Goal: Task Accomplishment & Management: Use online tool/utility

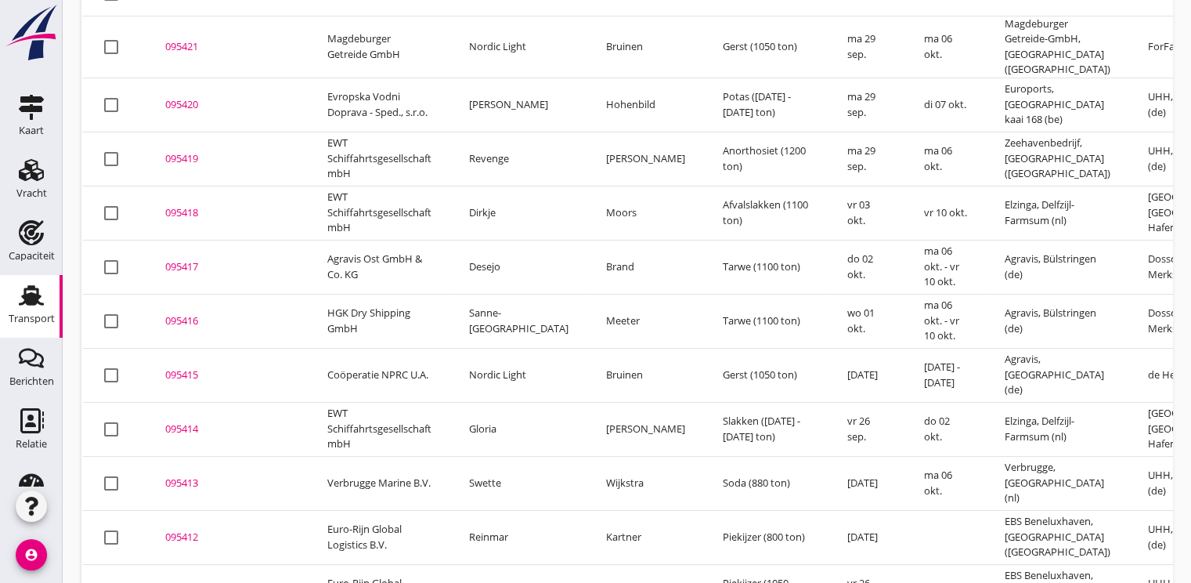
scroll to position [313, 0]
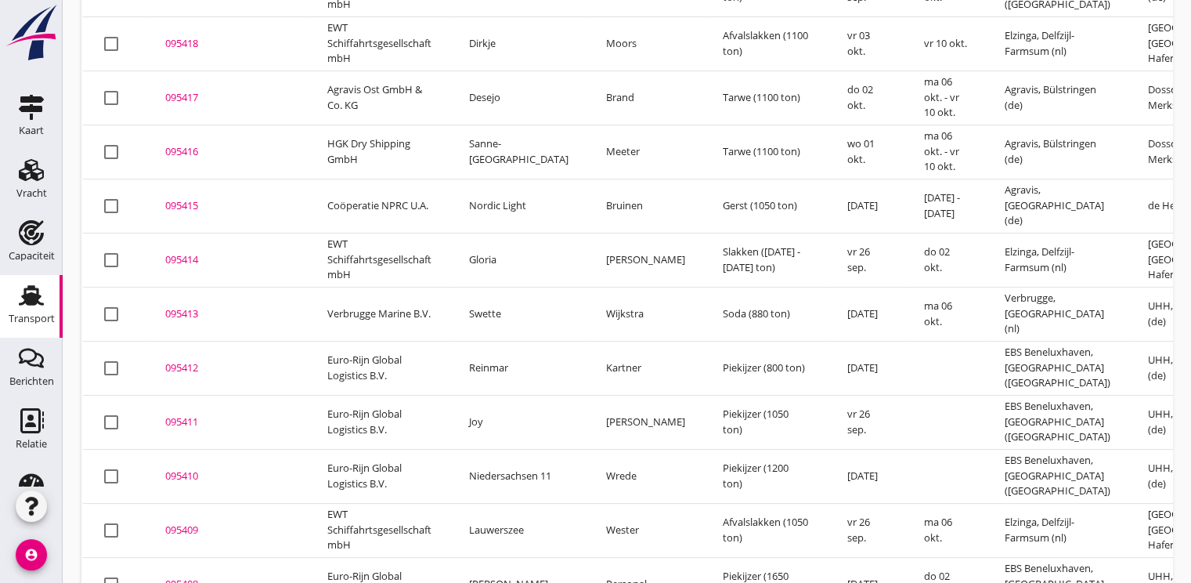
click at [190, 360] on div "095412" at bounding box center [227, 368] width 125 height 16
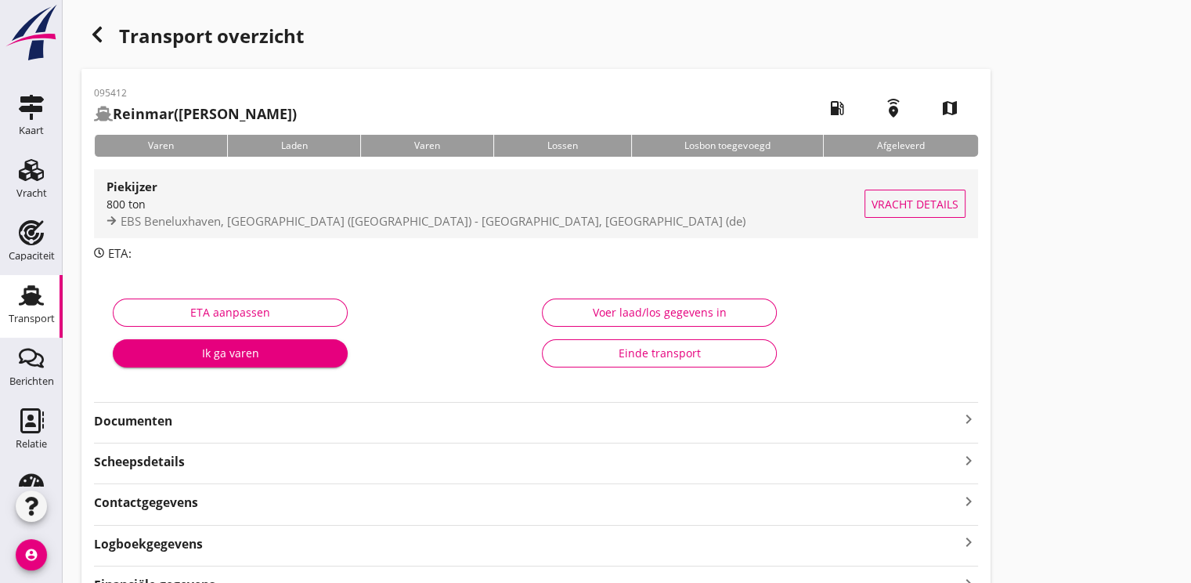
click at [233, 219] on span "EBS Beneluxhaven, [GEOGRAPHIC_DATA] ([GEOGRAPHIC_DATA]) - [GEOGRAPHIC_DATA], [G…" at bounding box center [433, 221] width 625 height 16
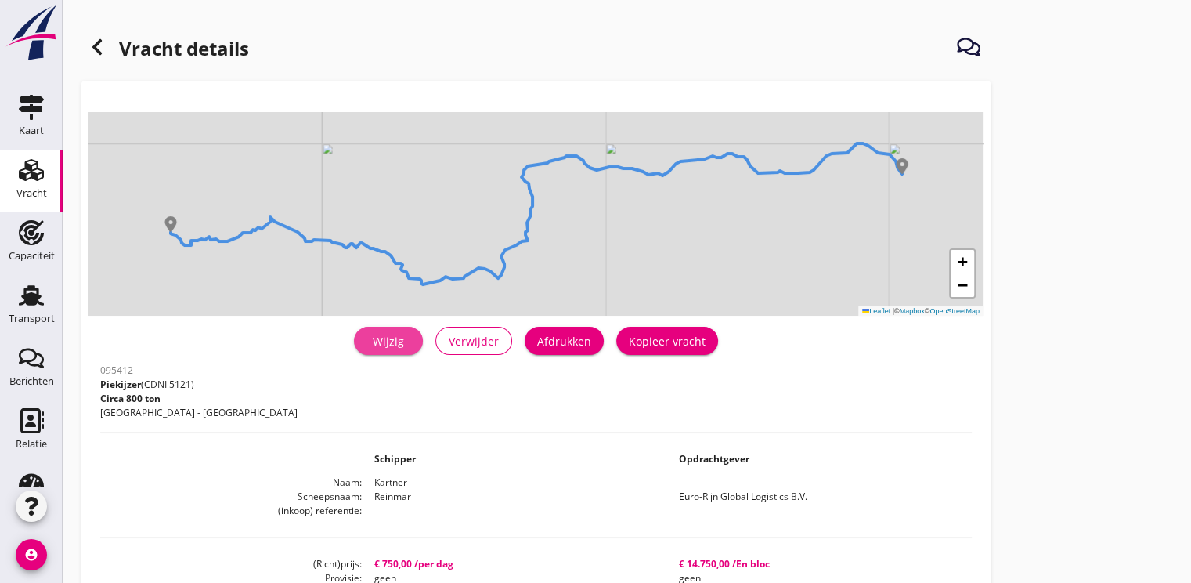
click at [392, 341] on div "Wijzig" at bounding box center [389, 341] width 44 height 16
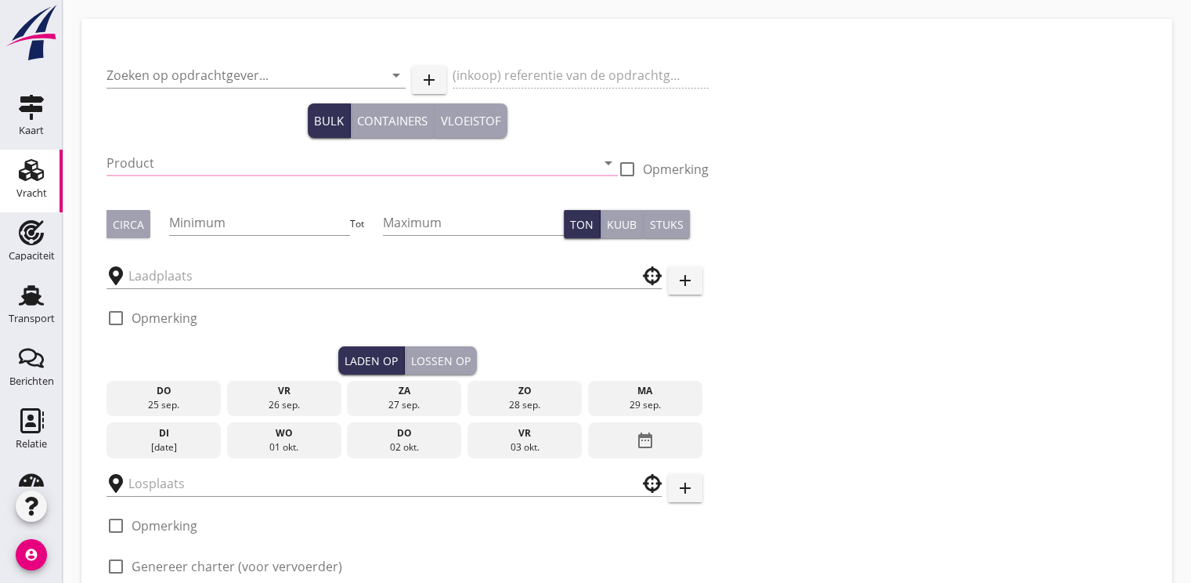
type input "Euro-Rijn Global Logistics B.V."
type input "Piekijzer (5121)"
type input "800"
checkbox input "true"
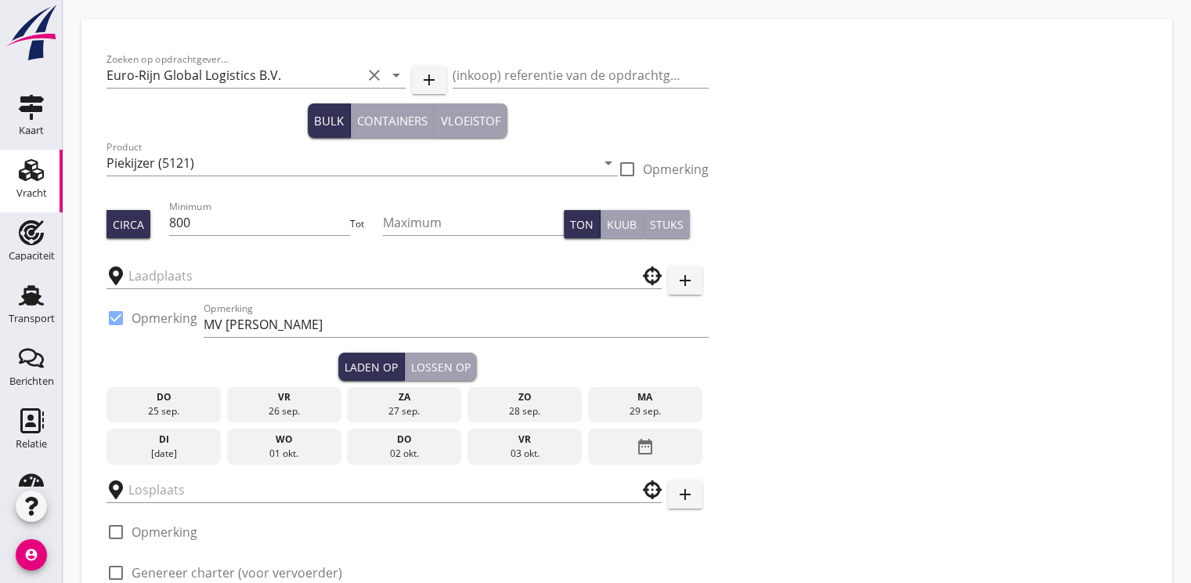
type input "EBS Beneluxhaven"
type input "UHH"
checkbox input "true"
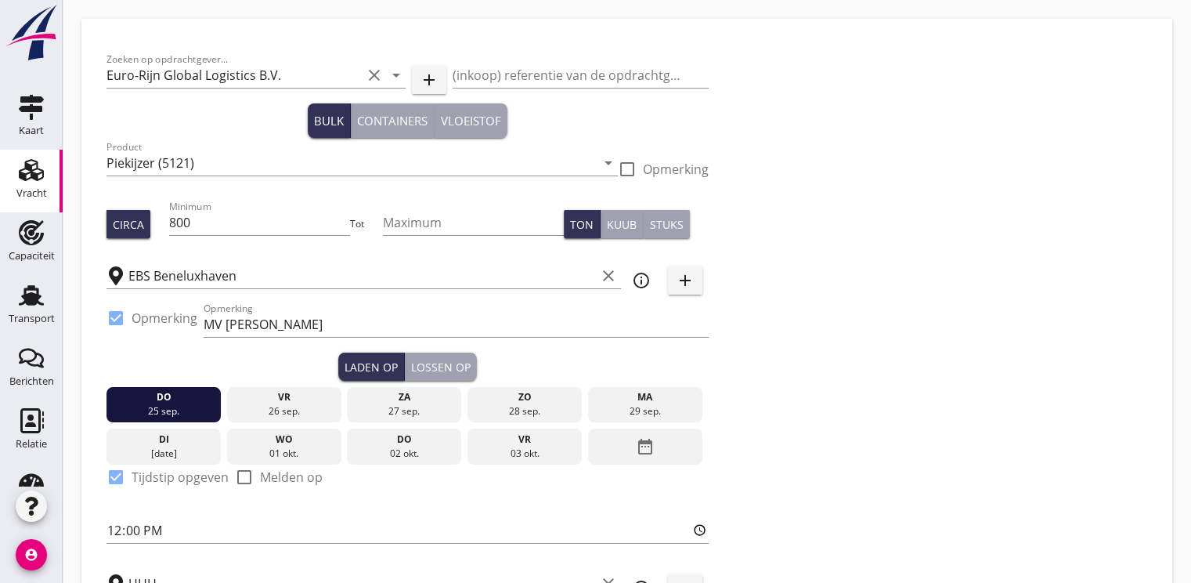
type input "750"
type textarea "1 of 2 soorten Laaddagen met dagen van 24 uur"
checkbox input "false"
radio input "false"
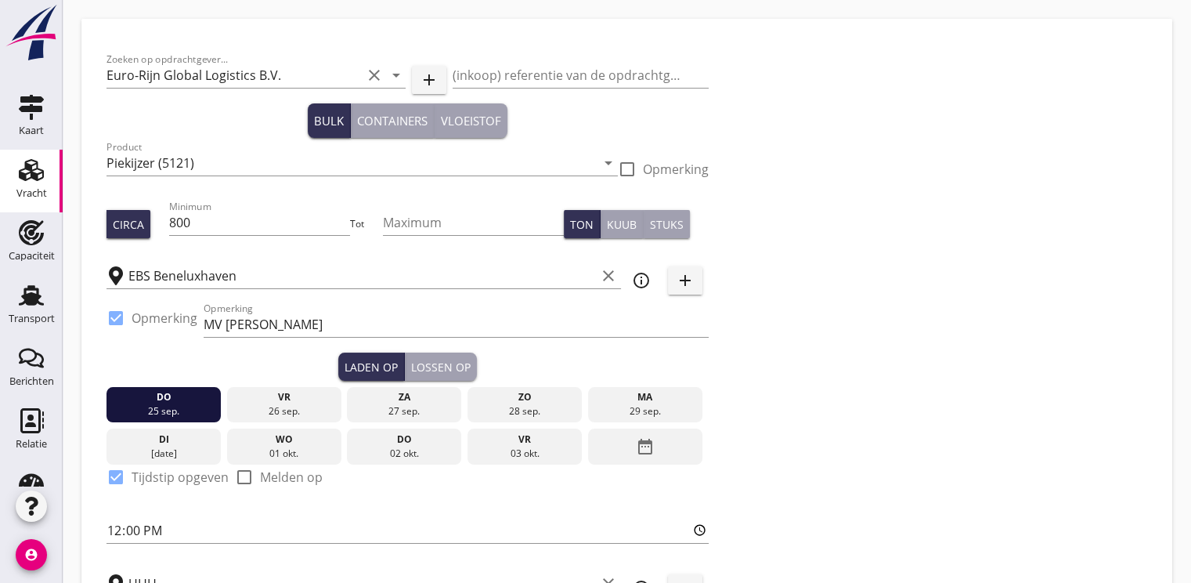
radio input "false"
checkbox input "true"
type input "2"
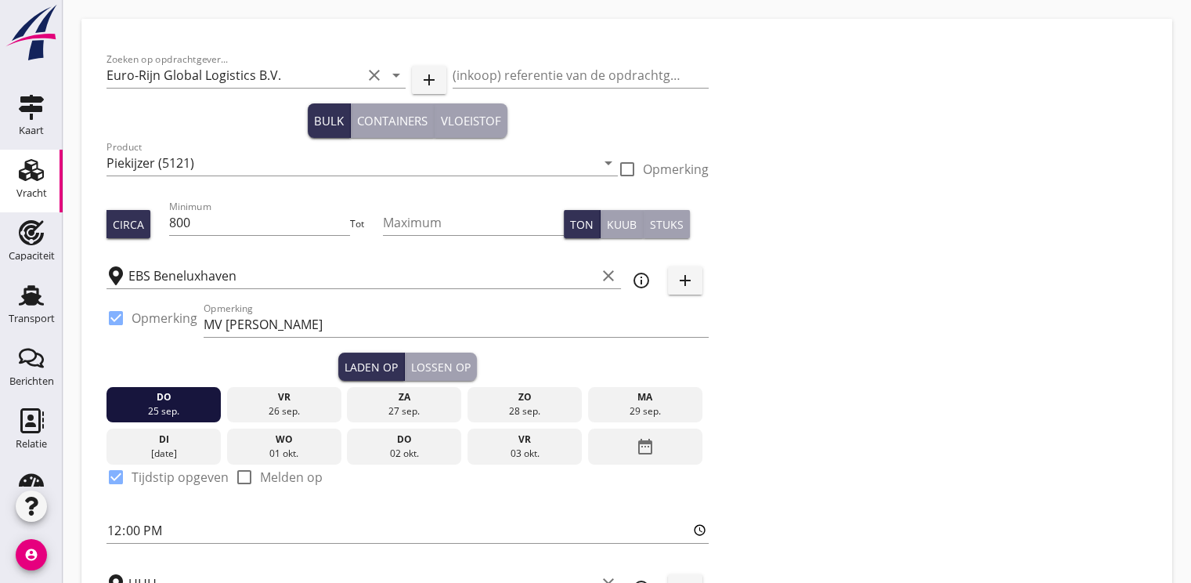
radio input "false"
radio input "true"
type input "14750"
checkbox input "false"
radio input "false"
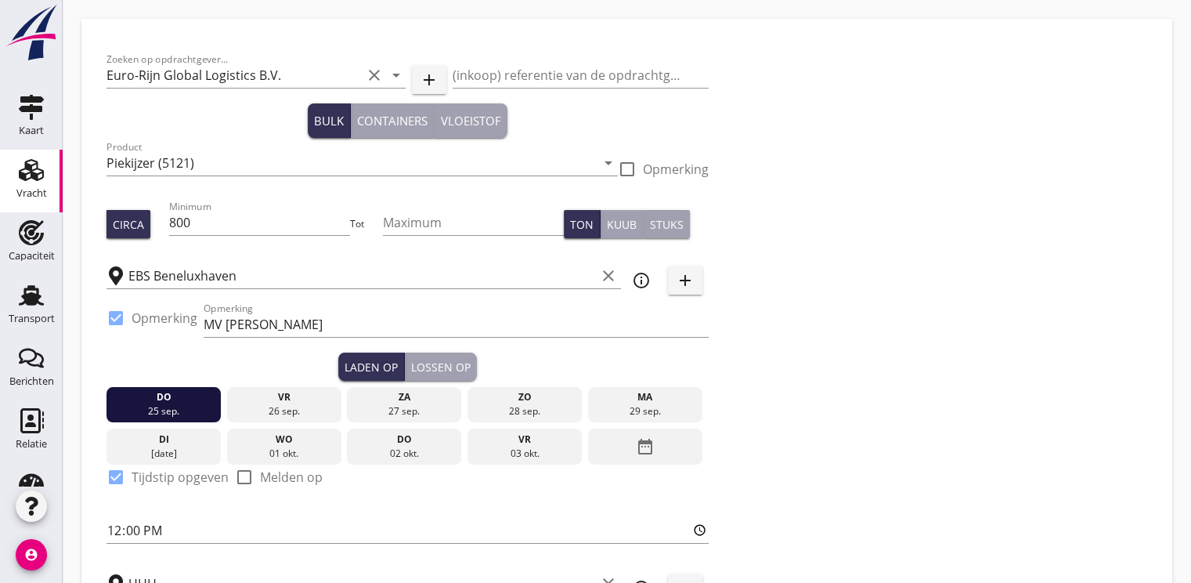
radio input "false"
checkbox input "true"
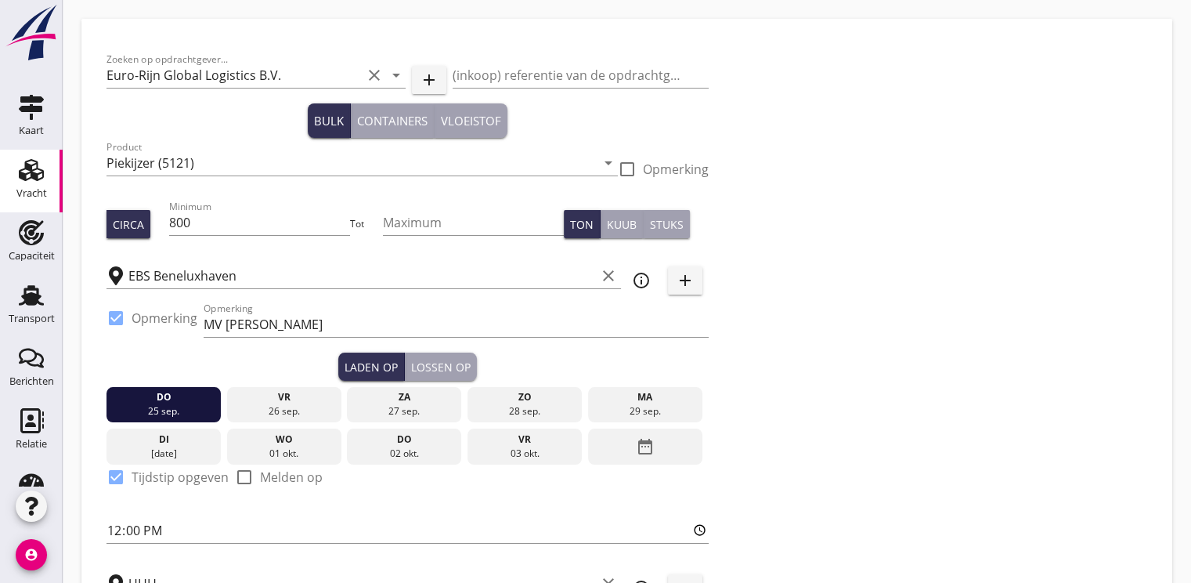
checkbox input "true"
type input "48"
click at [241, 226] on input "800" at bounding box center [260, 222] width 182 height 25
type input "8"
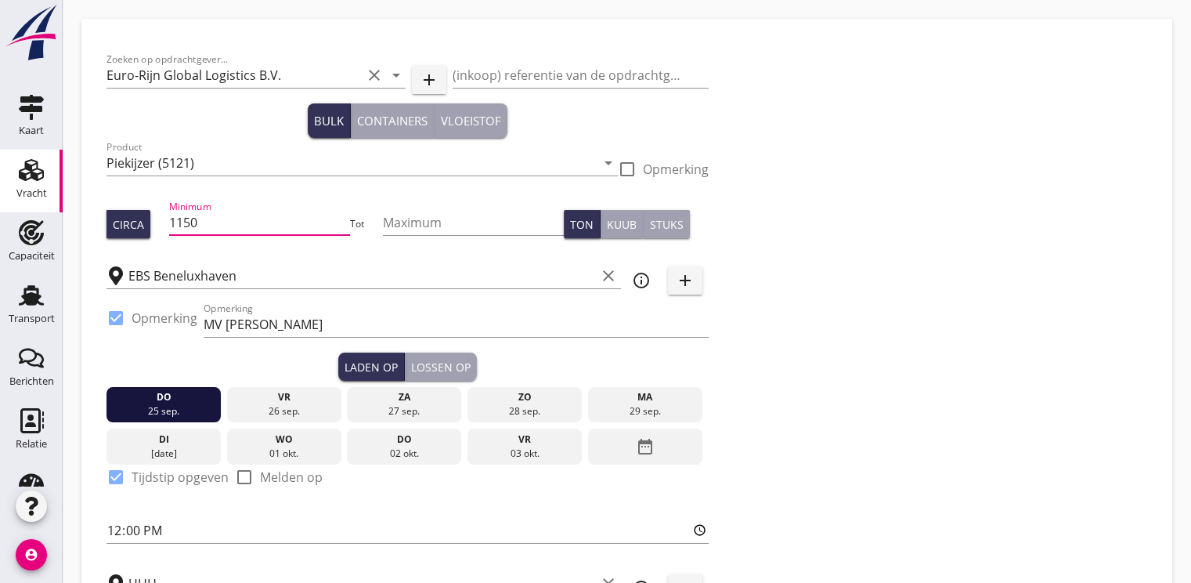
type input "1150"
click at [284, 404] on div "26 sep." at bounding box center [283, 411] width 107 height 14
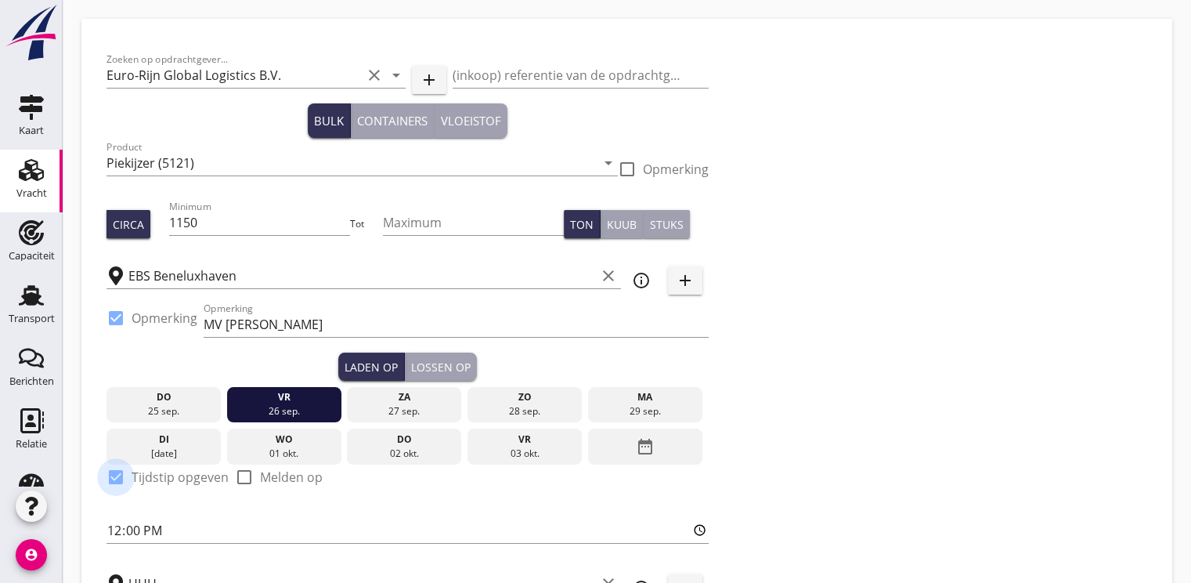
click at [118, 477] on div at bounding box center [116, 477] width 27 height 27
click at [122, 480] on div at bounding box center [116, 477] width 27 height 27
checkbox input "true"
click at [116, 533] on input "12:00" at bounding box center [408, 530] width 602 height 25
type input "15:00"
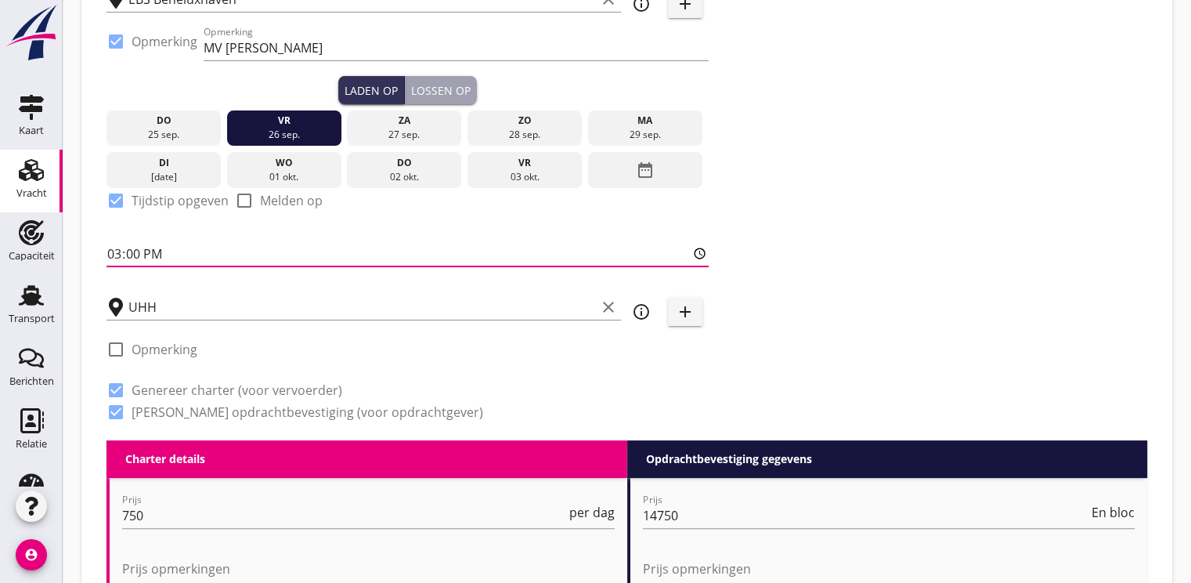
scroll to position [313, 0]
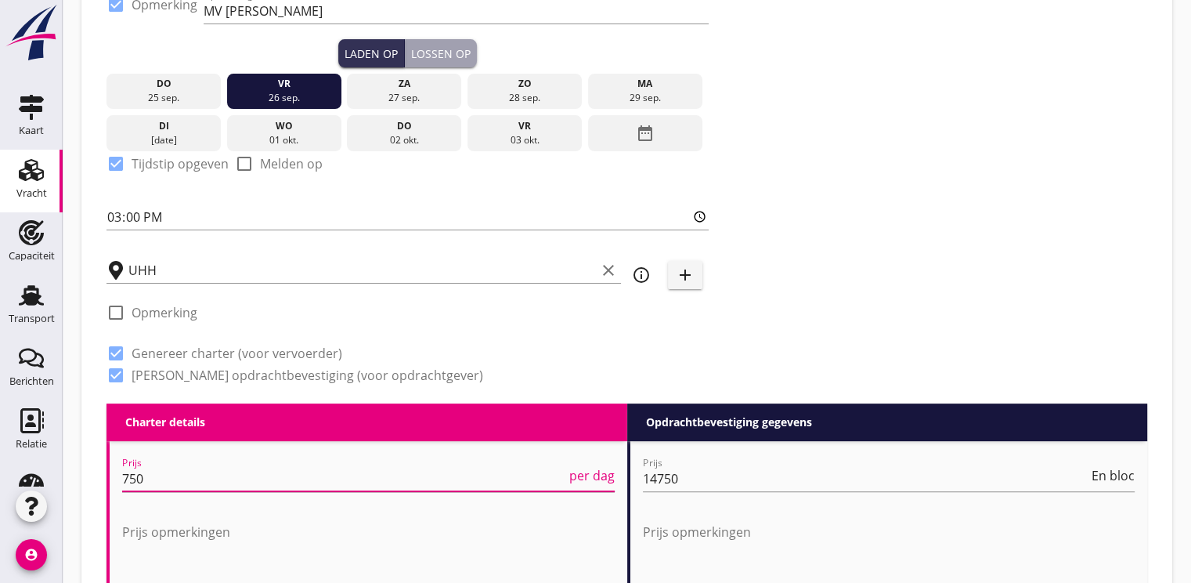
click at [208, 476] on input "750" at bounding box center [344, 478] width 444 height 25
click at [589, 476] on span "per dag" at bounding box center [591, 475] width 45 height 13
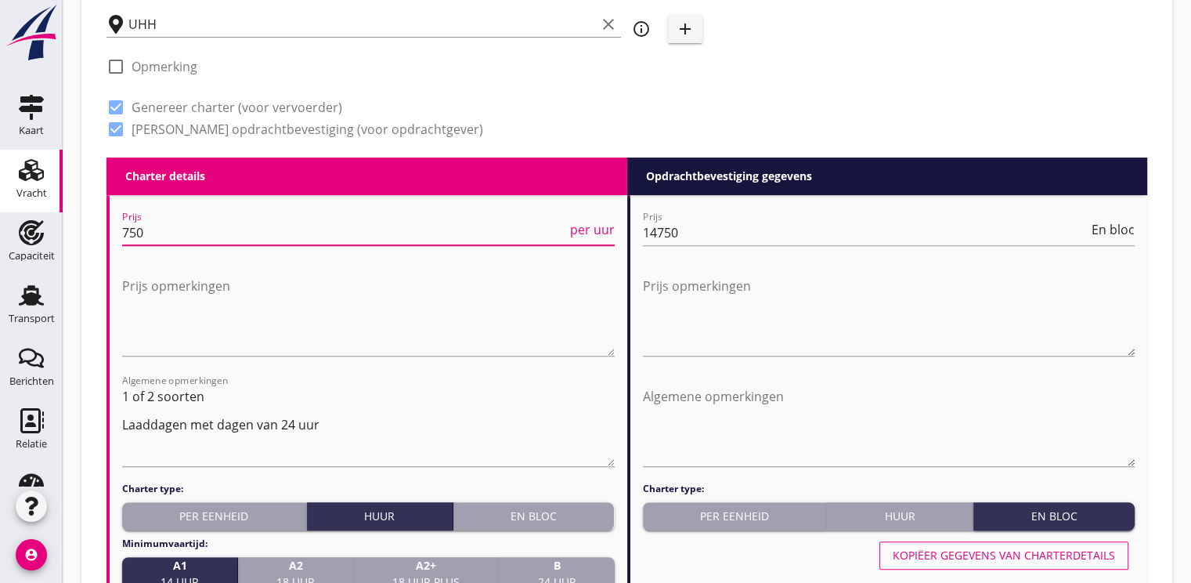
scroll to position [627, 0]
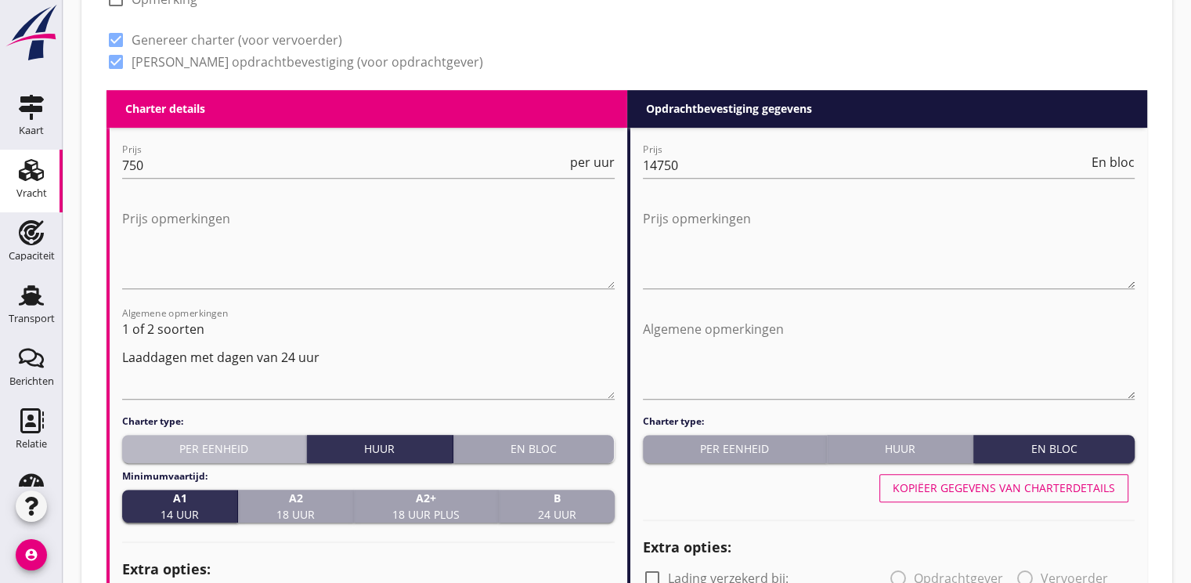
click at [162, 438] on button "Per eenheid" at bounding box center [214, 449] width 185 height 28
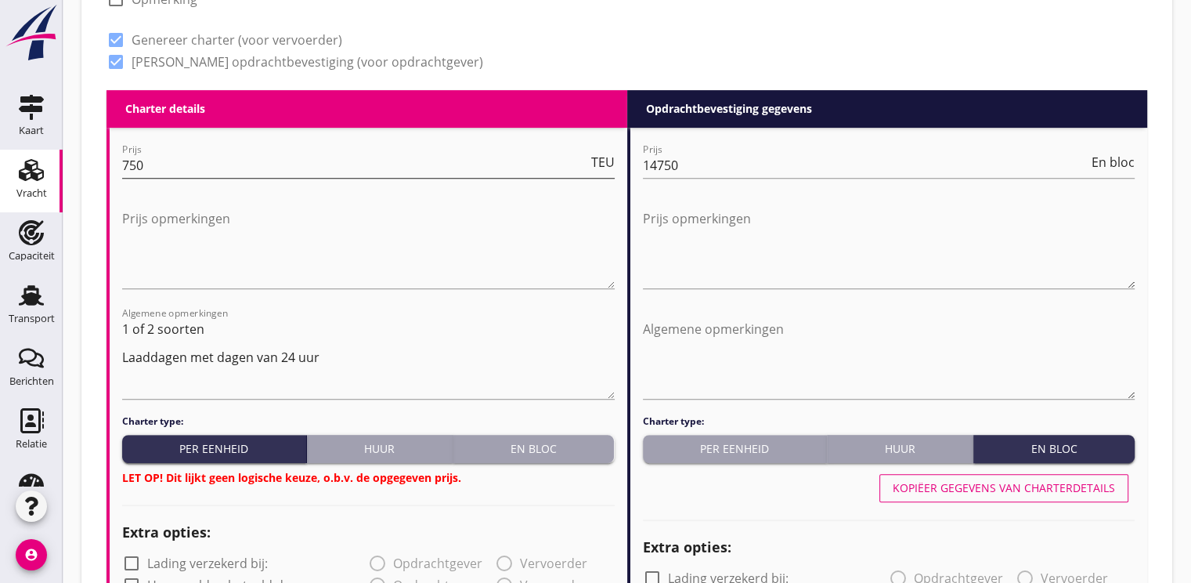
click at [601, 157] on span "TEU" at bounding box center [602, 162] width 23 height 13
click at [602, 164] on span "m3" at bounding box center [605, 162] width 19 height 13
click at [607, 165] on span "Stuk" at bounding box center [602, 162] width 26 height 13
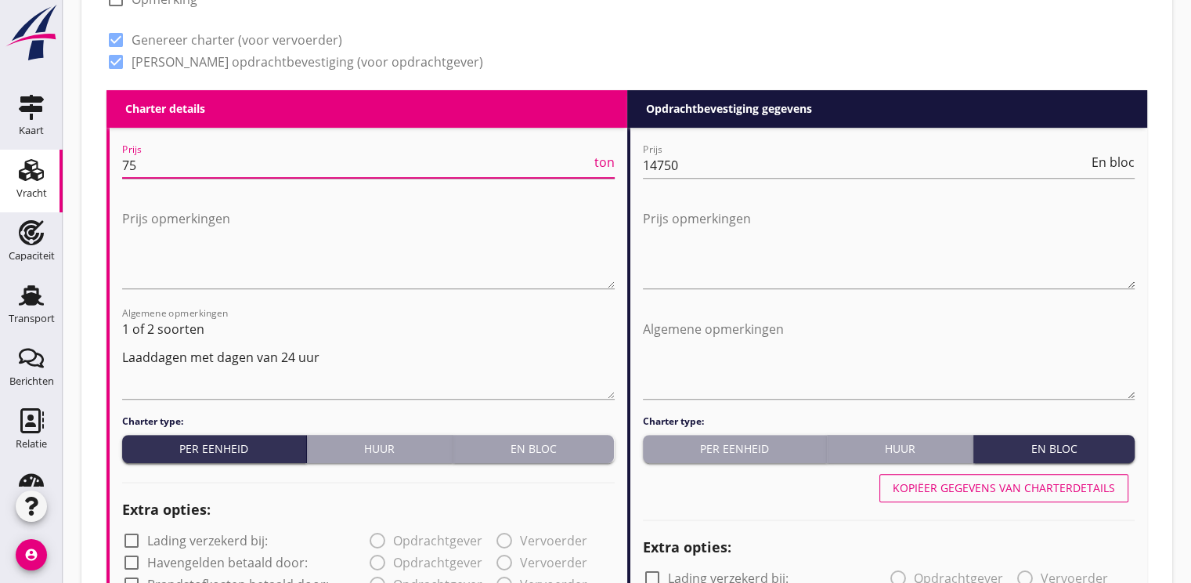
type input "7"
type input "13.00"
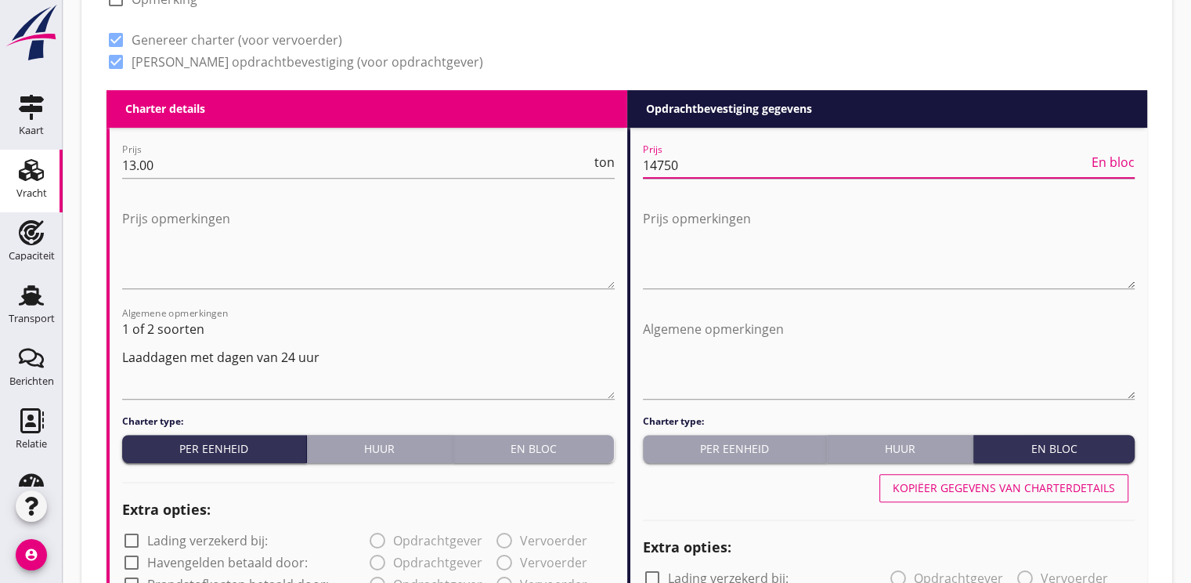
click at [684, 163] on input "14750" at bounding box center [866, 165] width 446 height 25
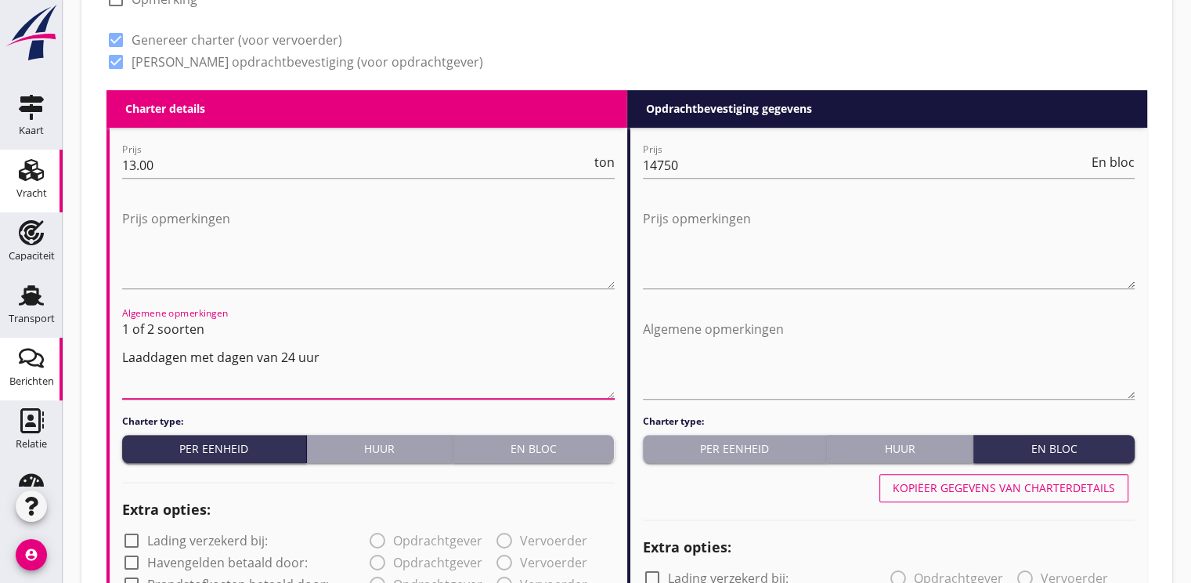
drag, startPoint x: 326, startPoint y: 365, endPoint x: 45, endPoint y: 363, distance: 280.4
click at [45, 363] on div "Kaart Kaart Vracht Vracht Capaciteit Capaciteit Transport Transport Berichten B…" at bounding box center [595, 538] width 1191 height 2330
click at [251, 345] on textarea "1 of 2 soorten" at bounding box center [368, 357] width 493 height 82
click at [240, 341] on textarea "1 of 2 soorten" at bounding box center [368, 357] width 493 height 82
click at [222, 334] on textarea "1 of 2 soorten" at bounding box center [368, 357] width 493 height 82
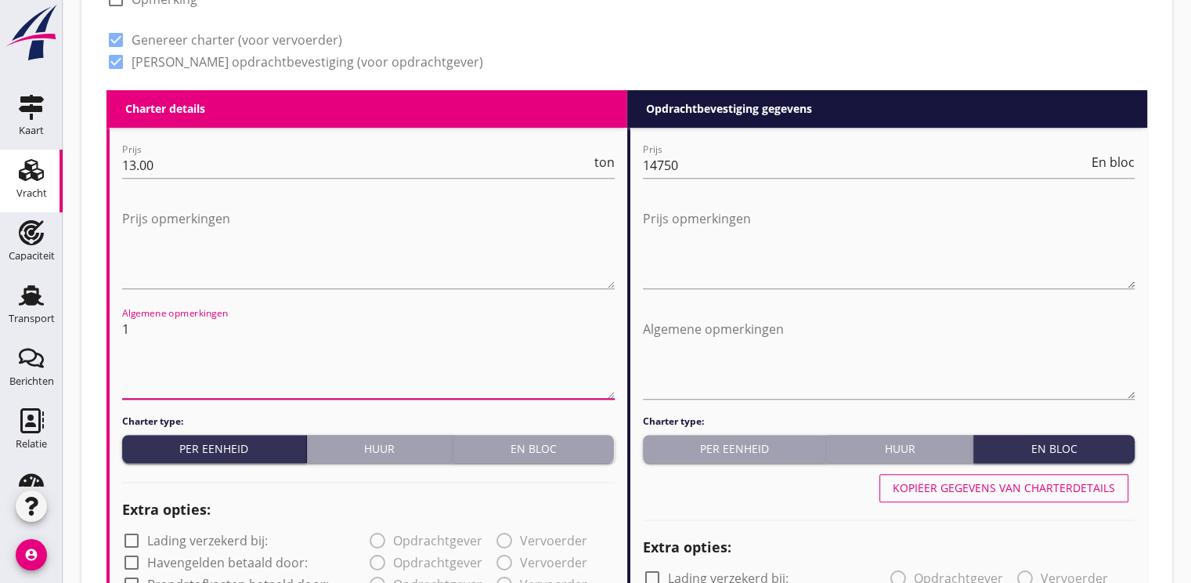
type textarea "1"
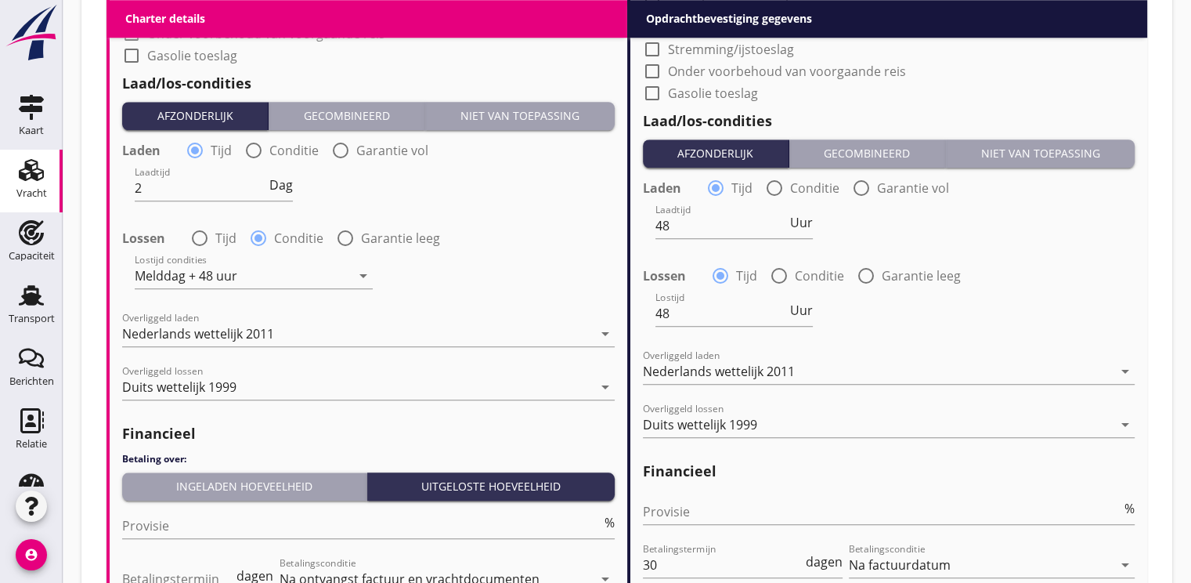
scroll to position [1567, 0]
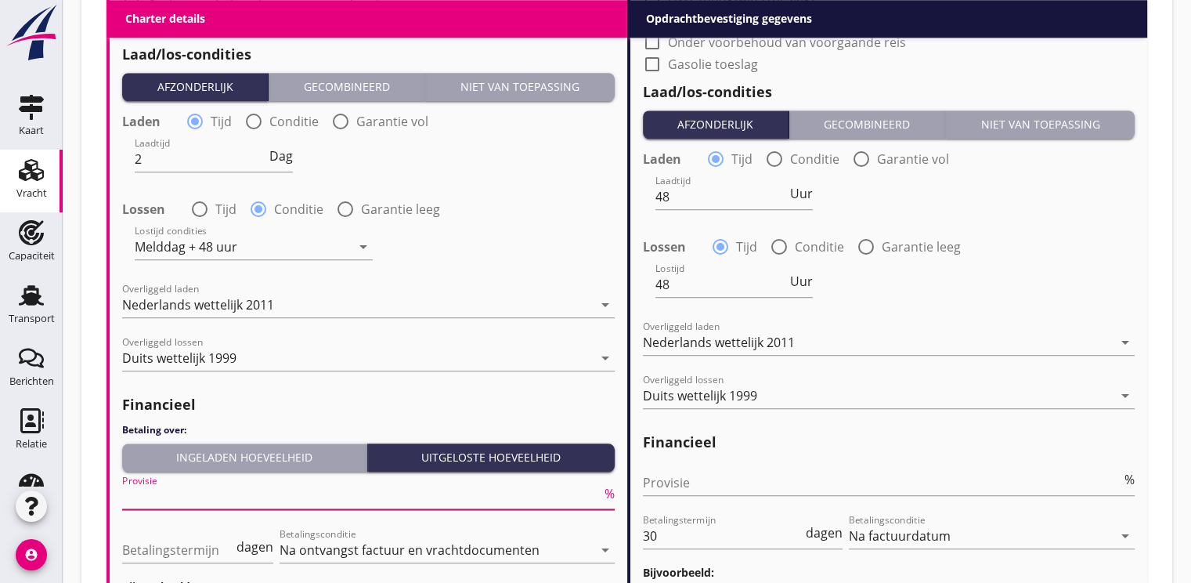
click at [157, 502] on input "Provisie" at bounding box center [361, 496] width 479 height 25
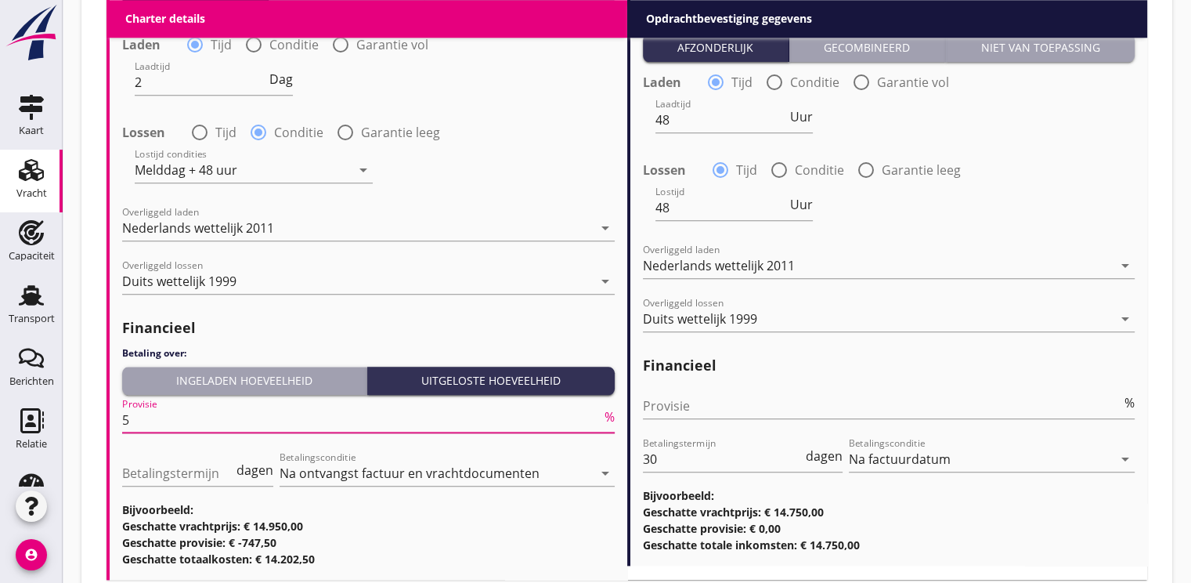
scroll to position [1746, 0]
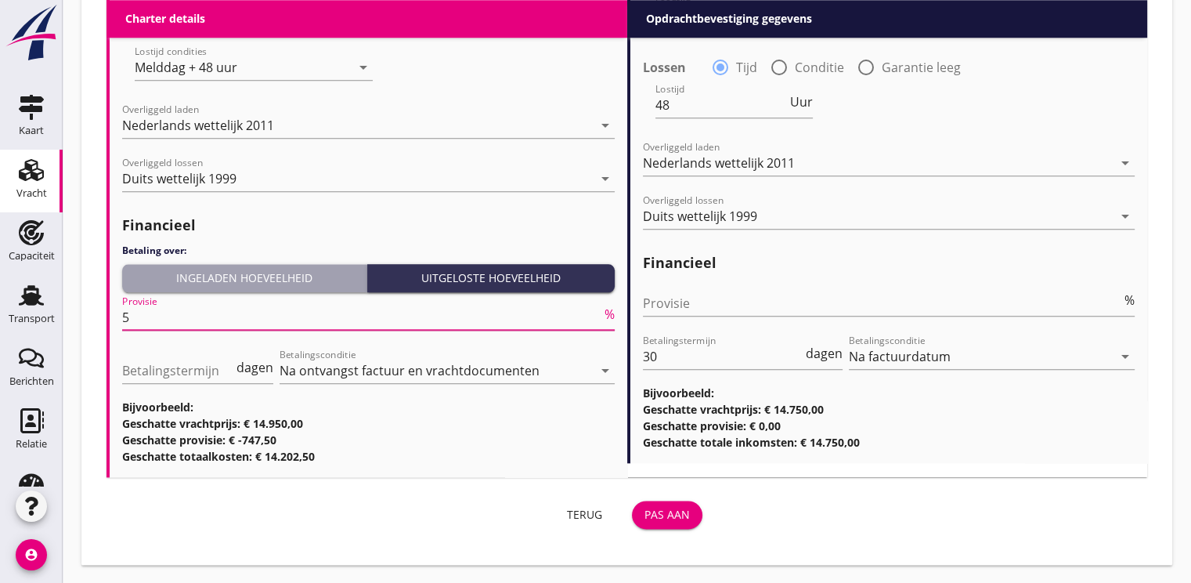
type input "5"
drag, startPoint x: 685, startPoint y: 517, endPoint x: 1037, endPoint y: 548, distance: 353.1
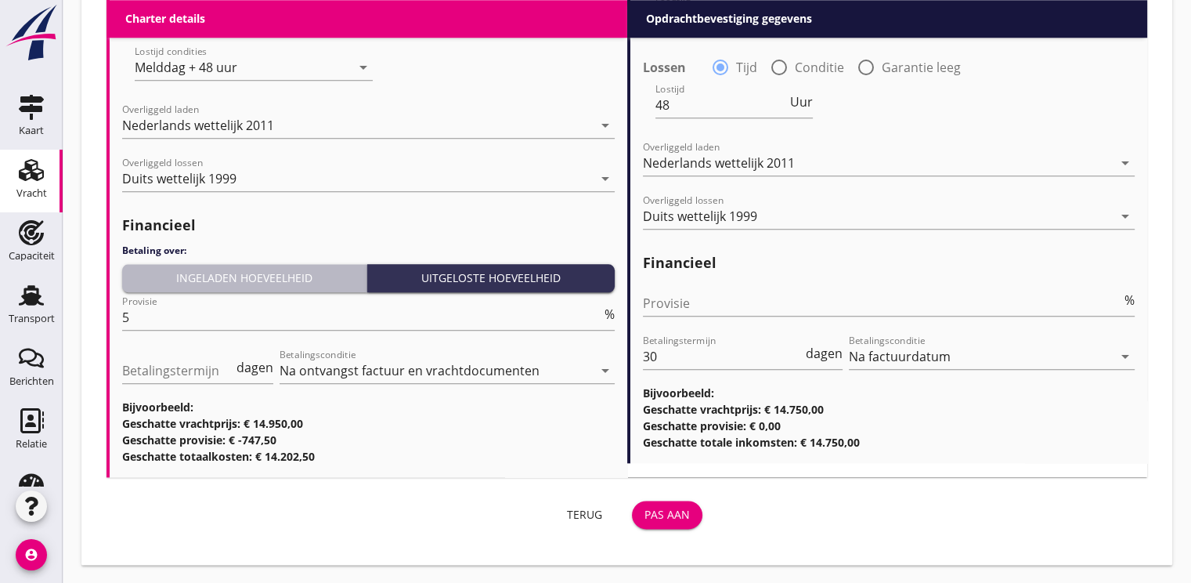
click at [219, 276] on div "Ingeladen hoeveelheid" at bounding box center [244, 277] width 232 height 16
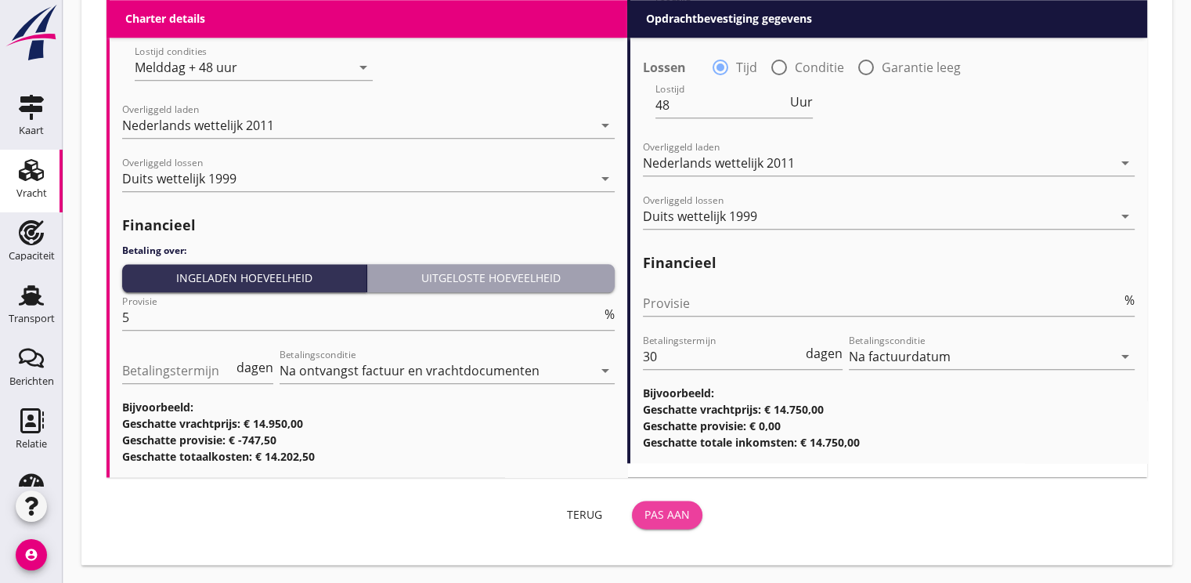
click at [685, 519] on div "Pas aan" at bounding box center [667, 514] width 45 height 16
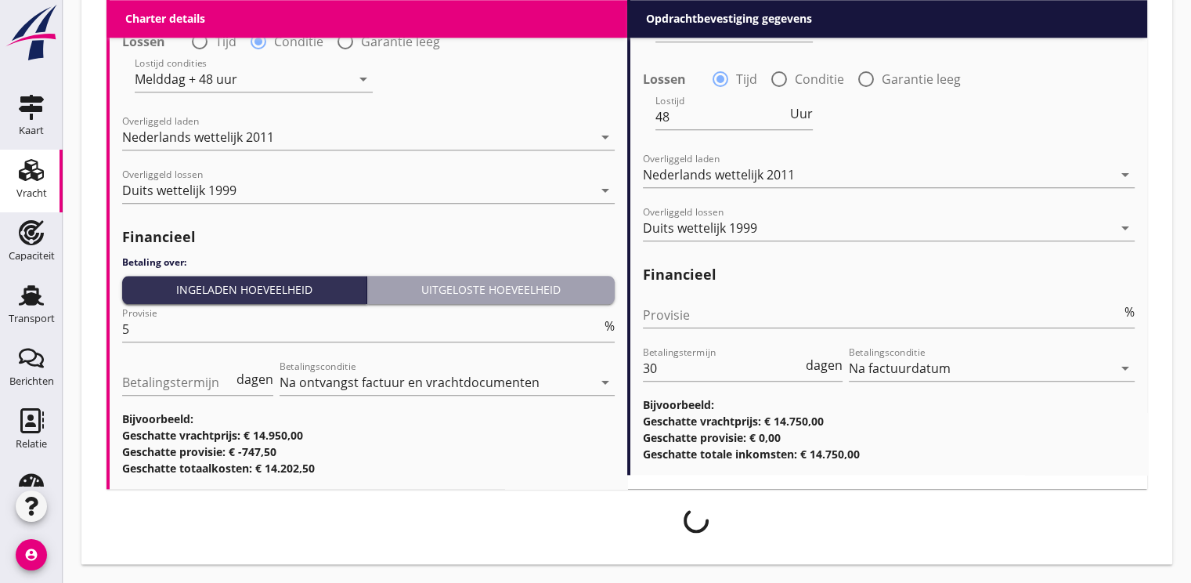
scroll to position [1733, 0]
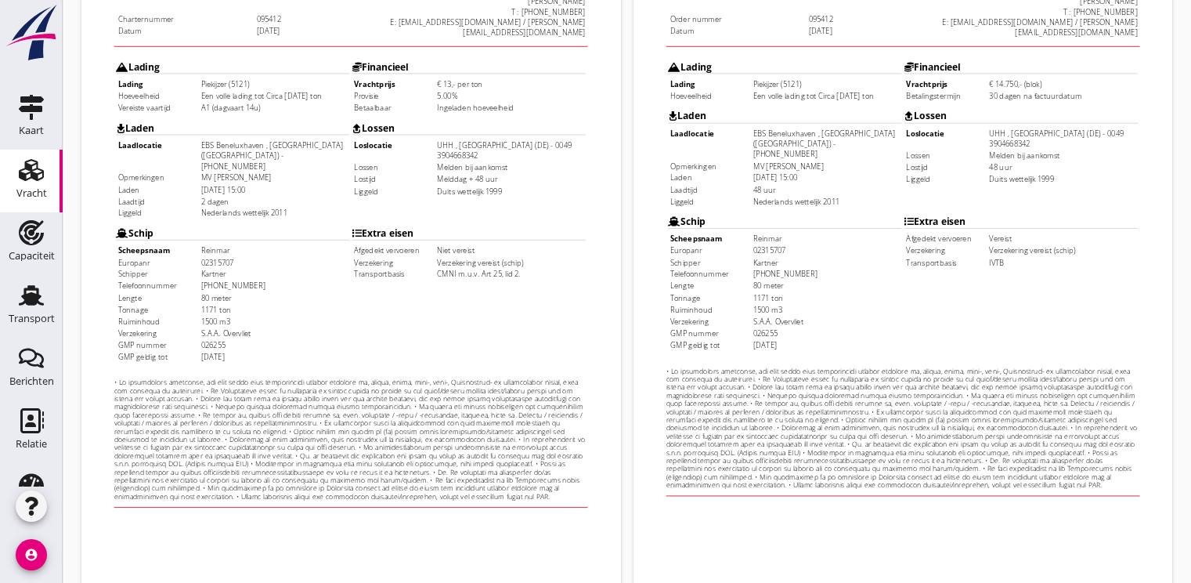
scroll to position [460, 0]
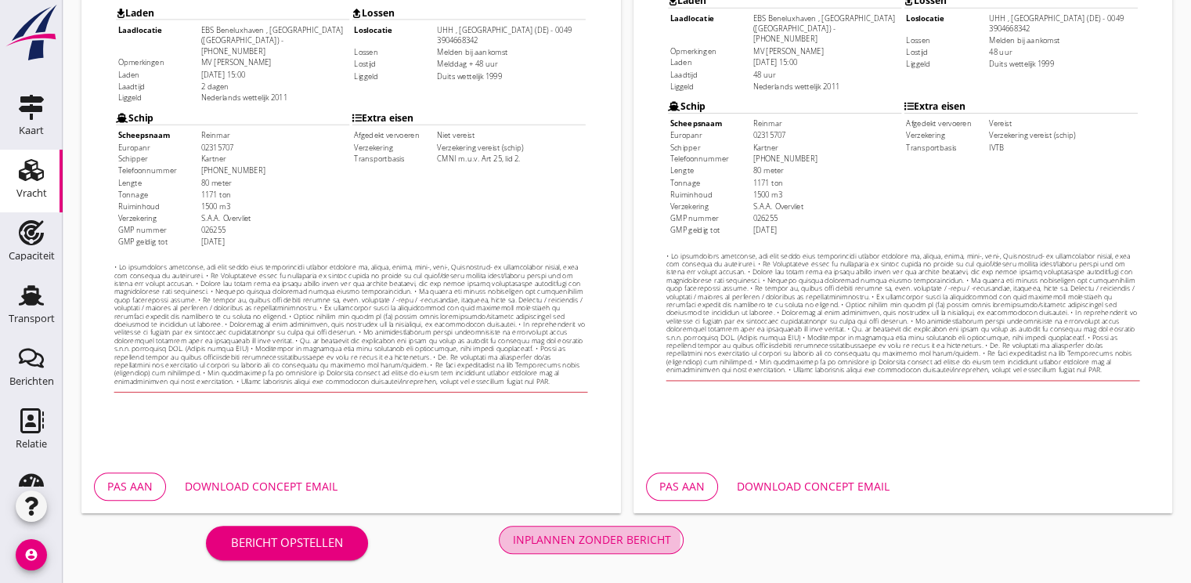
click at [597, 536] on div "Inplannen zonder bericht" at bounding box center [591, 539] width 158 height 16
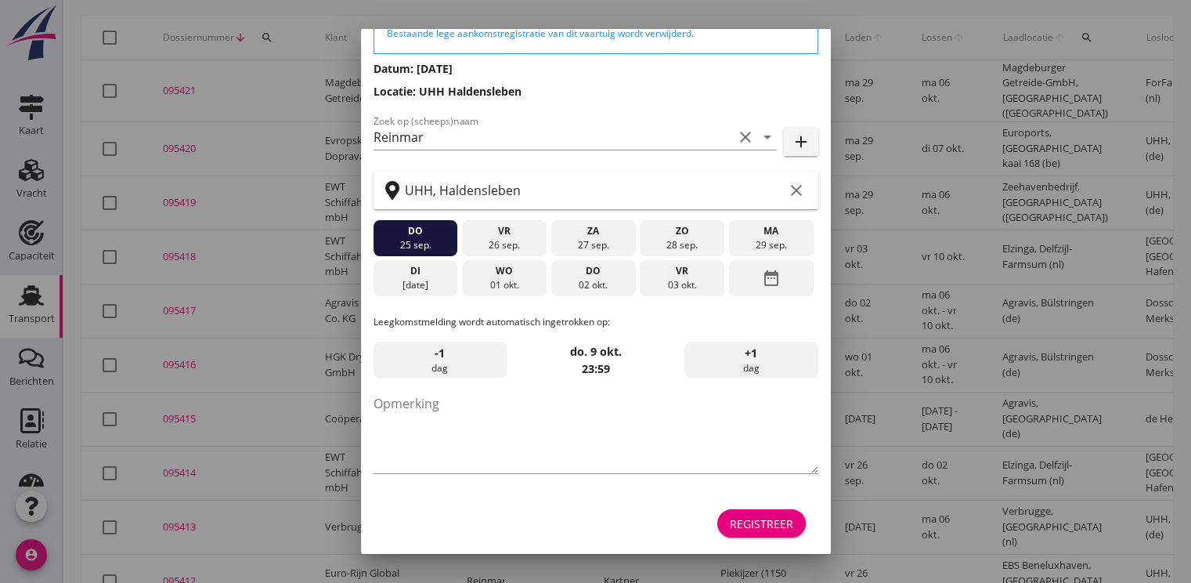
scroll to position [137, 0]
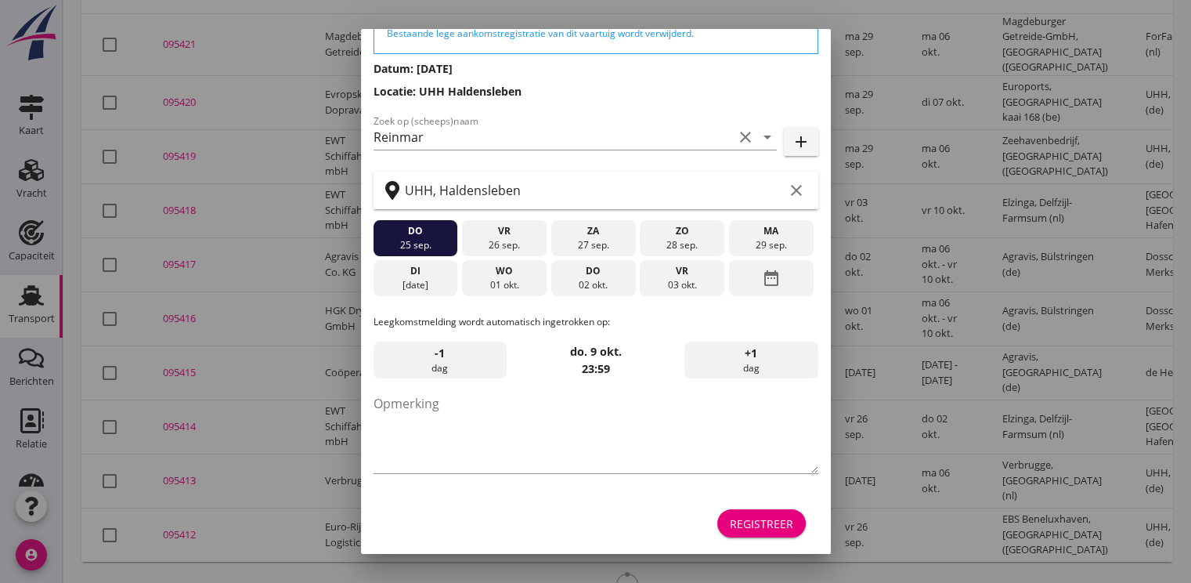
click at [757, 527] on div "Registreer" at bounding box center [761, 523] width 63 height 16
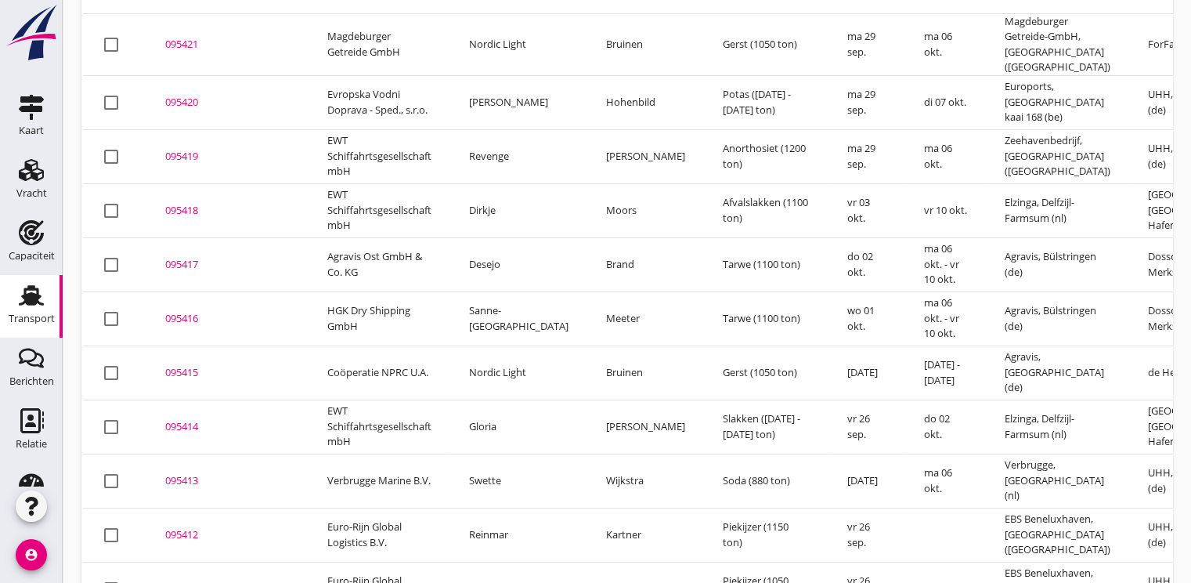
scroll to position [0, 0]
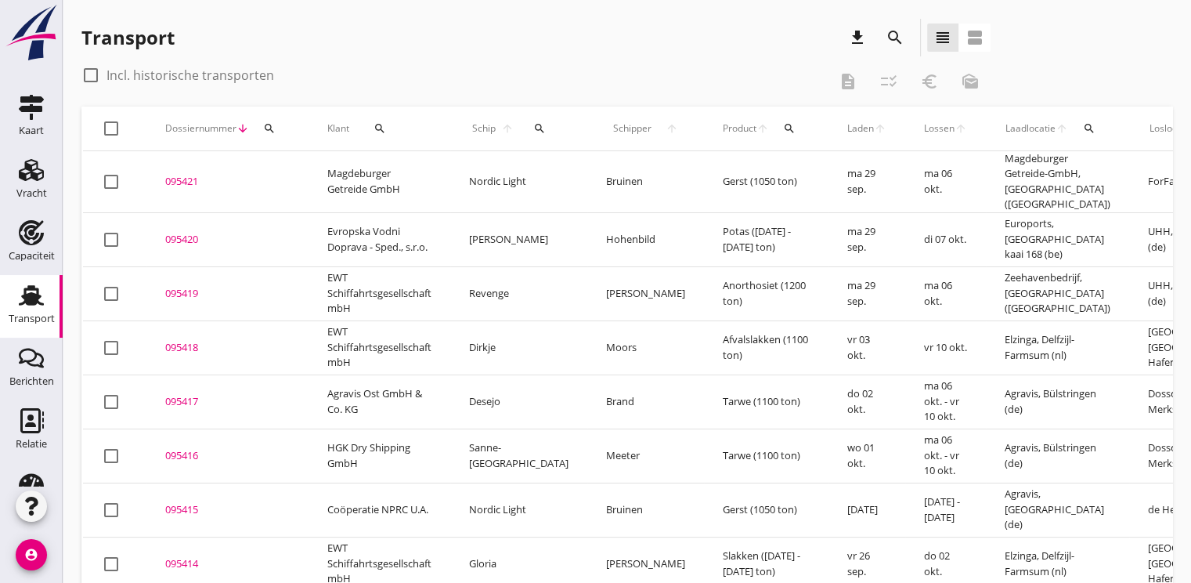
click at [271, 128] on icon "search" at bounding box center [269, 128] width 13 height 13
click at [284, 178] on input "Zoeken op dossiernummer..." at bounding box center [342, 173] width 163 height 25
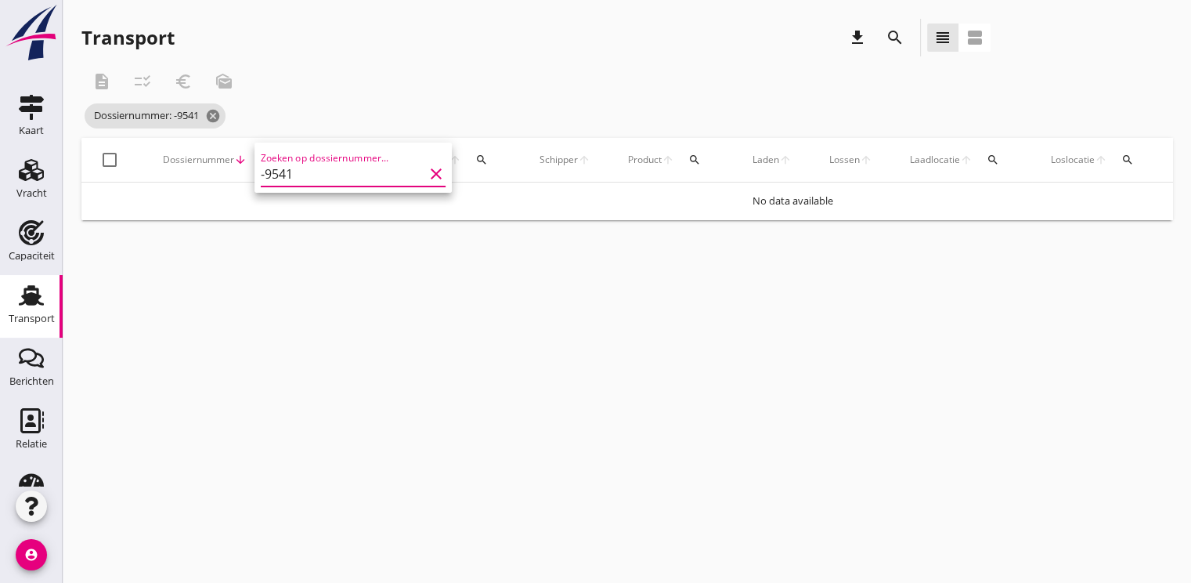
type input "-95412"
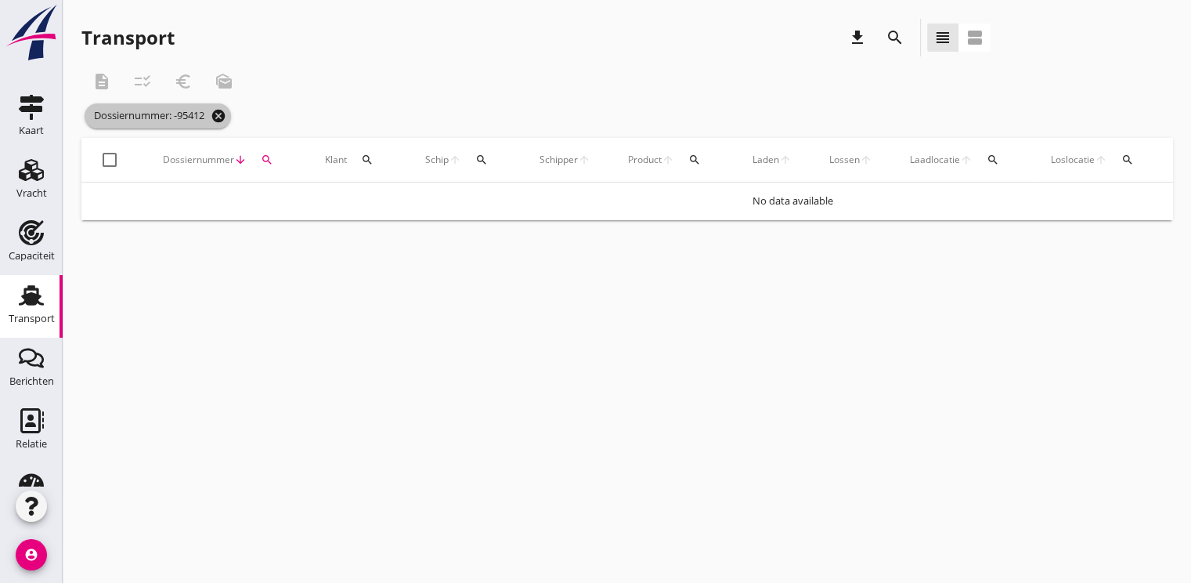
click at [223, 117] on icon "cancel" at bounding box center [219, 116] width 16 height 16
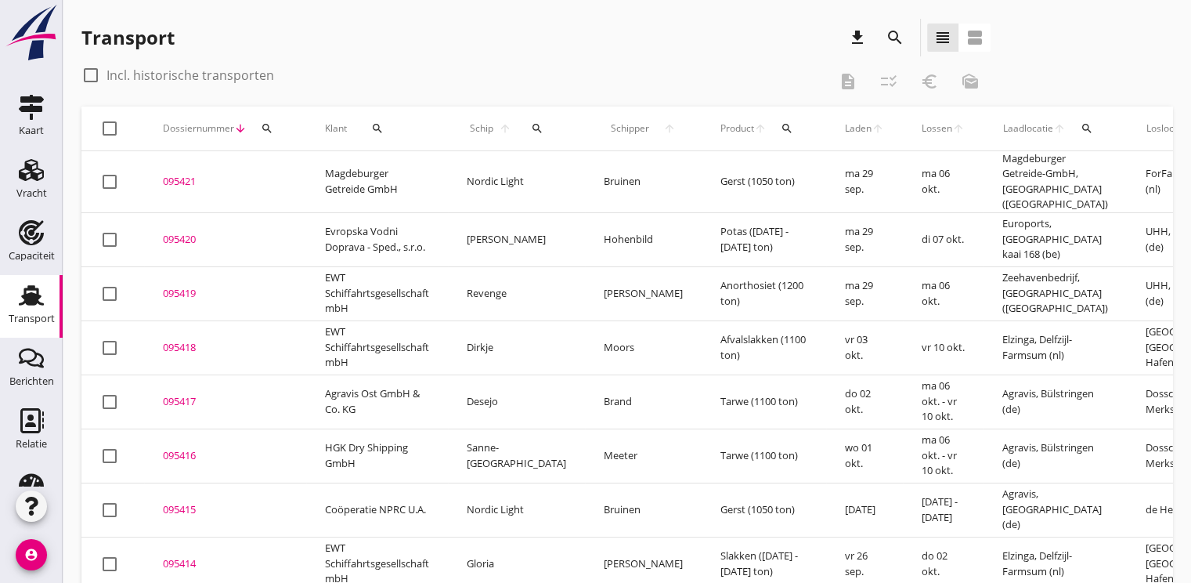
click at [267, 135] on button "search" at bounding box center [267, 128] width 28 height 28
click at [291, 181] on input "Zoeken op dossiernummer..." at bounding box center [340, 173] width 163 height 25
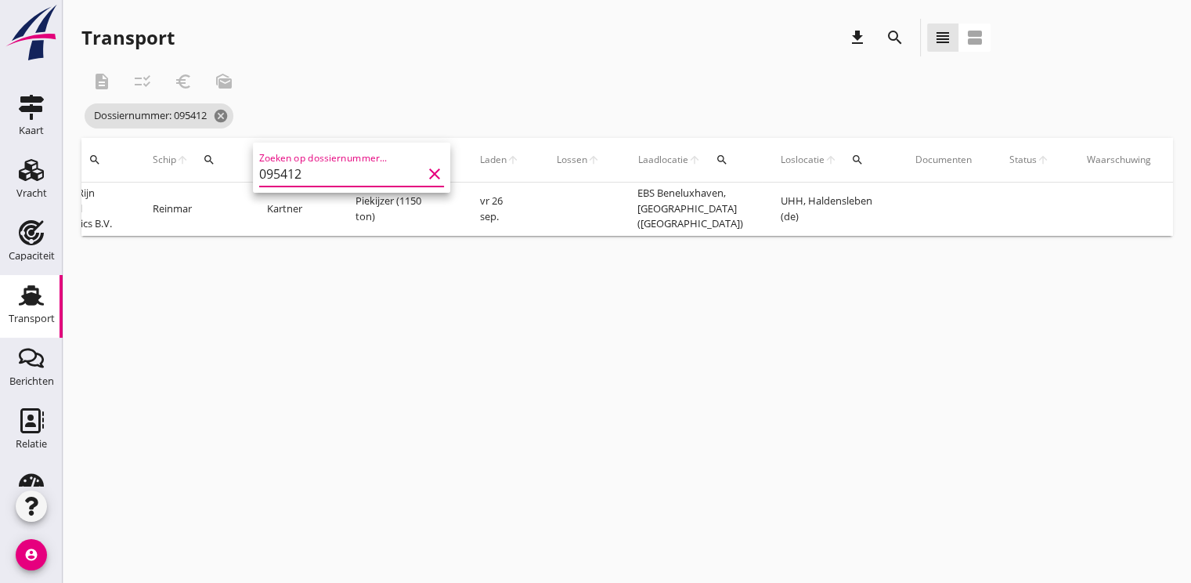
scroll to position [0, 363]
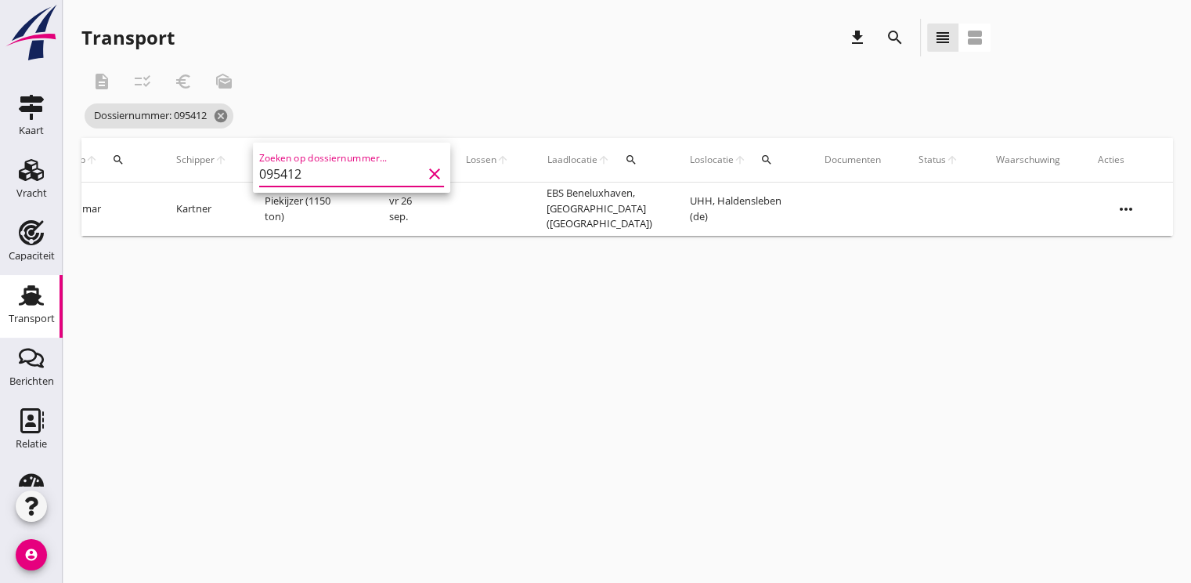
type input "095412"
click at [1131, 209] on icon "more_horiz" at bounding box center [1126, 209] width 44 height 44
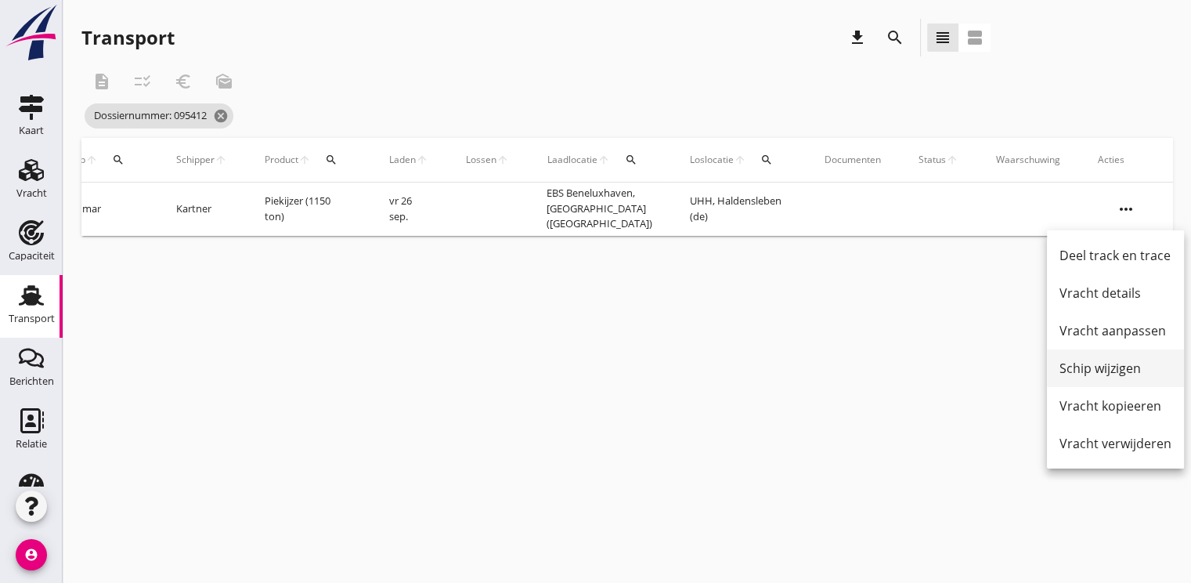
click at [1098, 369] on div "Schip wijzigen" at bounding box center [1116, 368] width 112 height 19
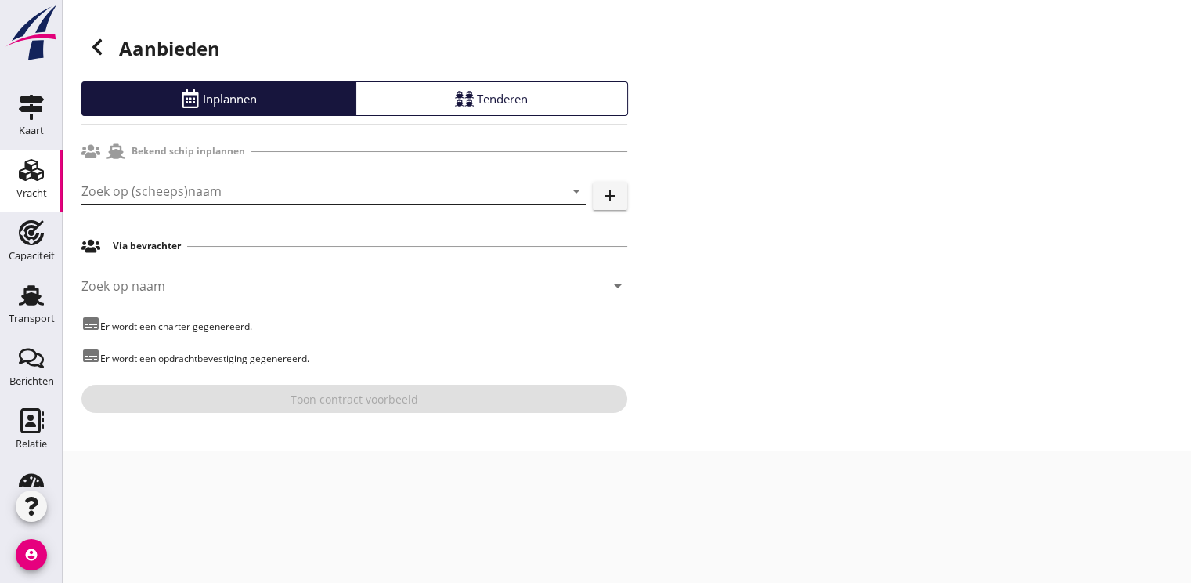
click at [144, 187] on input "Zoek op (scheeps)naam" at bounding box center [311, 191] width 461 height 25
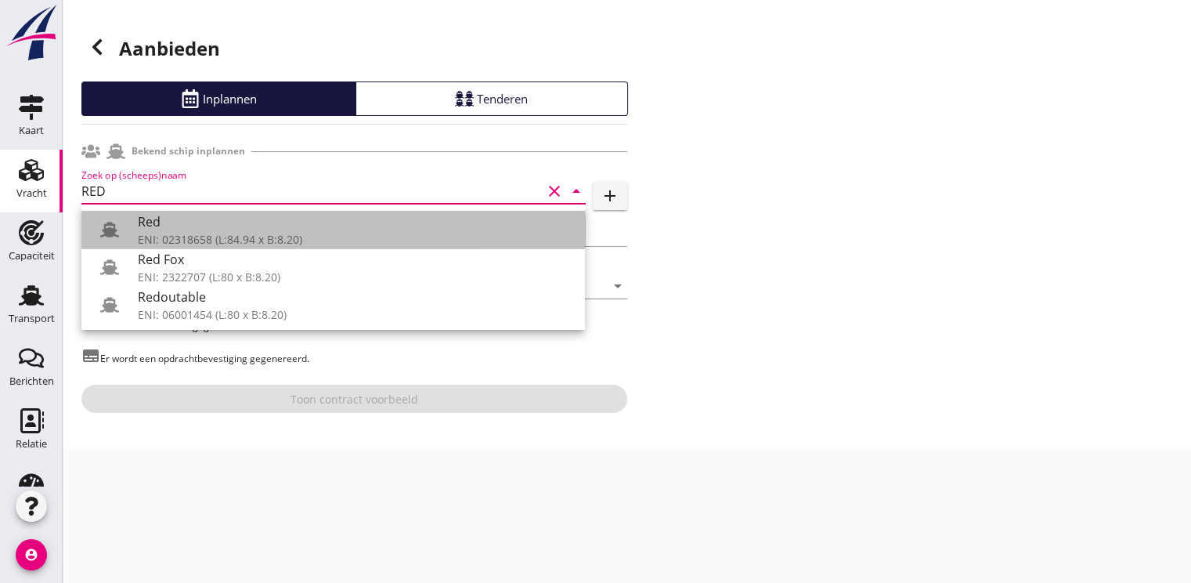
click at [183, 231] on div "ENI: 02318658 (L:84.94 x B:8.20)" at bounding box center [355, 239] width 435 height 16
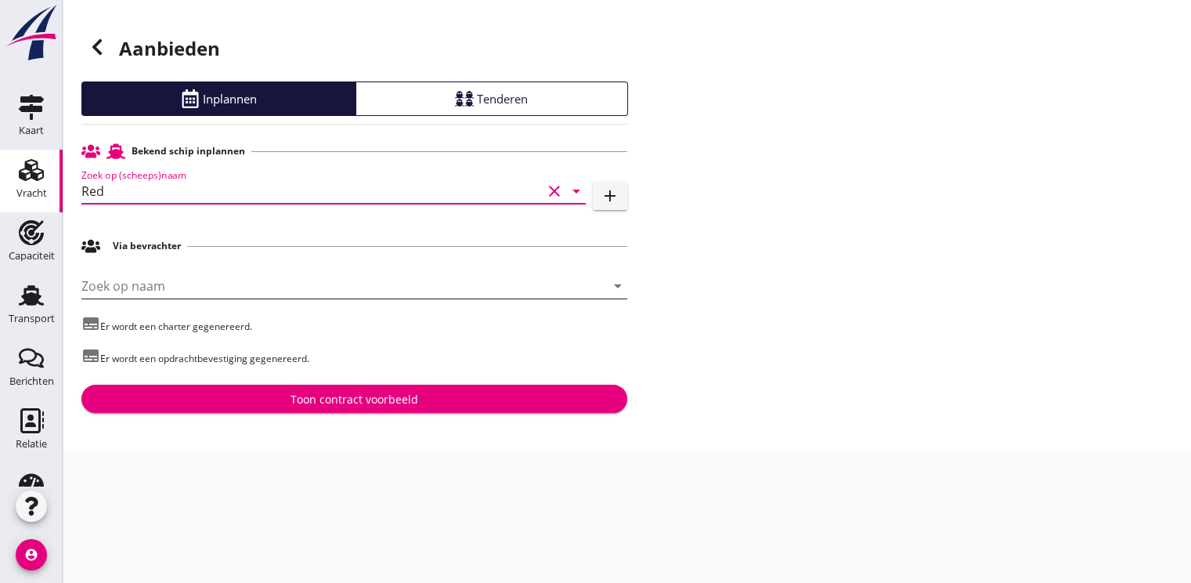
type input "Red"
click at [114, 287] on input "Zoek op naam" at bounding box center [332, 285] width 502 height 25
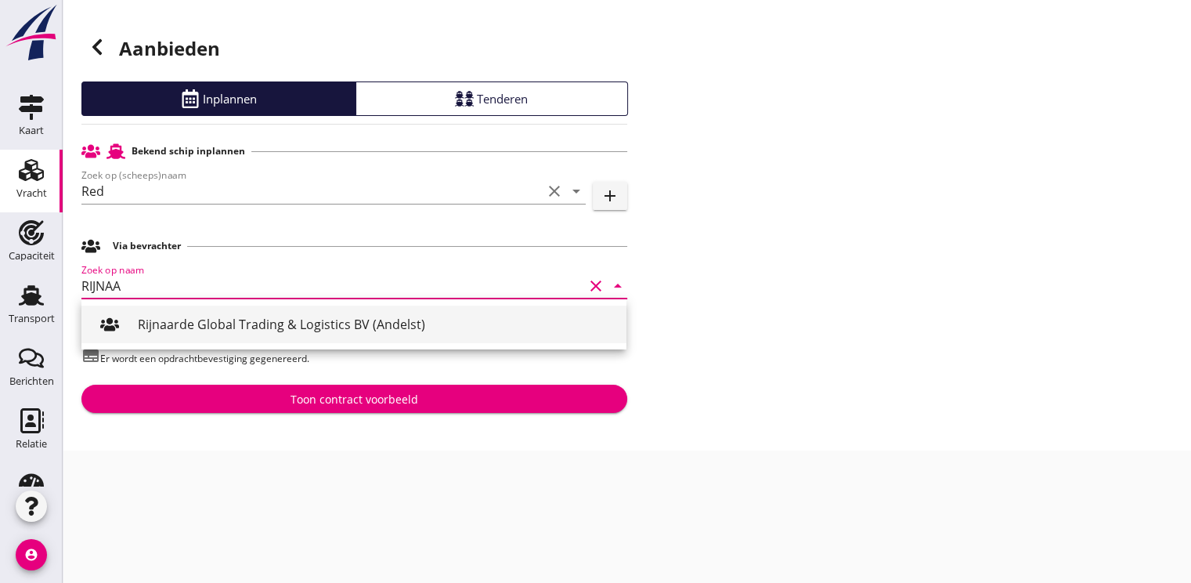
click at [186, 330] on div "Rijnaarde Global Trading & Logistics BV (Andelst)" at bounding box center [376, 324] width 476 height 19
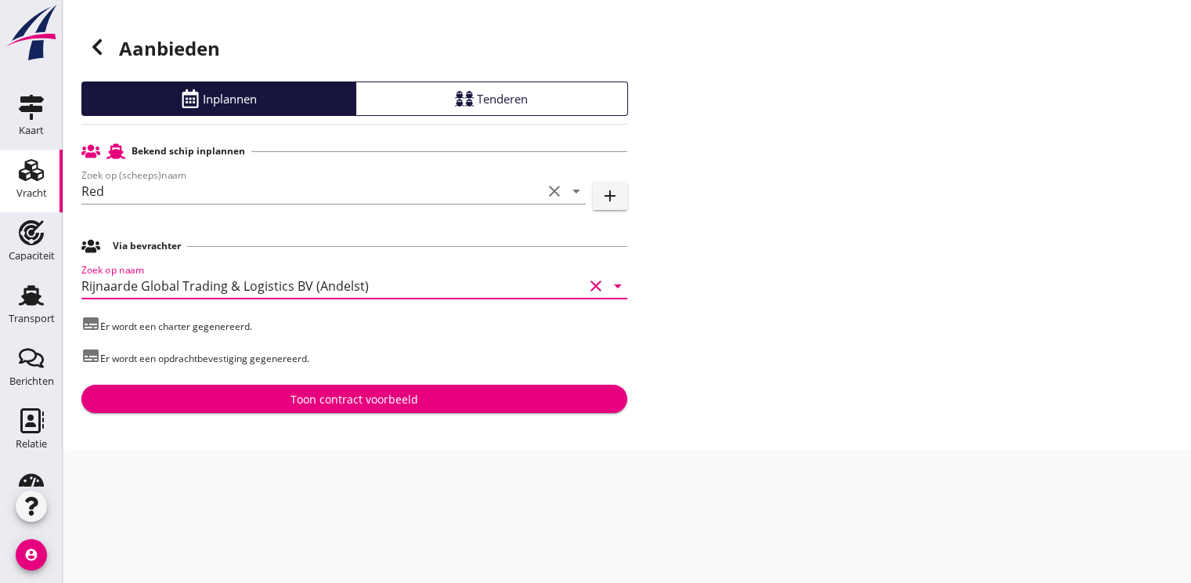
type input "Rijnaarde Global Trading & Logistics BV (Andelst)"
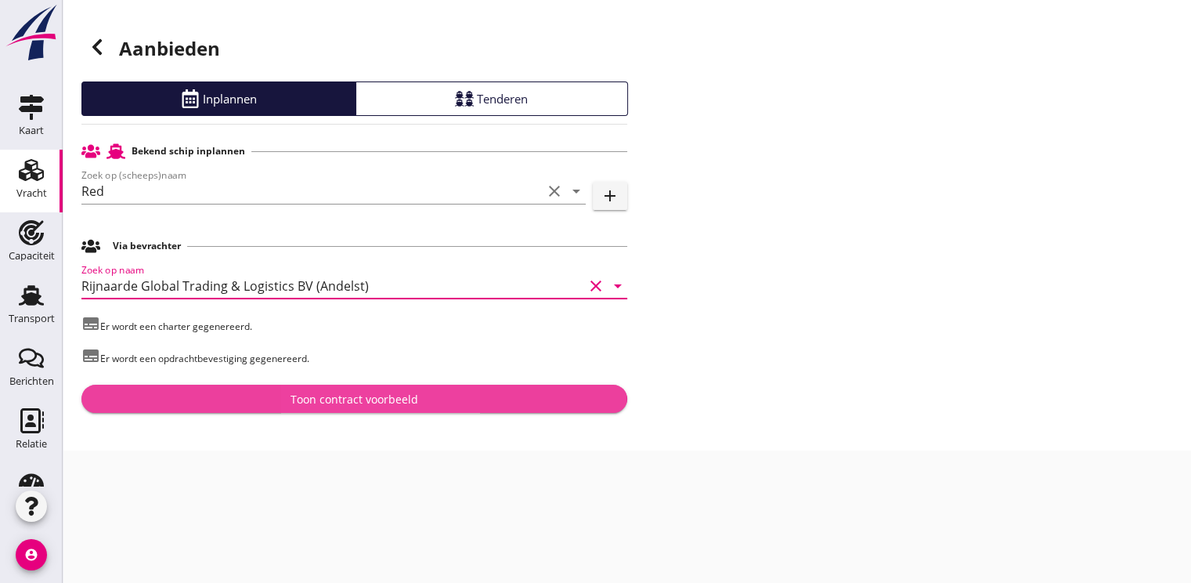
click at [337, 399] on div "Toon contract voorbeeld" at bounding box center [355, 399] width 128 height 16
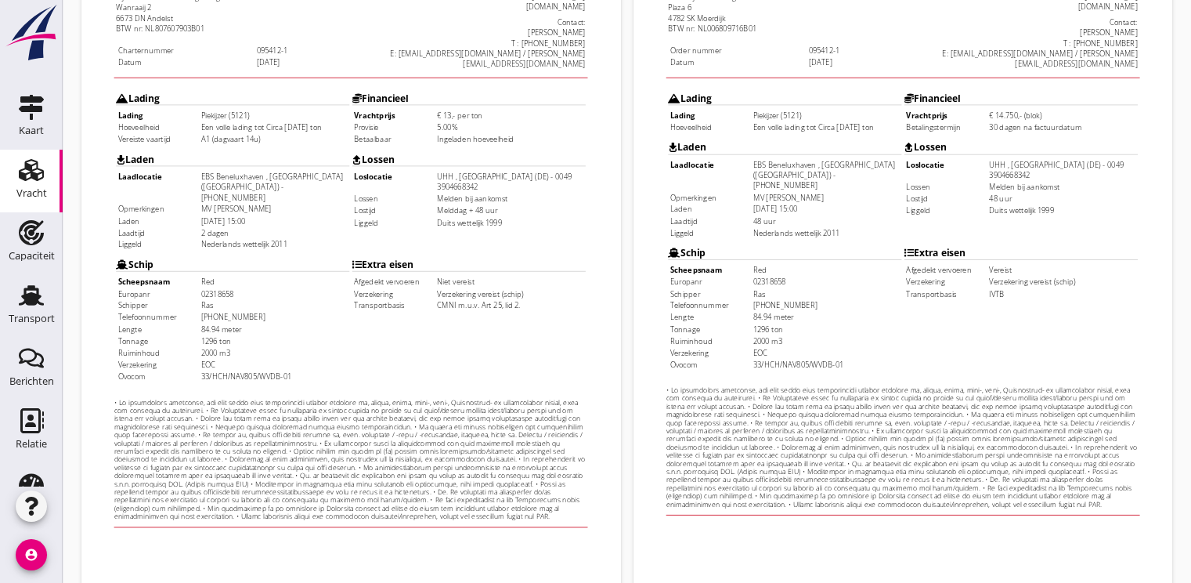
scroll to position [460, 0]
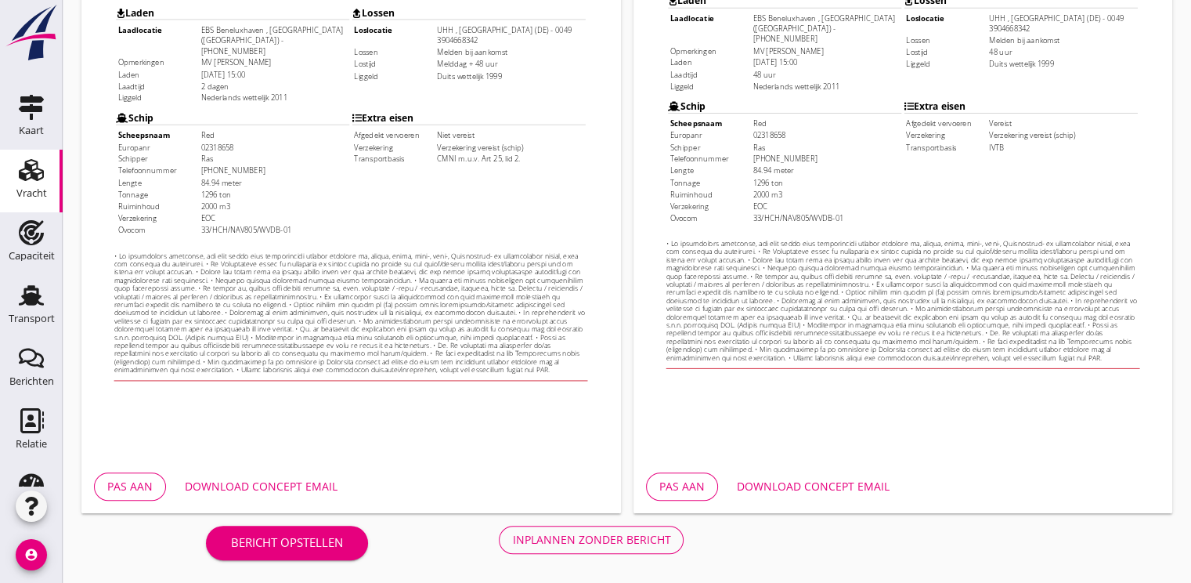
click at [580, 542] on div "Inplannen zonder bericht" at bounding box center [591, 539] width 158 height 16
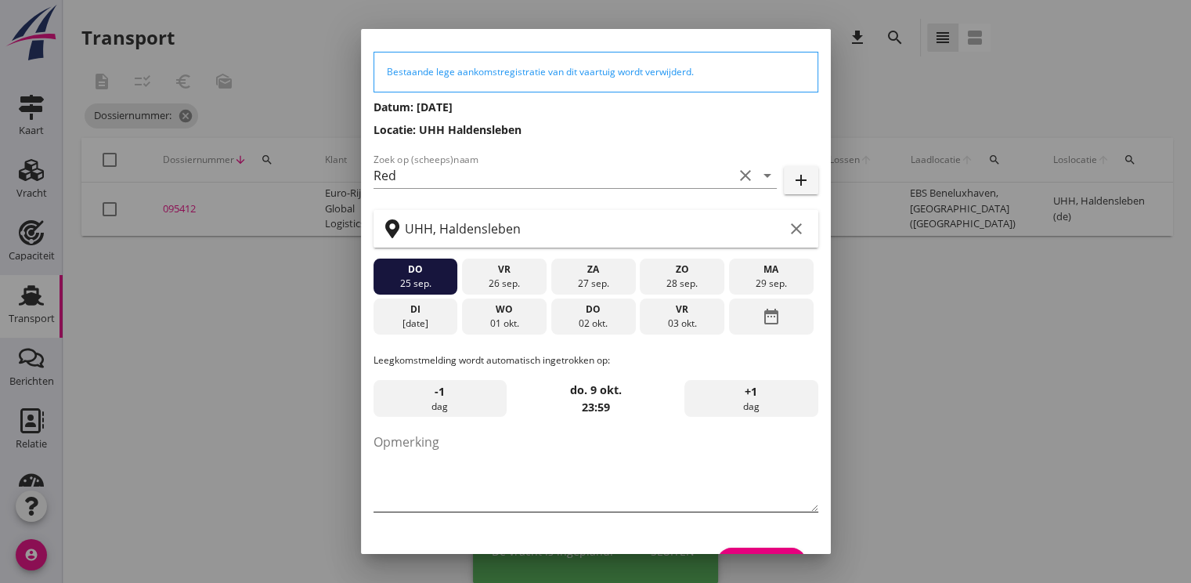
scroll to position [81, 0]
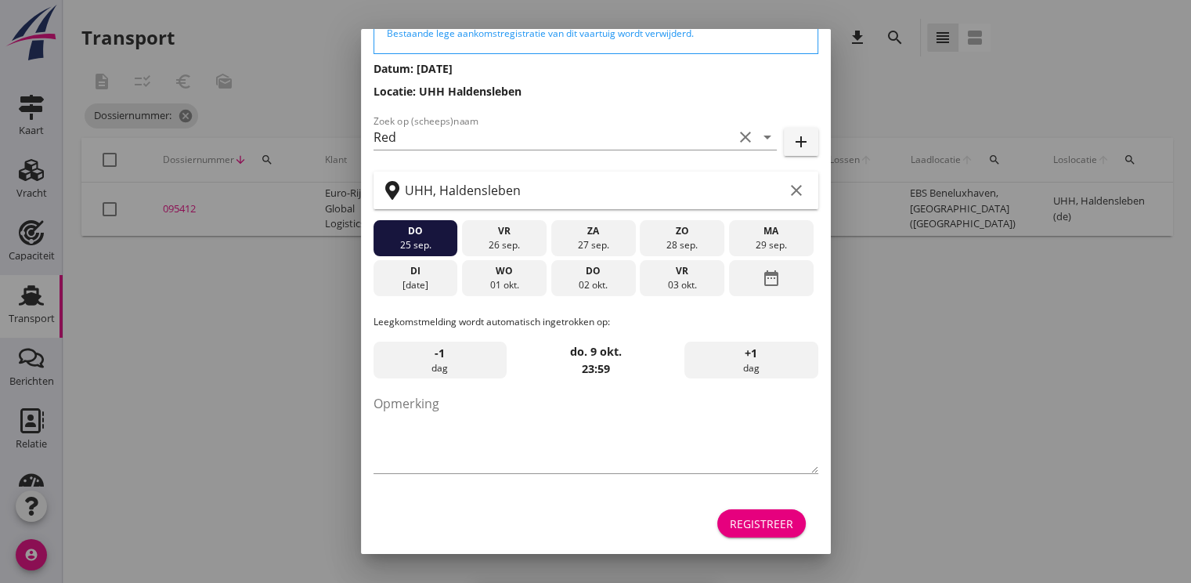
click at [759, 515] on div "Registreer" at bounding box center [761, 523] width 63 height 16
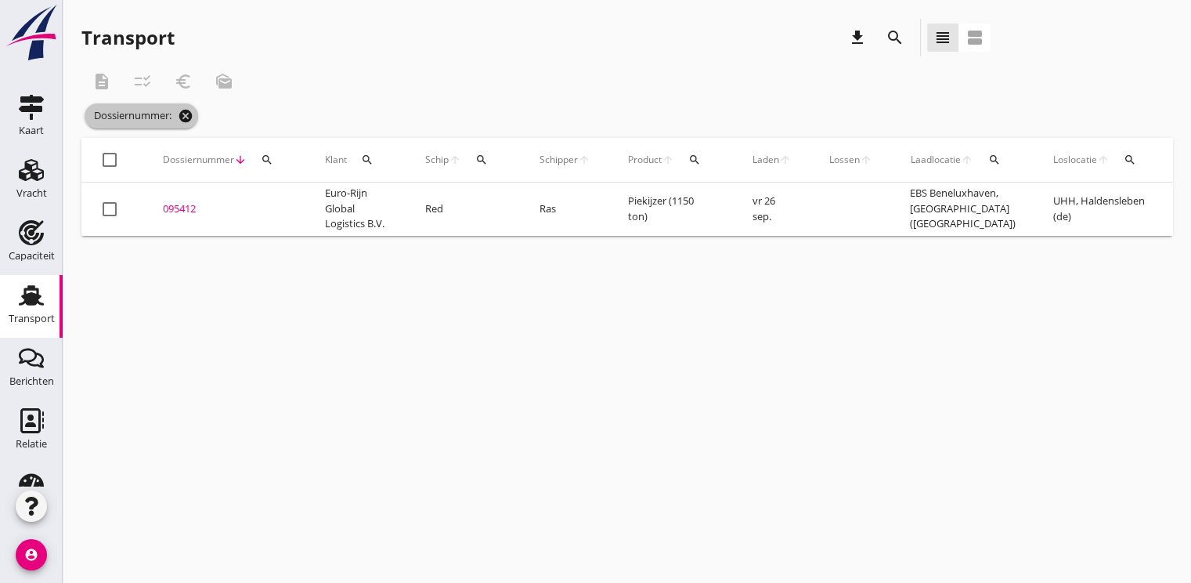
click at [187, 108] on icon "cancel" at bounding box center [186, 116] width 16 height 16
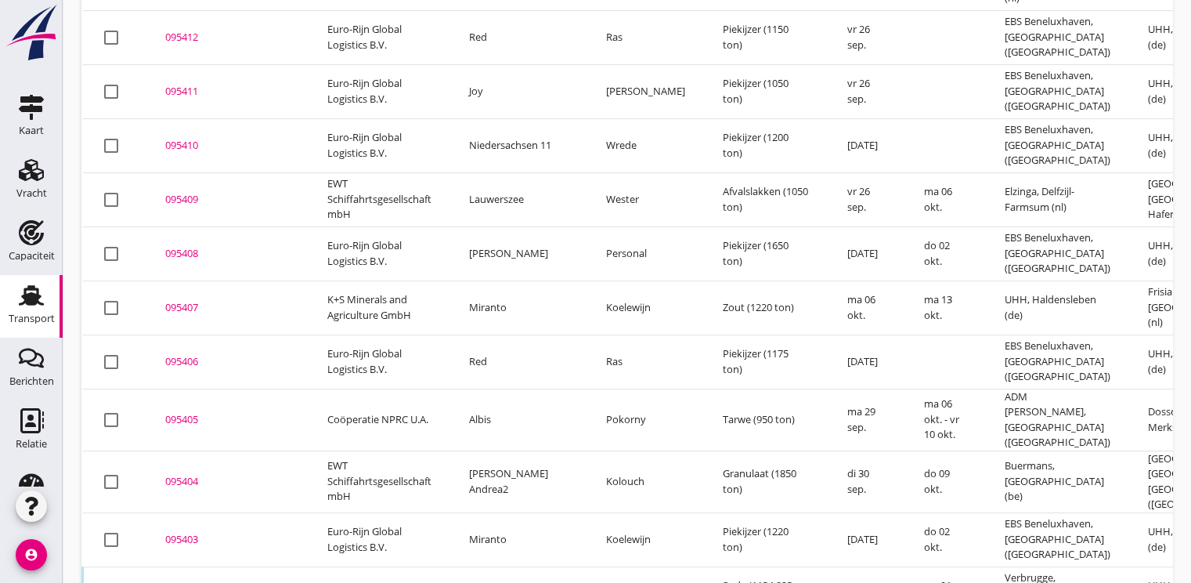
scroll to position [656, 0]
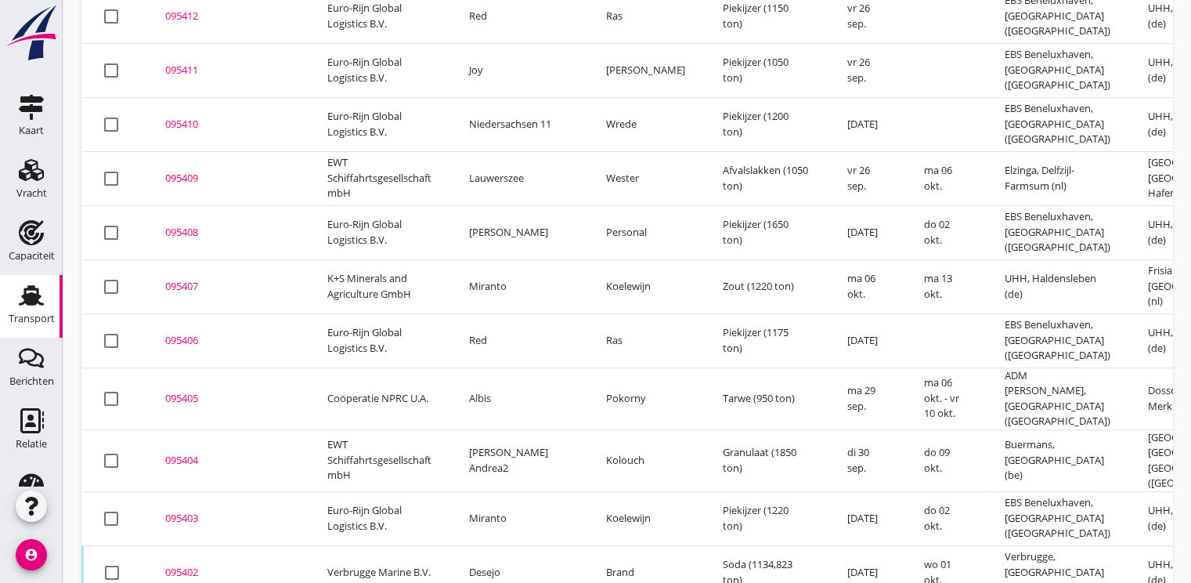
click at [182, 333] on div "095406" at bounding box center [227, 341] width 125 height 16
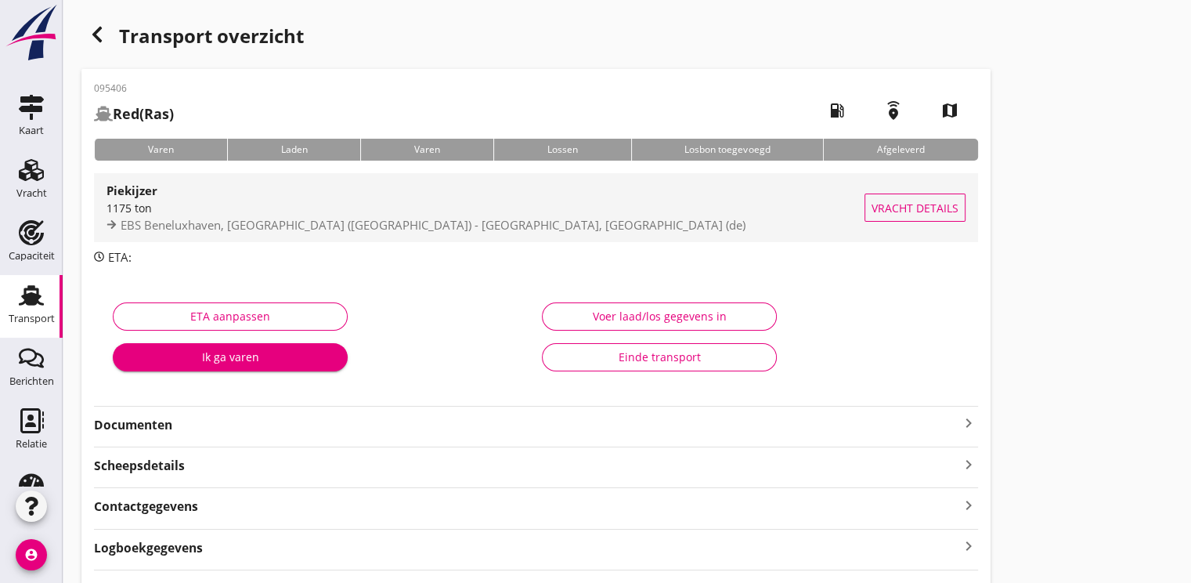
click at [238, 203] on div "1175 ton" at bounding box center [486, 208] width 758 height 16
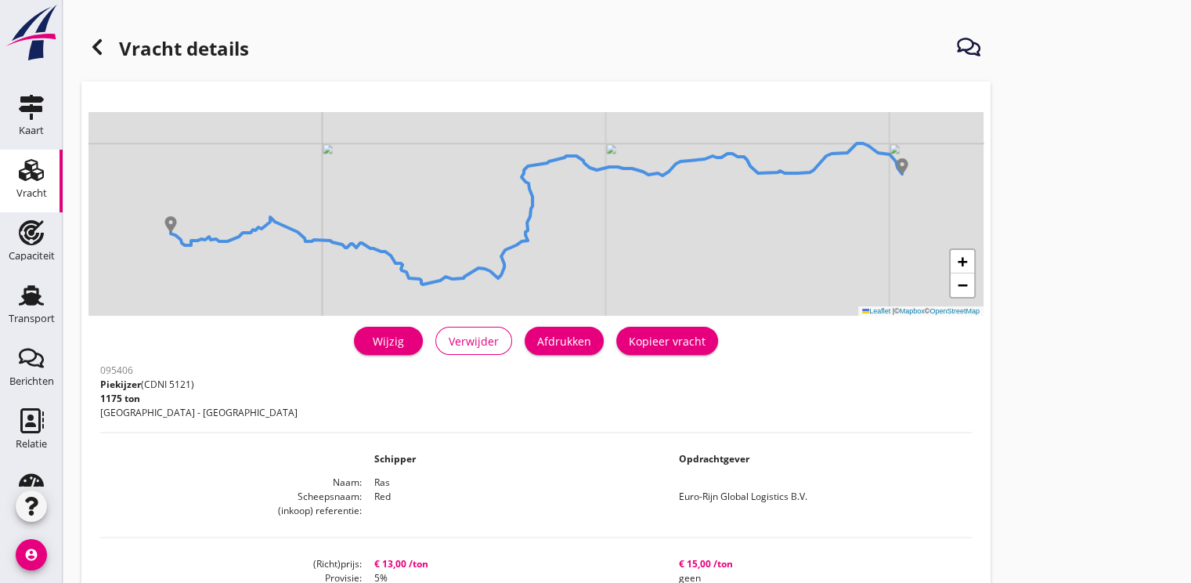
click at [392, 342] on div "Wijzig" at bounding box center [389, 341] width 44 height 16
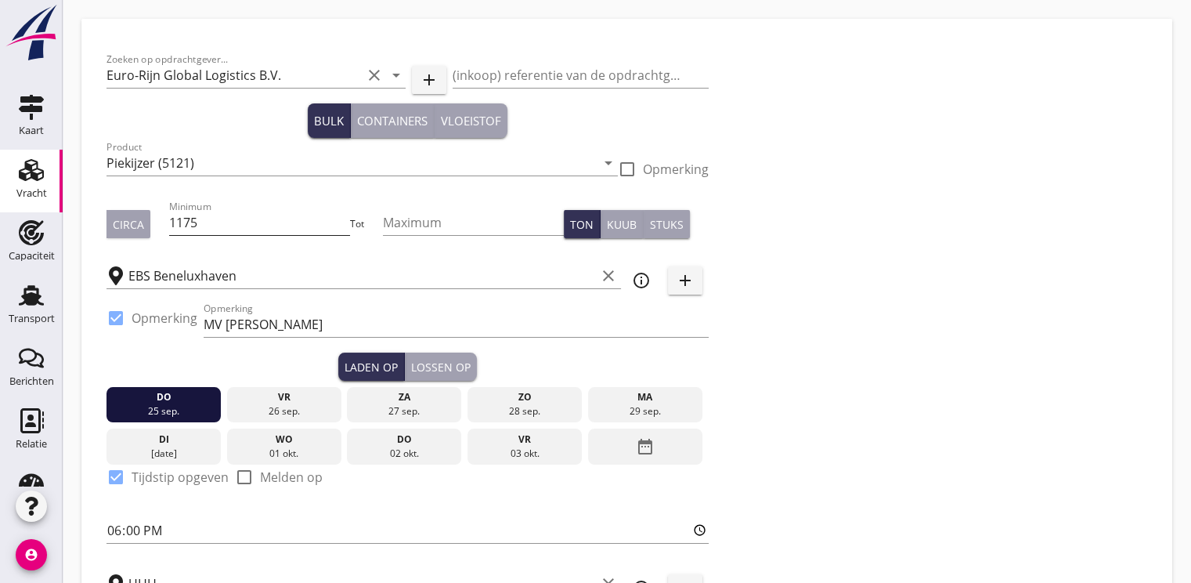
click at [229, 225] on input "1175" at bounding box center [260, 222] width 182 height 25
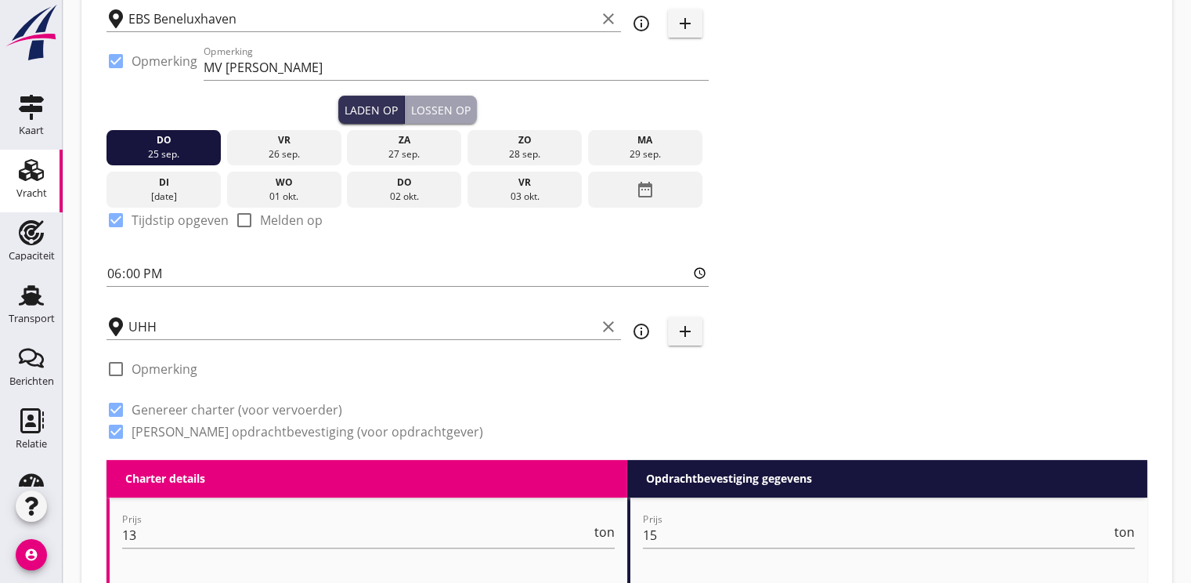
scroll to position [313, 0]
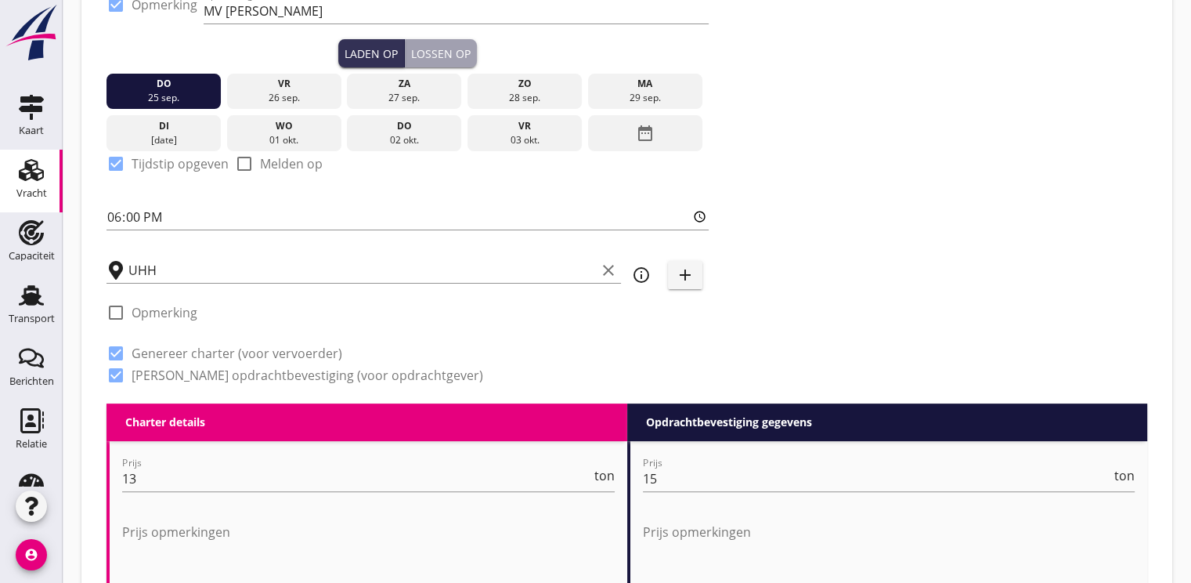
type input "1100"
click at [289, 85] on div "vr" at bounding box center [283, 84] width 107 height 14
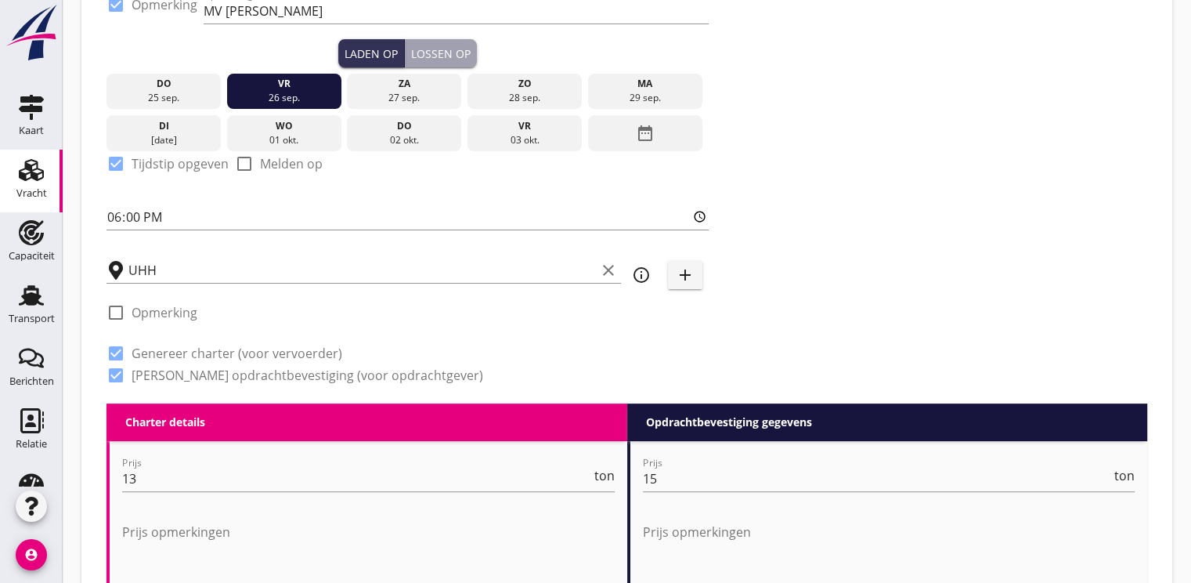
click at [116, 166] on div at bounding box center [116, 163] width 27 height 27
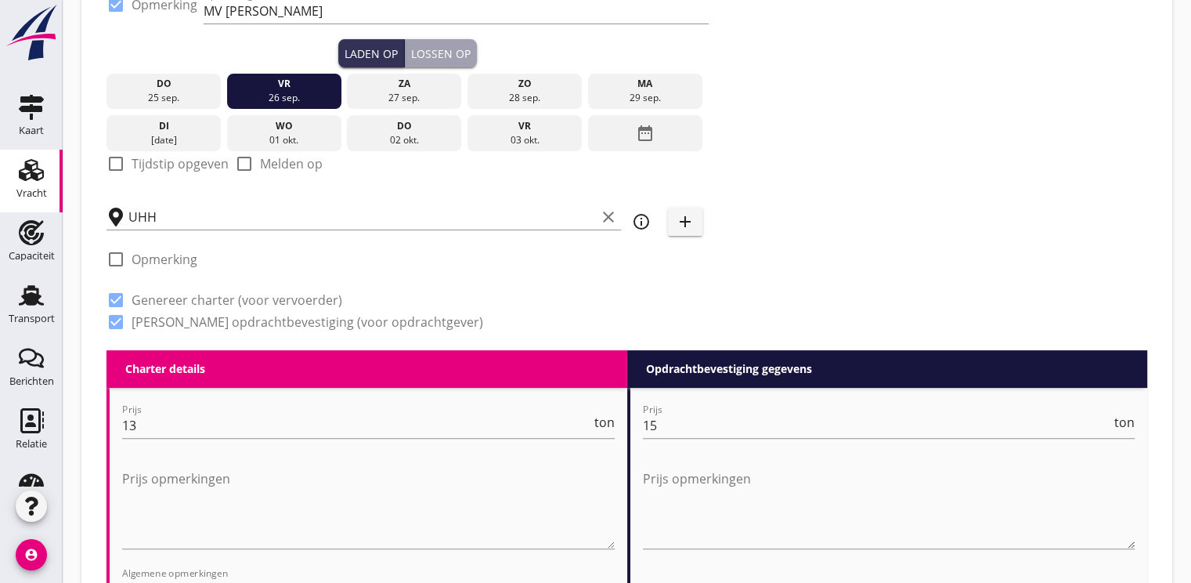
click at [114, 164] on div at bounding box center [116, 163] width 27 height 27
checkbox input "true"
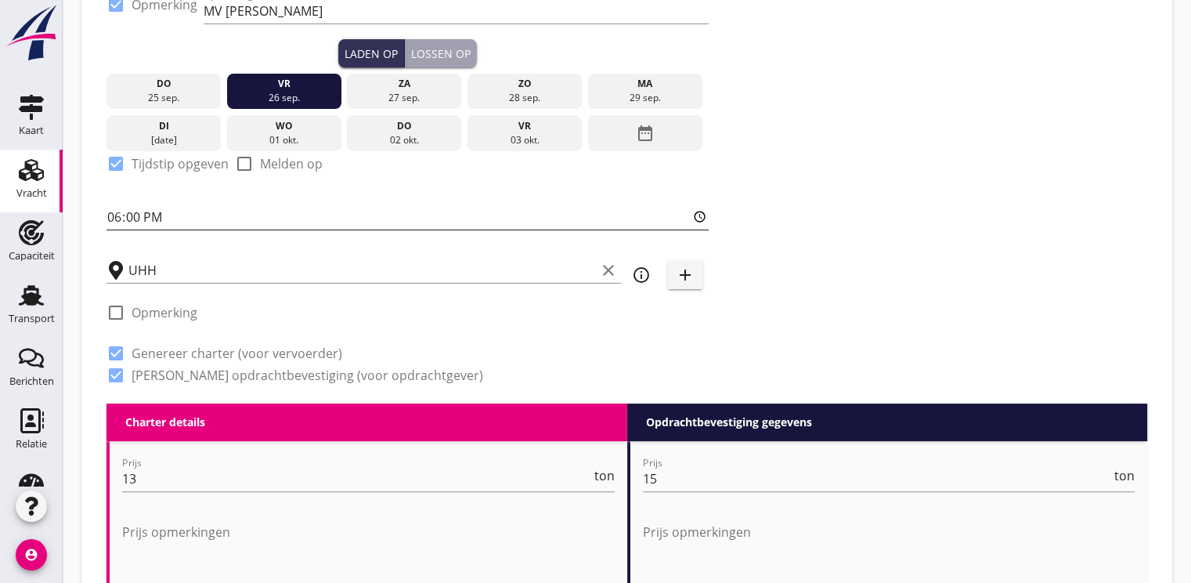
click at [121, 217] on input "18:00" at bounding box center [408, 216] width 602 height 25
type input "15:00"
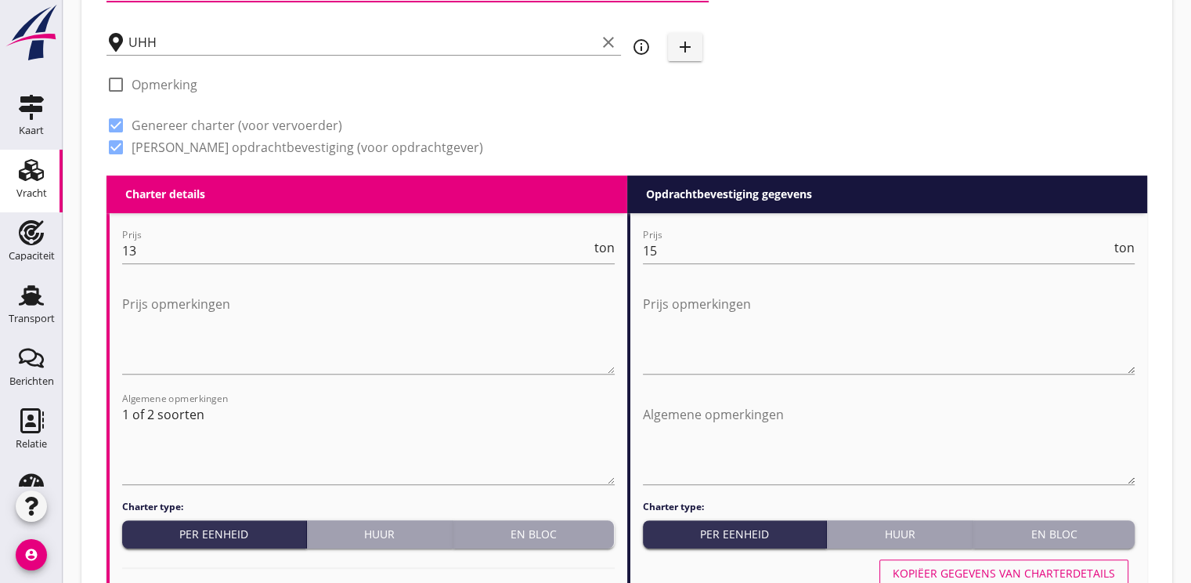
scroll to position [548, 0]
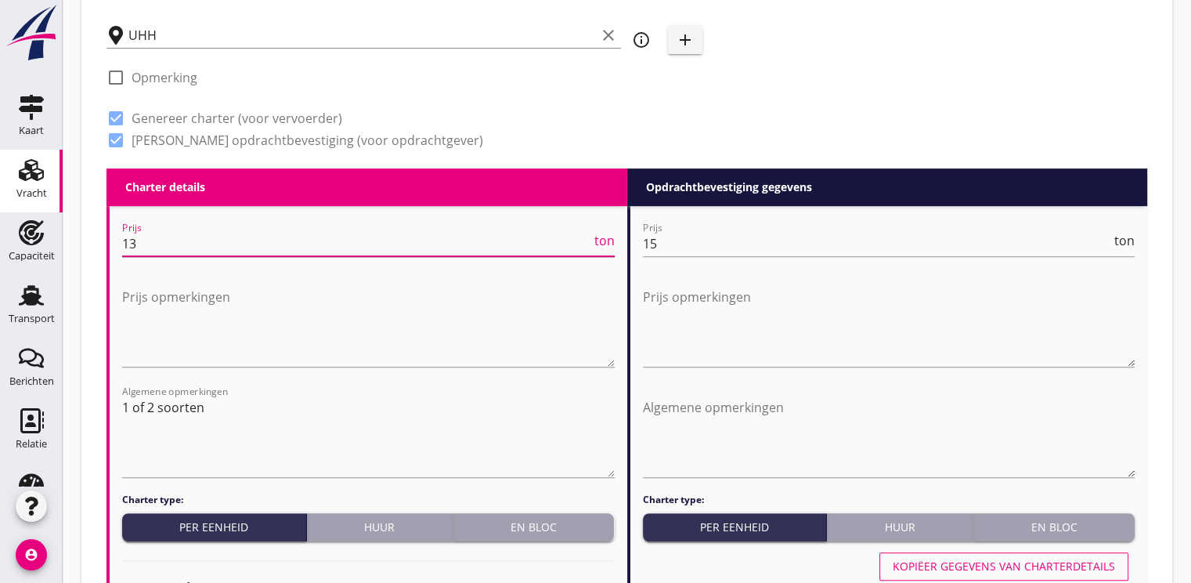
click at [165, 243] on input "13" at bounding box center [356, 243] width 469 height 25
type input "12.25"
click at [669, 243] on input "15" at bounding box center [877, 243] width 469 height 25
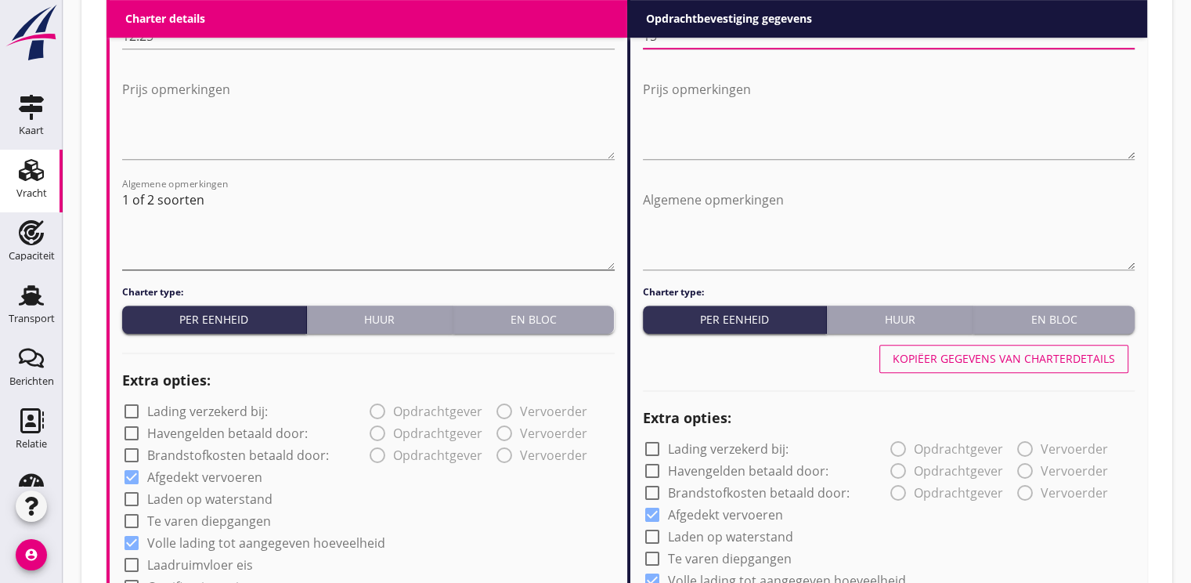
scroll to position [783, 0]
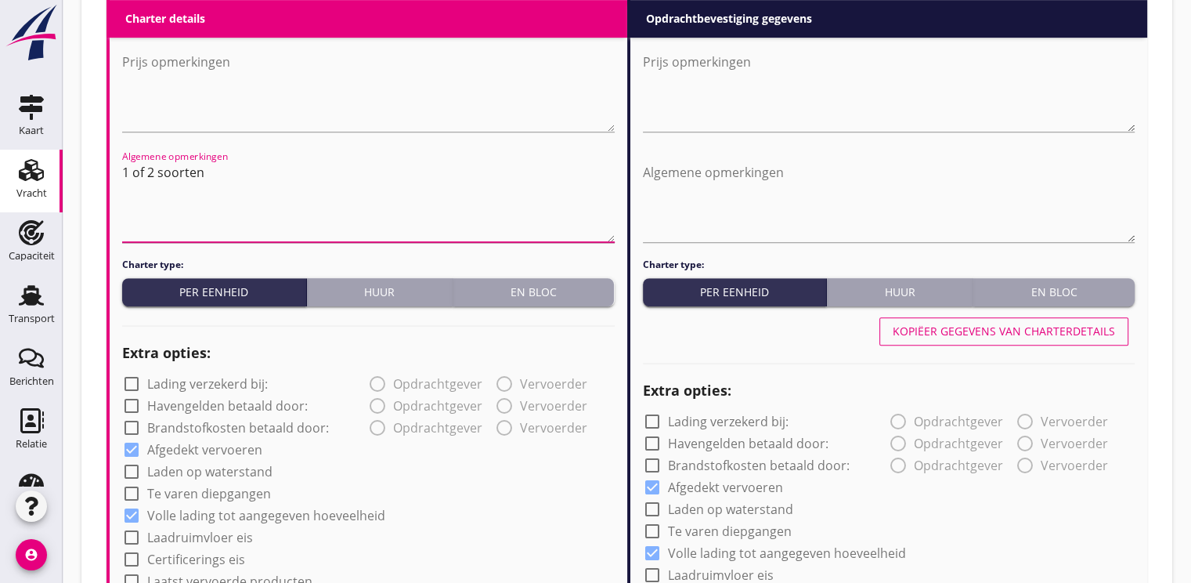
click at [227, 168] on textarea "1 of 2 soorten" at bounding box center [368, 201] width 493 height 82
type textarea "1"
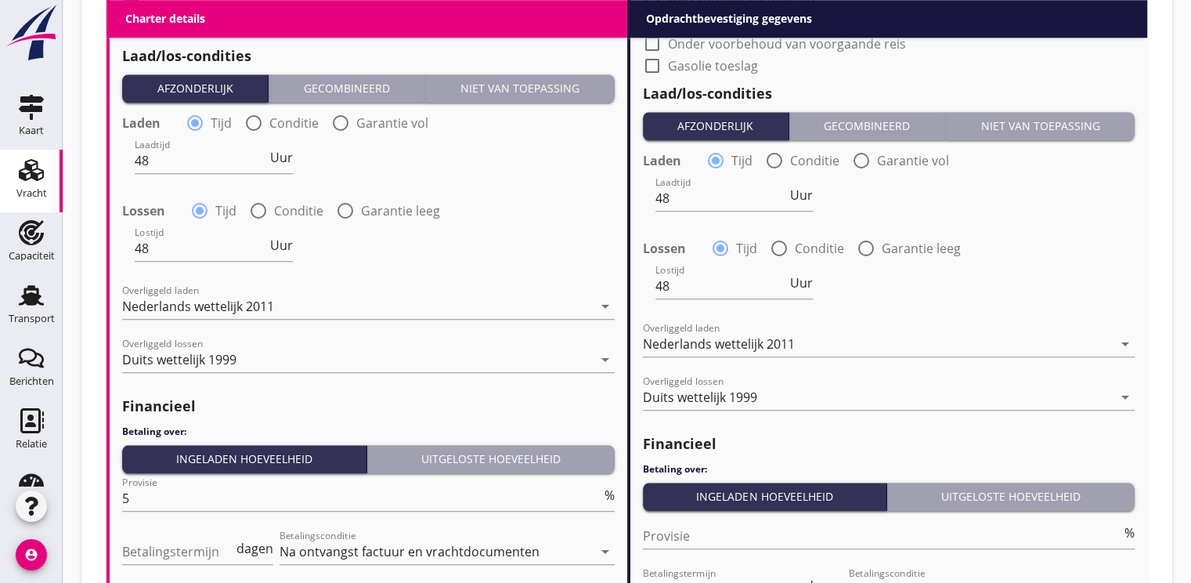
scroll to position [1567, 0]
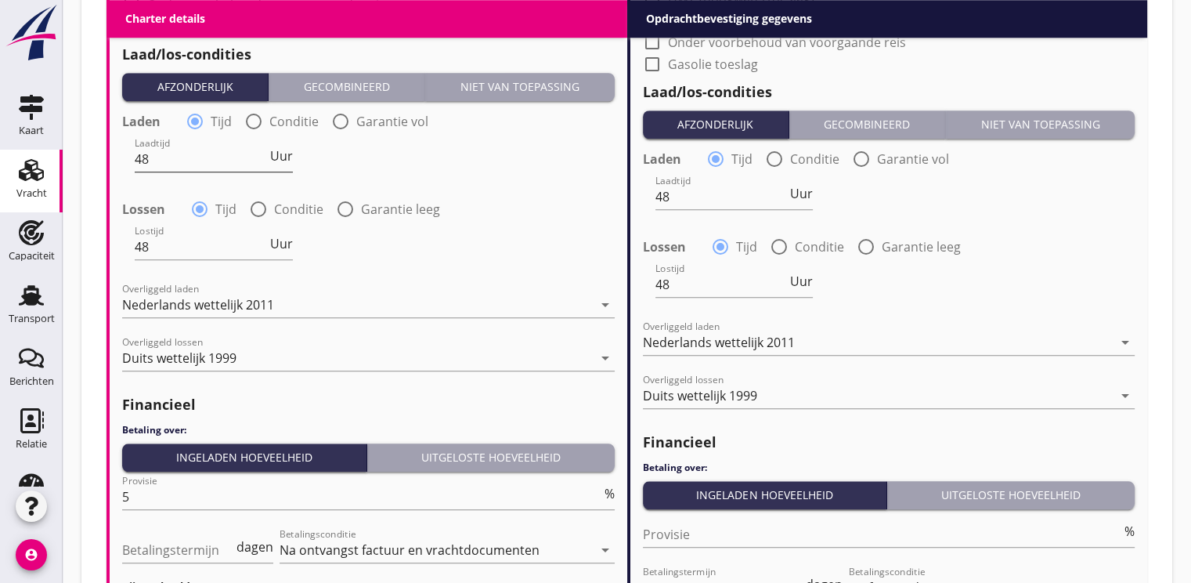
click at [215, 163] on input "48" at bounding box center [201, 158] width 132 height 25
type input "4"
click at [277, 156] on span "Uur" at bounding box center [281, 156] width 23 height 13
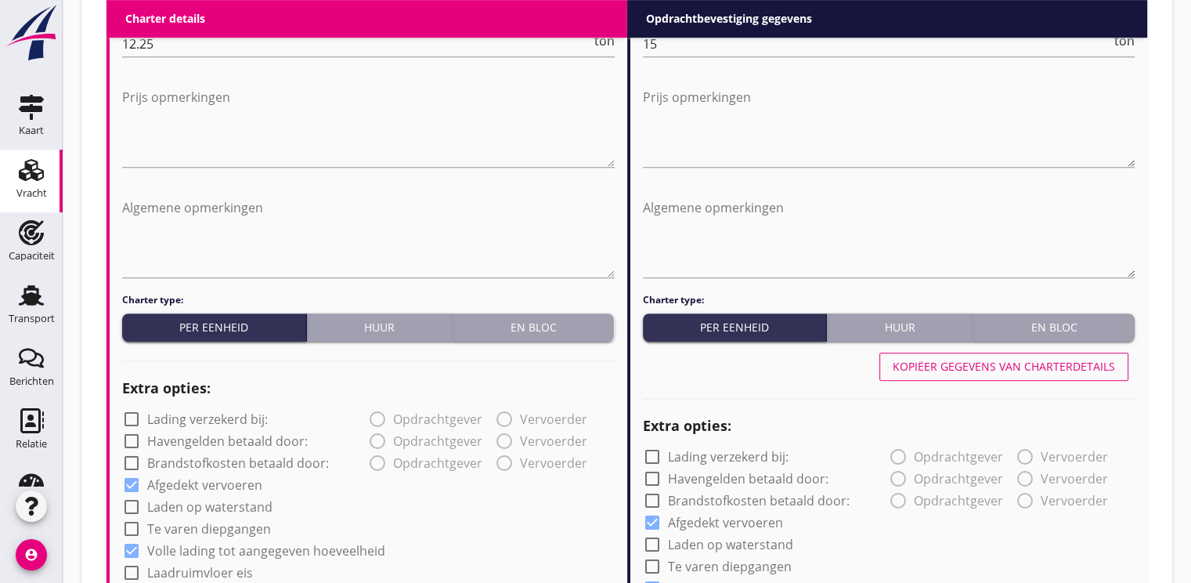
scroll to position [548, 0]
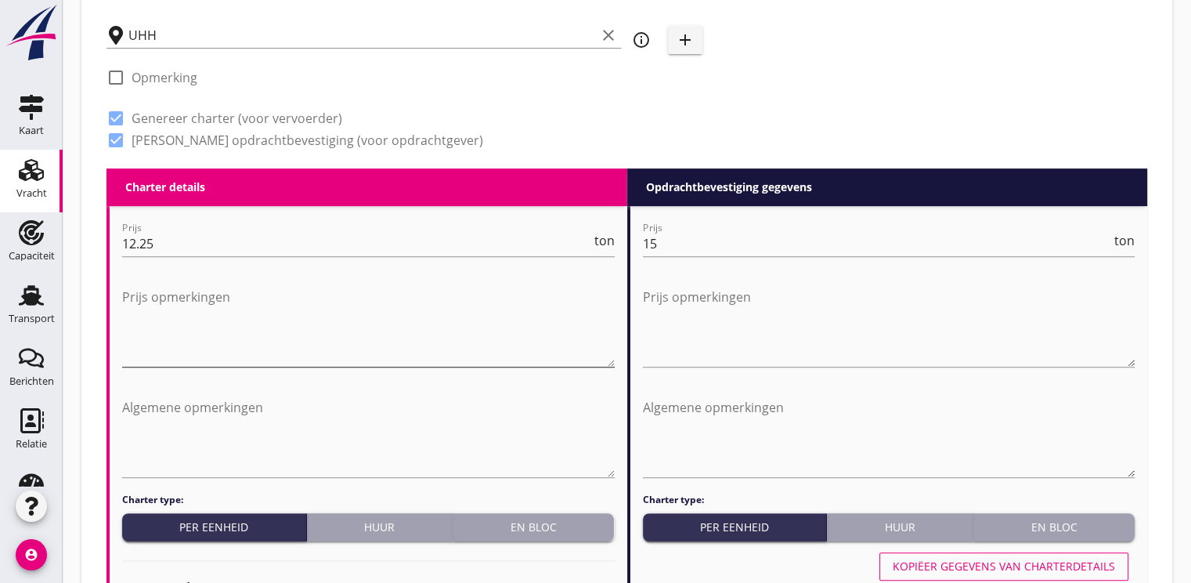
type input "2"
click at [161, 338] on textarea "Prijs opmerkingen" at bounding box center [368, 325] width 493 height 82
click at [168, 448] on textarea "Algemene opmerkingen" at bounding box center [368, 436] width 493 height 82
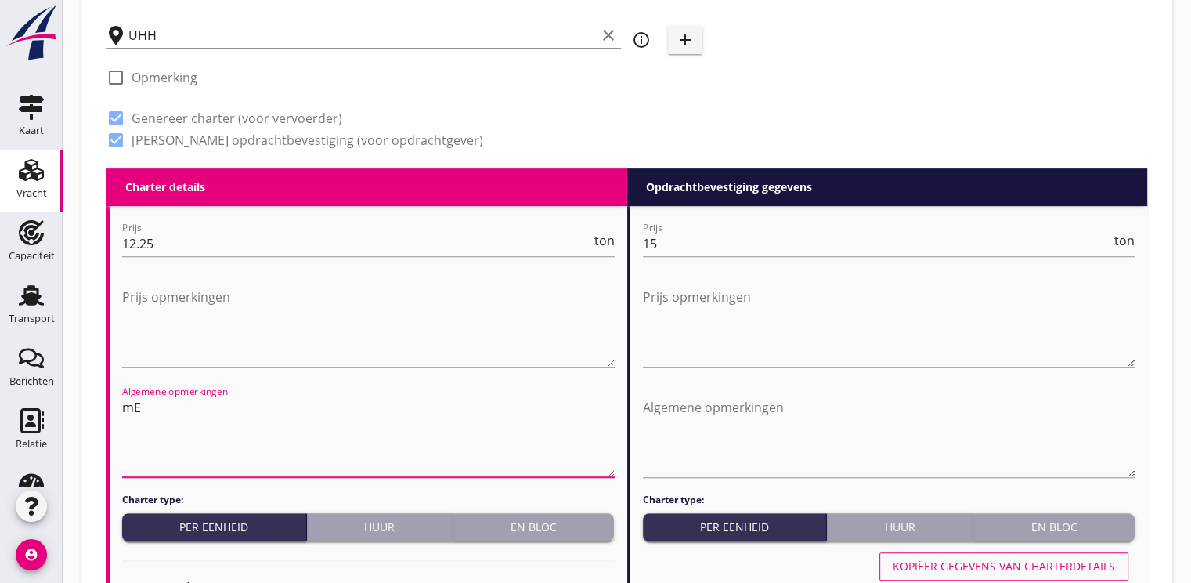
type textarea "m"
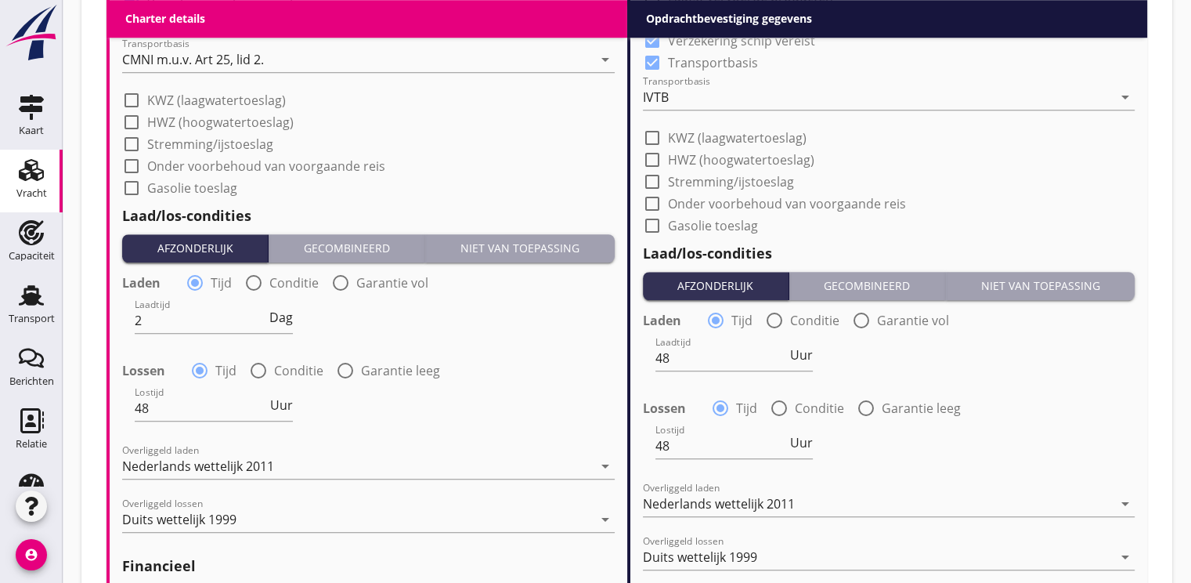
scroll to position [1410, 0]
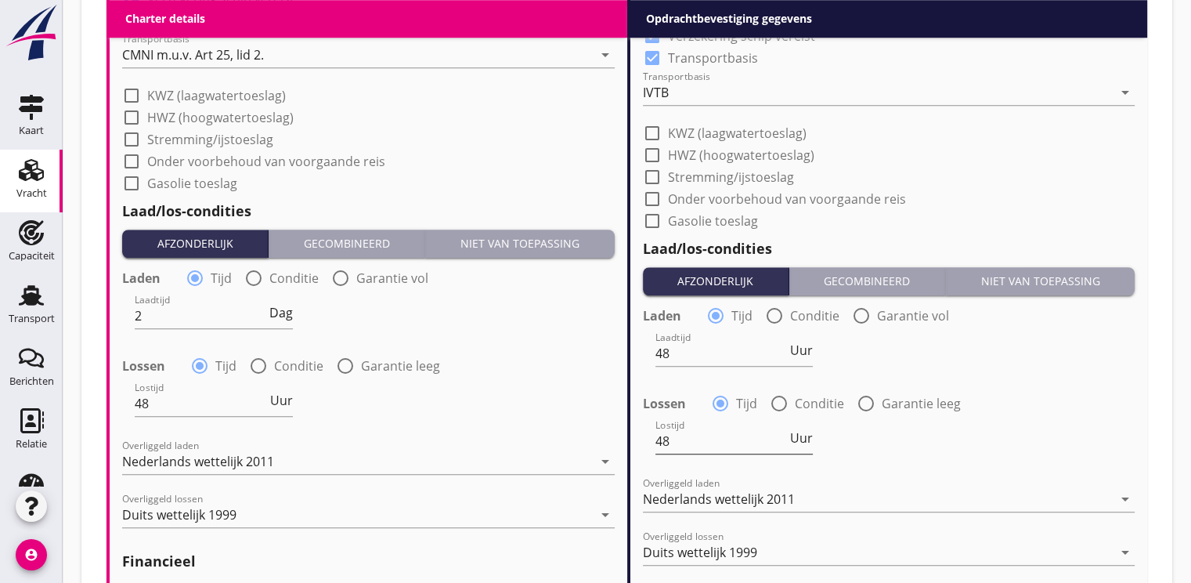
type textarea "Melddag in Haldensleben"
click at [674, 443] on input "48" at bounding box center [722, 440] width 132 height 25
type input "4"
click at [804, 439] on span "Uur" at bounding box center [801, 438] width 23 height 13
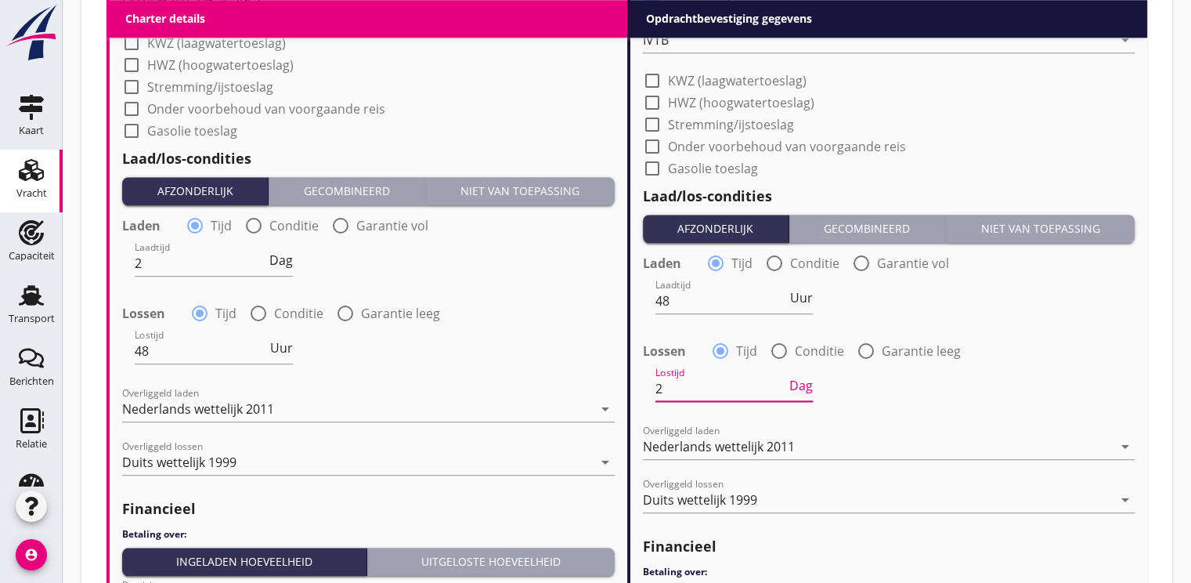
scroll to position [1567, 0]
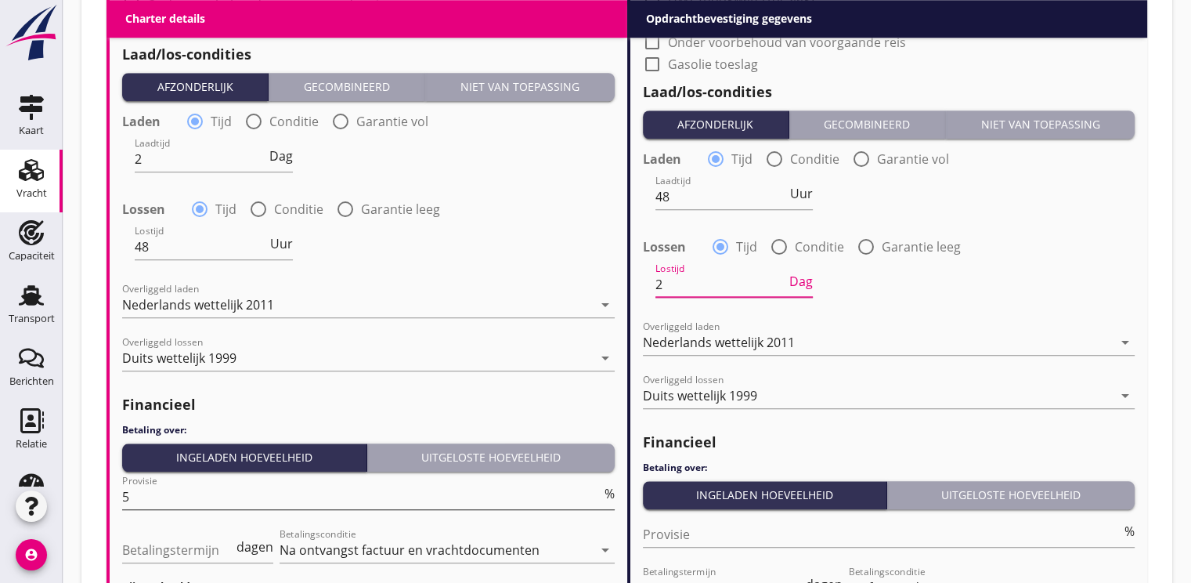
type input "2"
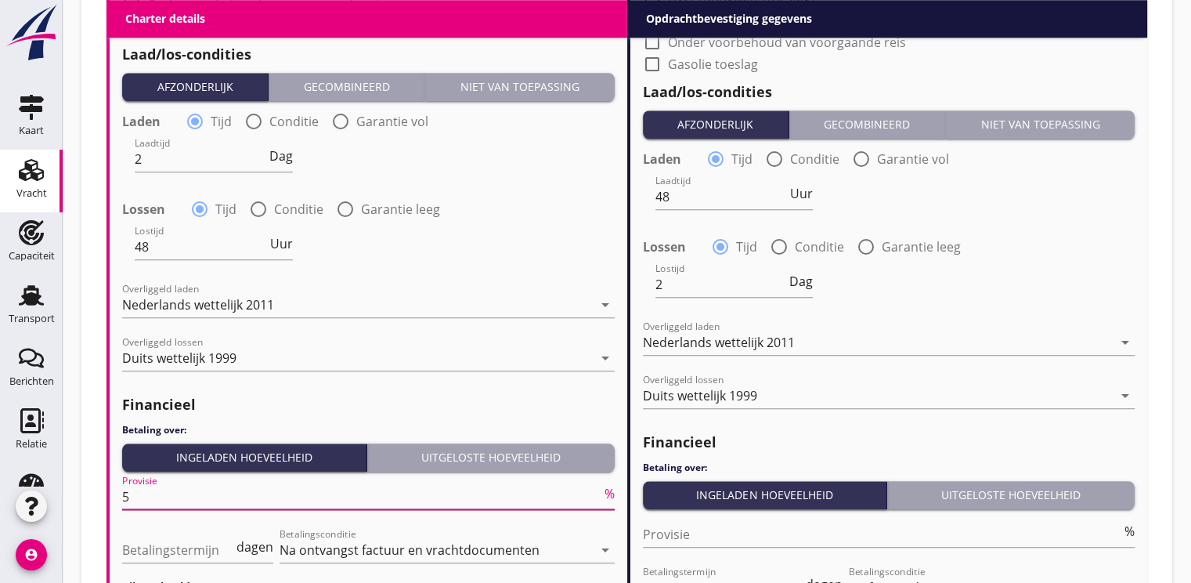
click at [175, 508] on input "5" at bounding box center [361, 496] width 479 height 25
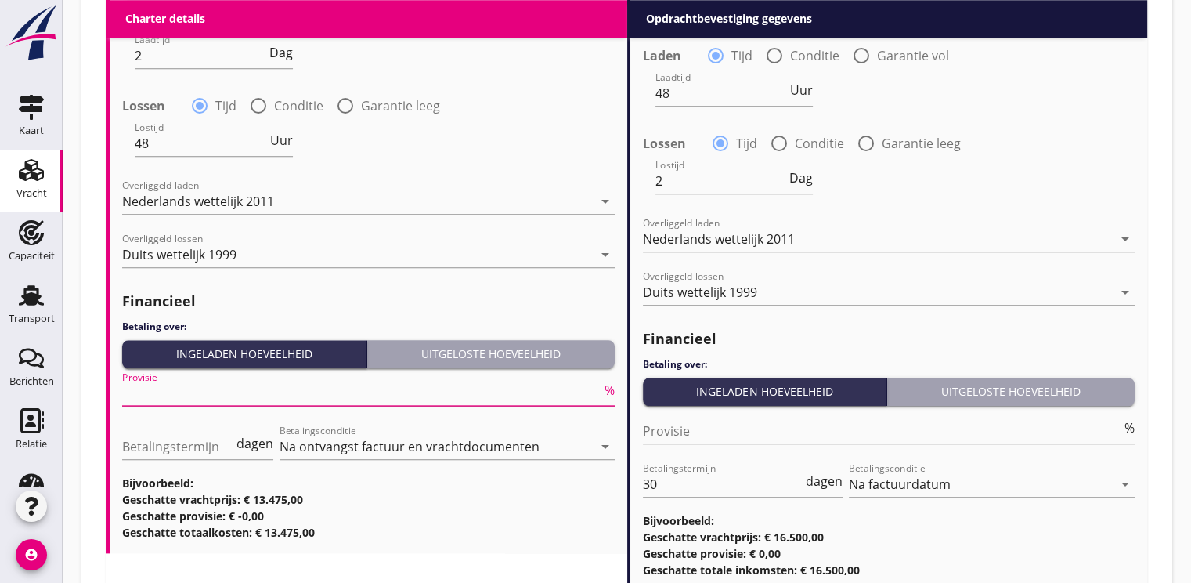
scroll to position [1784, 0]
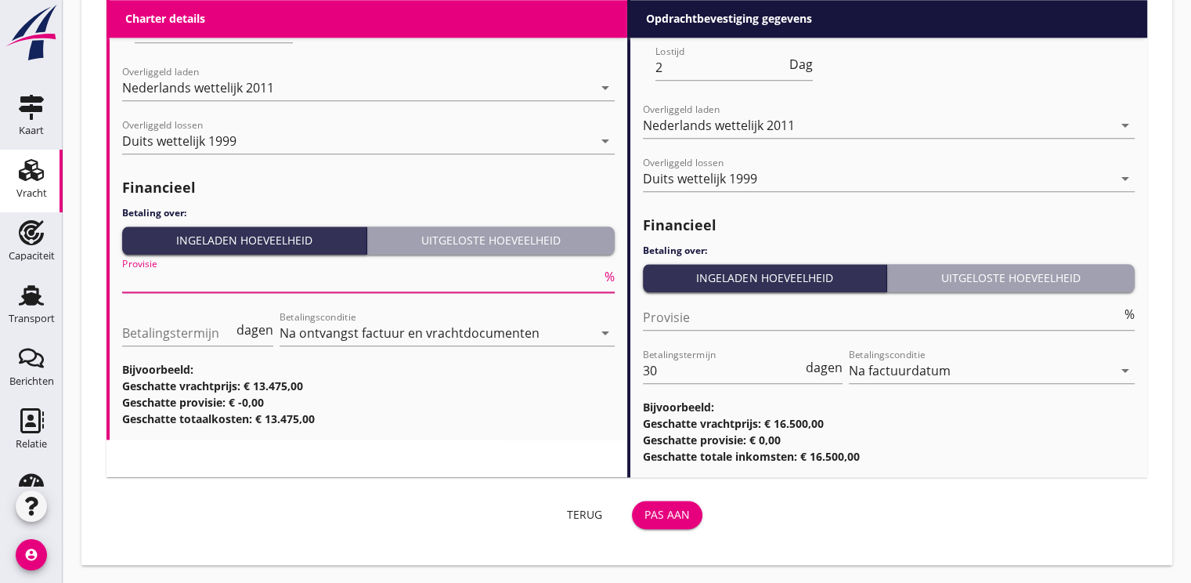
click at [664, 515] on div "Pas aan" at bounding box center [667, 514] width 45 height 16
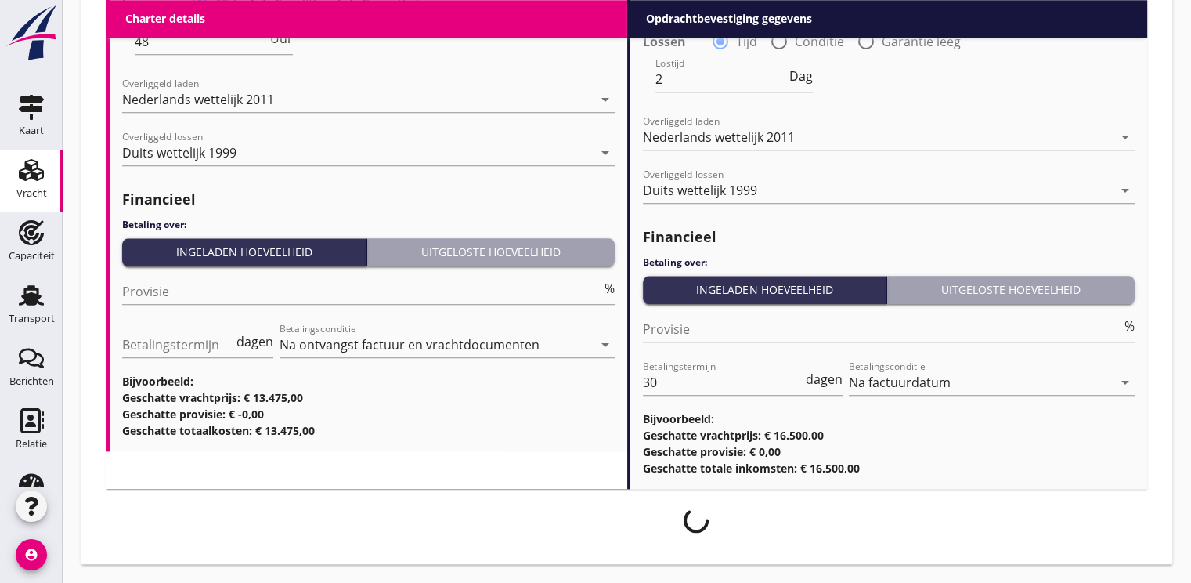
scroll to position [1771, 0]
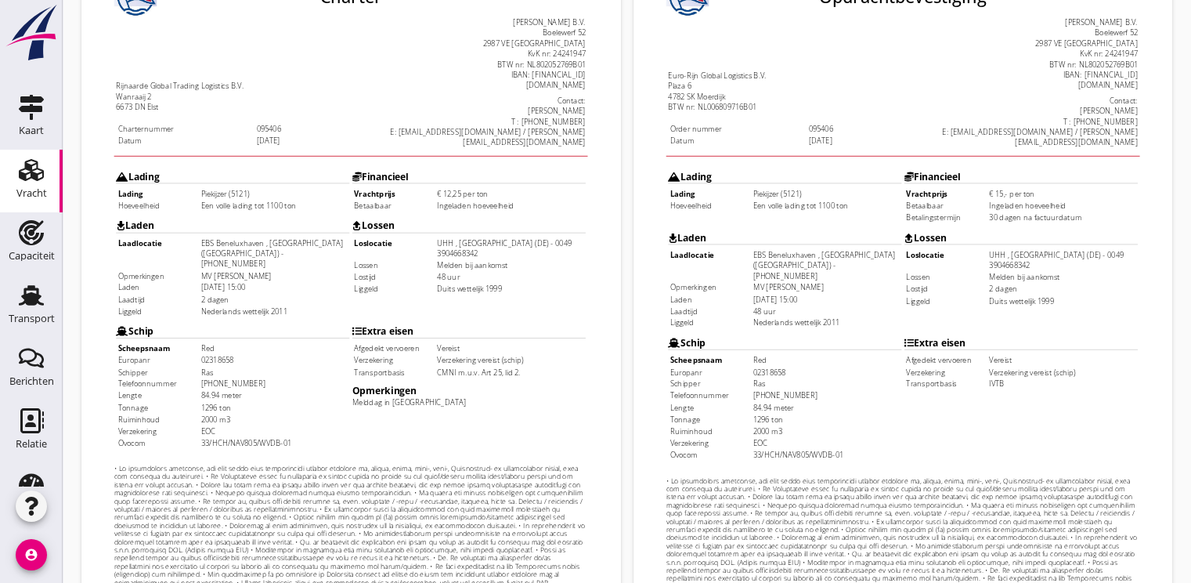
scroll to position [460, 0]
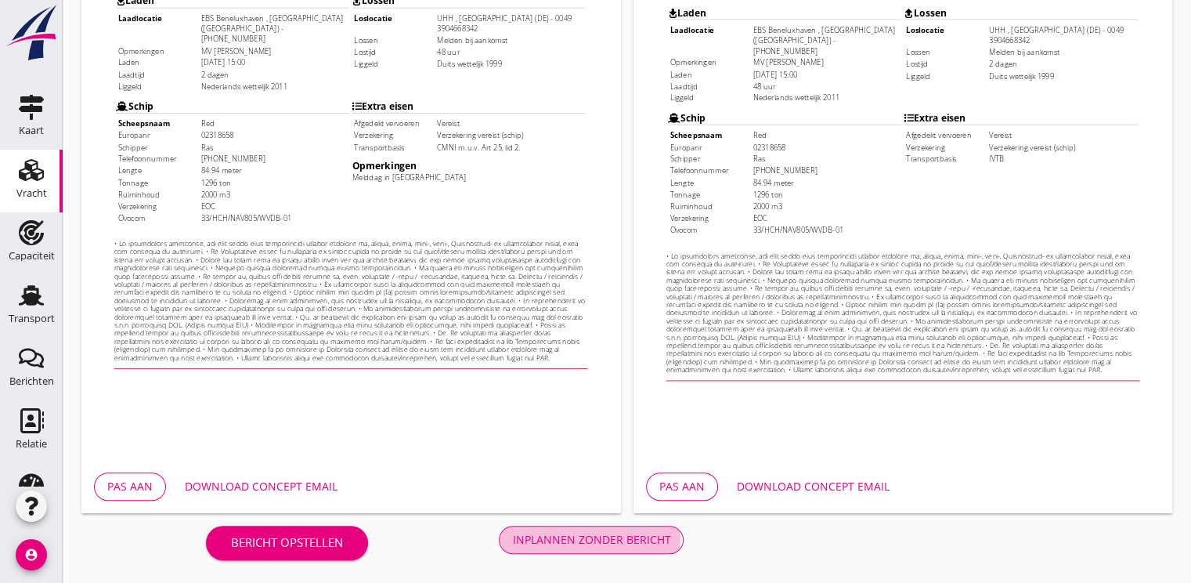
click at [555, 540] on div "Inplannen zonder bericht" at bounding box center [591, 539] width 158 height 16
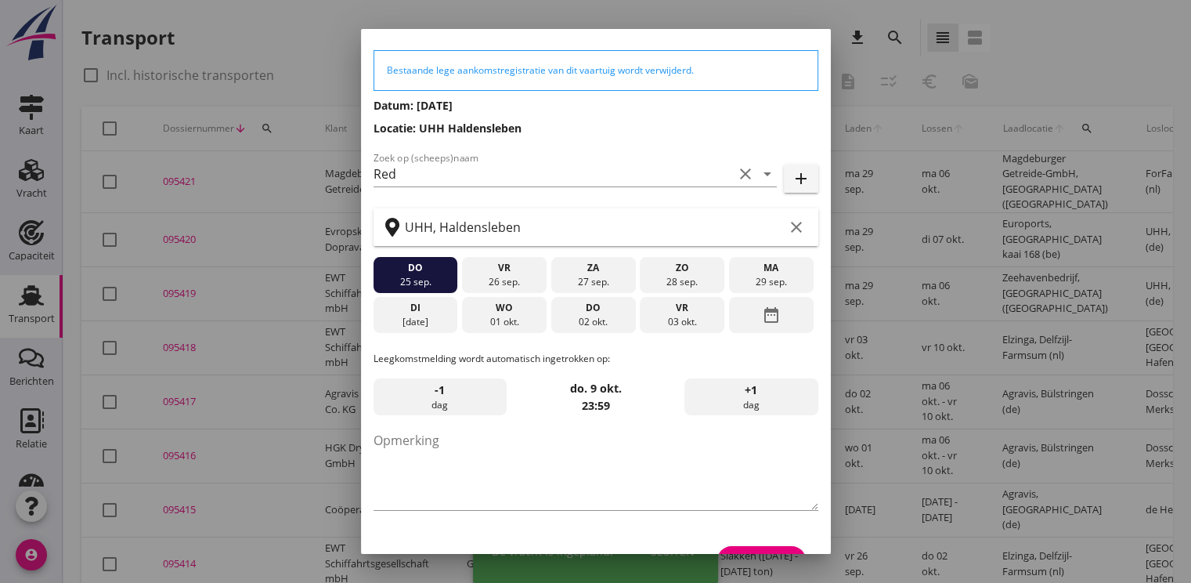
scroll to position [81, 0]
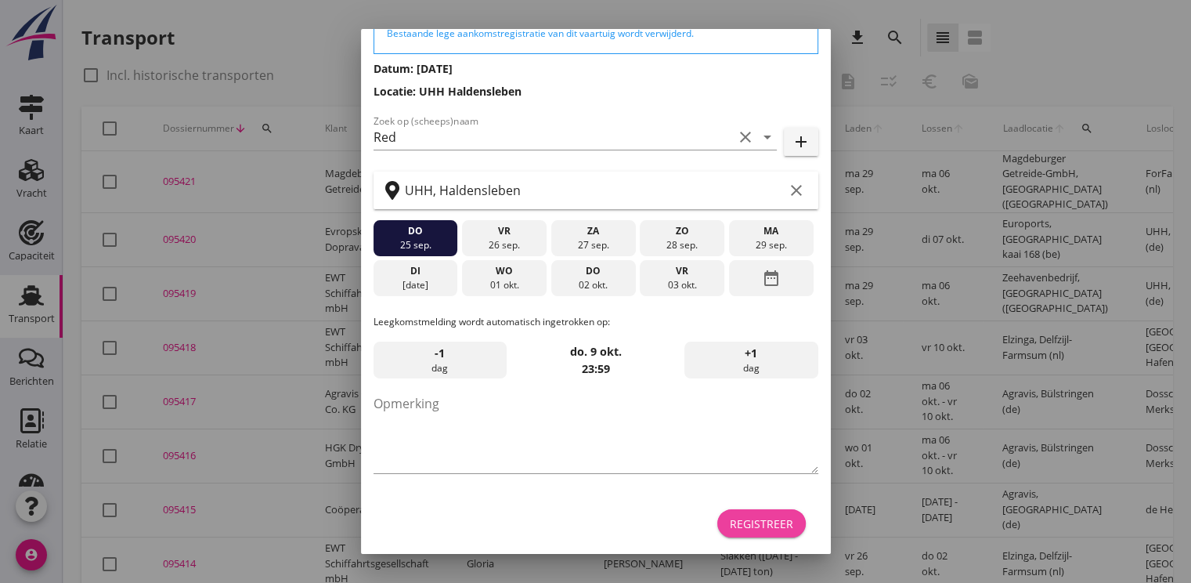
click at [752, 521] on div "Registreer" at bounding box center [761, 523] width 63 height 16
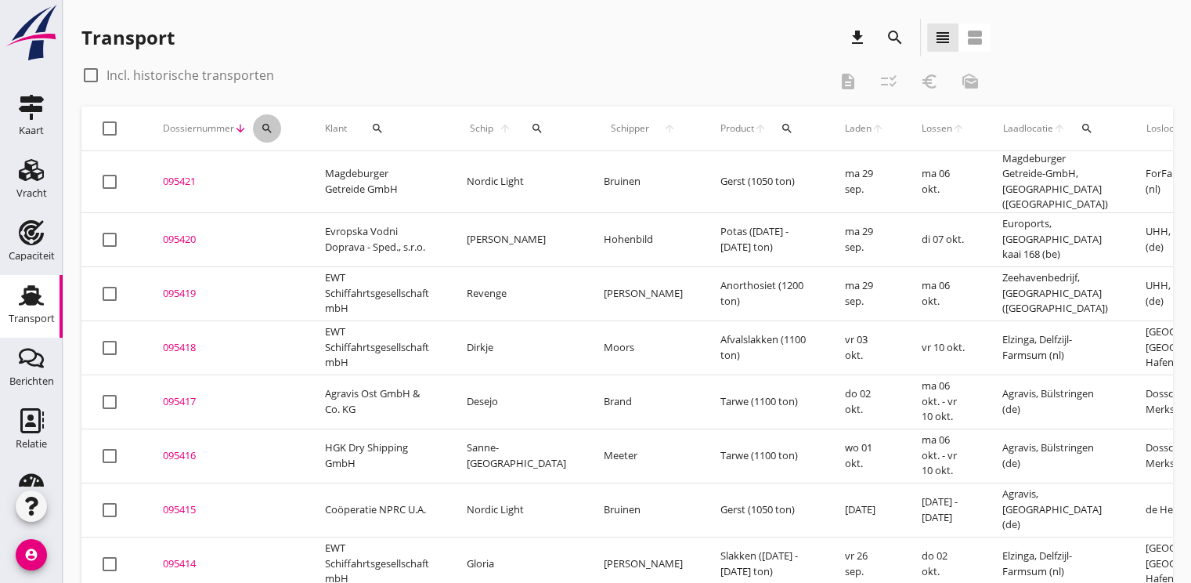
click at [269, 131] on icon "search" at bounding box center [267, 128] width 13 height 13
click at [302, 185] on input "Zoeken op dossiernummer..." at bounding box center [340, 173] width 163 height 25
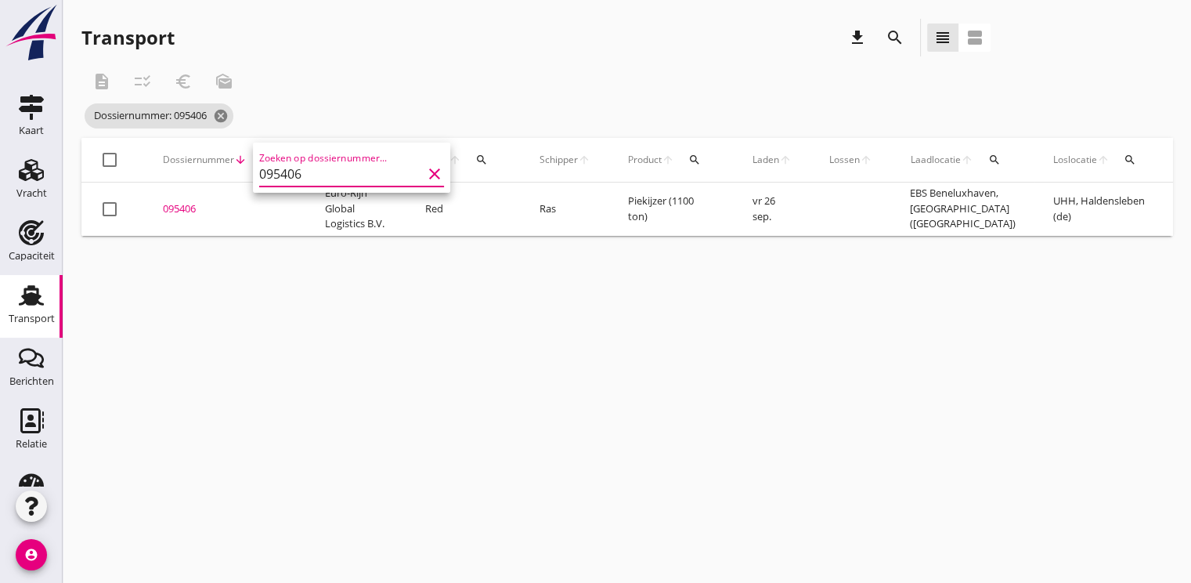
scroll to position [0, 363]
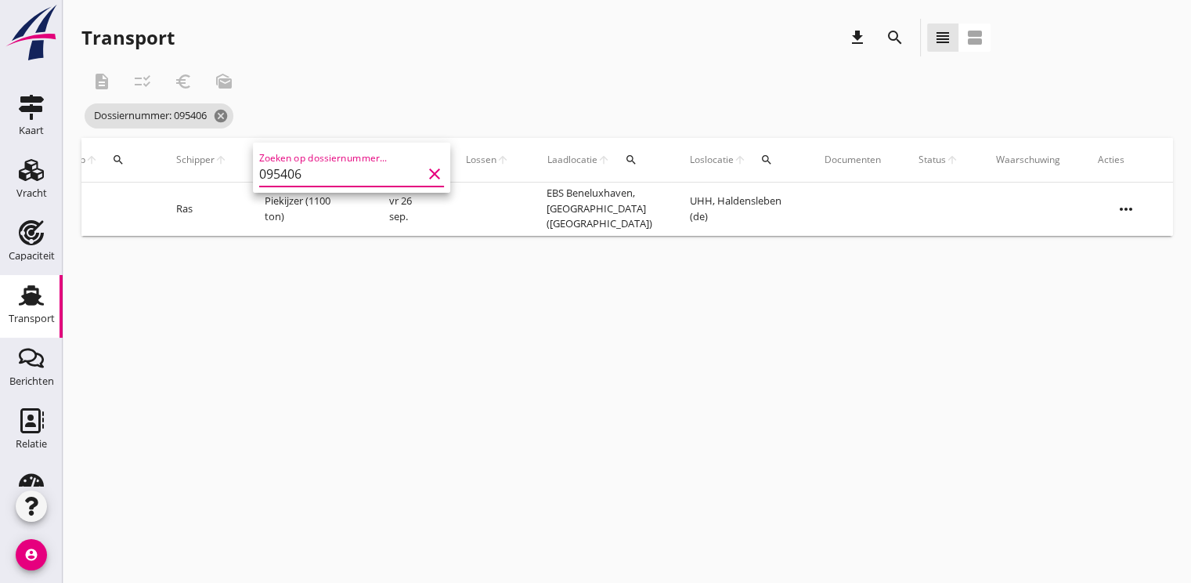
type input "095406"
click at [1128, 208] on icon "more_horiz" at bounding box center [1126, 209] width 44 height 44
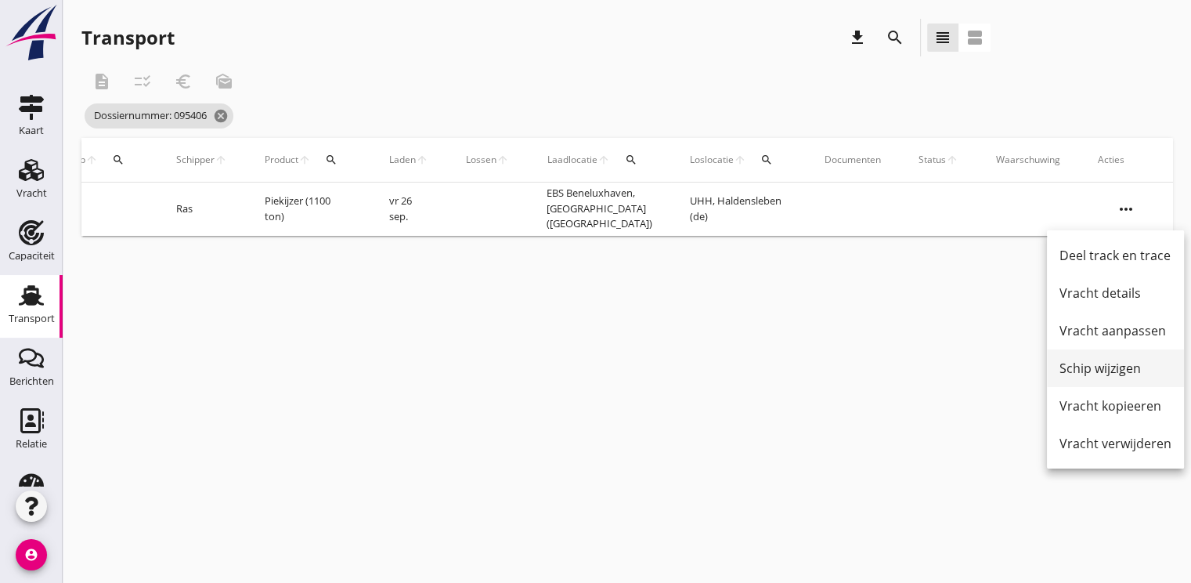
click at [1116, 372] on div "Schip wijzigen" at bounding box center [1116, 368] width 112 height 19
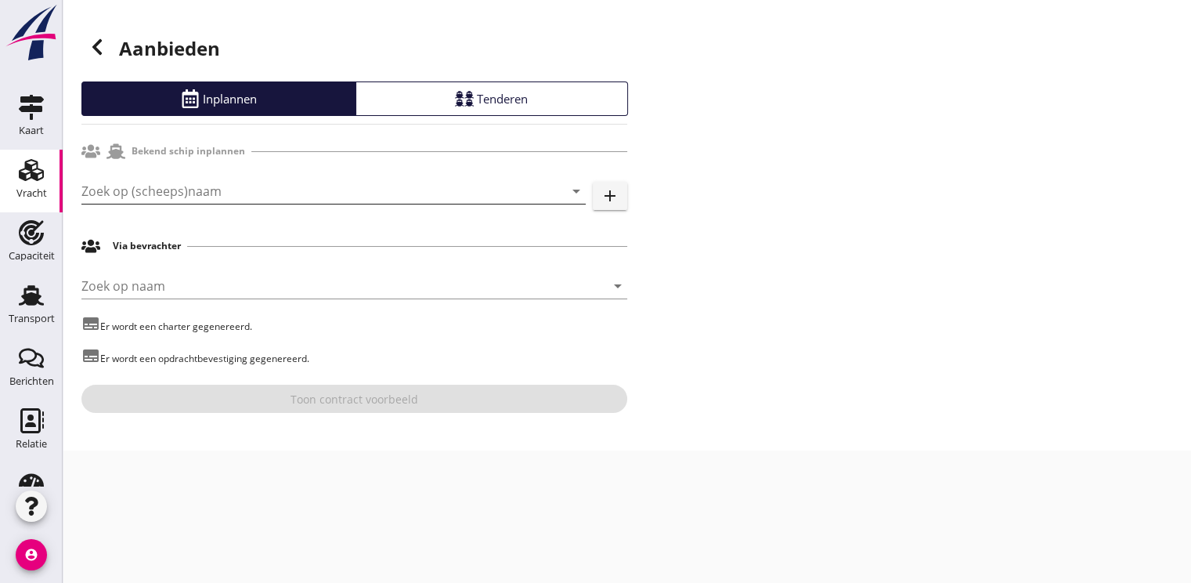
click at [104, 186] on input "Zoek op (scheeps)naam" at bounding box center [311, 191] width 461 height 25
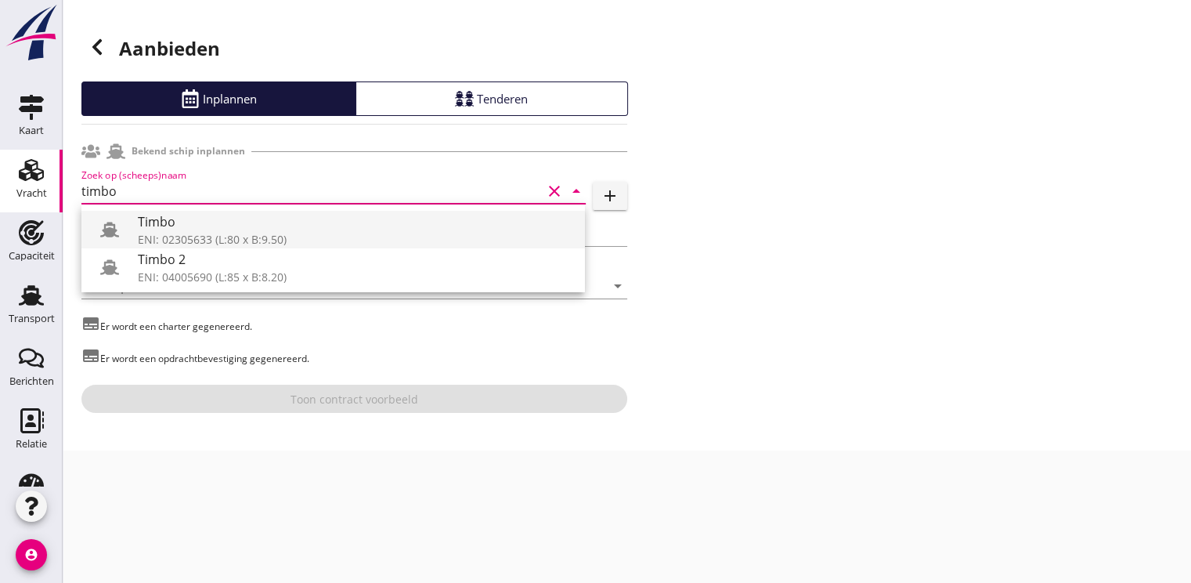
click at [149, 223] on div "Timbo" at bounding box center [355, 221] width 435 height 19
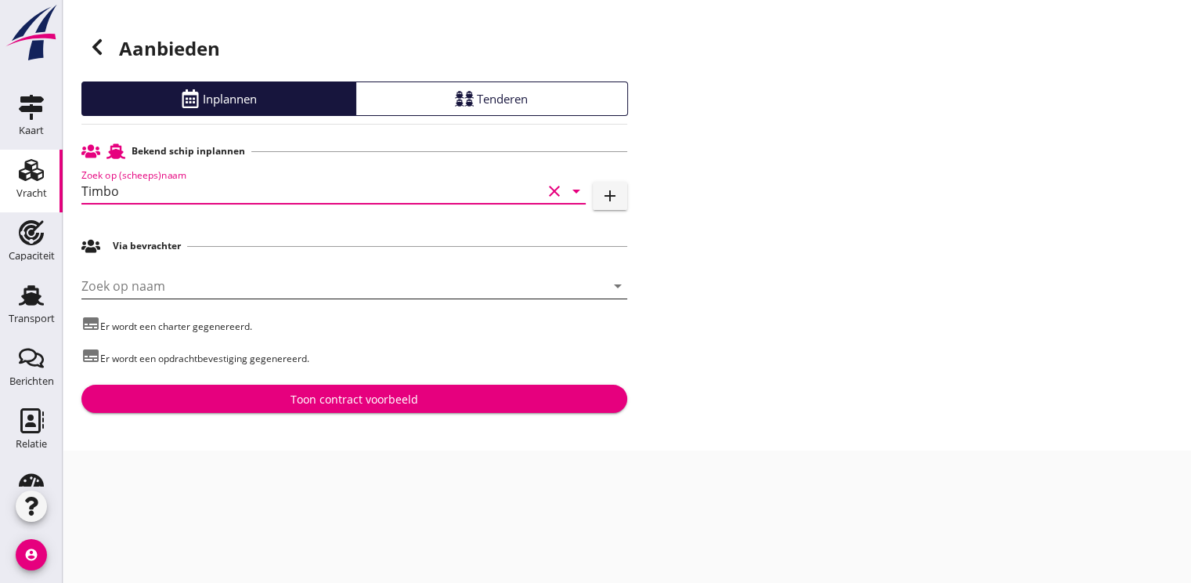
type input "Timbo"
click at [121, 277] on input "Zoek op naam" at bounding box center [332, 285] width 502 height 25
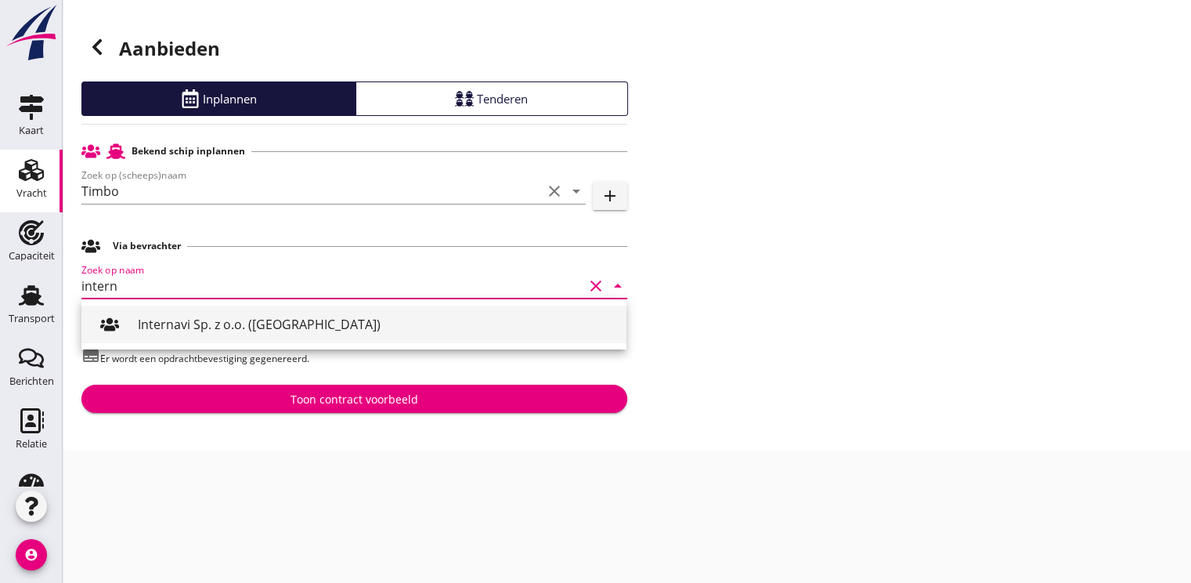
click at [186, 313] on div "Internavi Sp. z o.o. (Kraśnik)" at bounding box center [376, 324] width 476 height 38
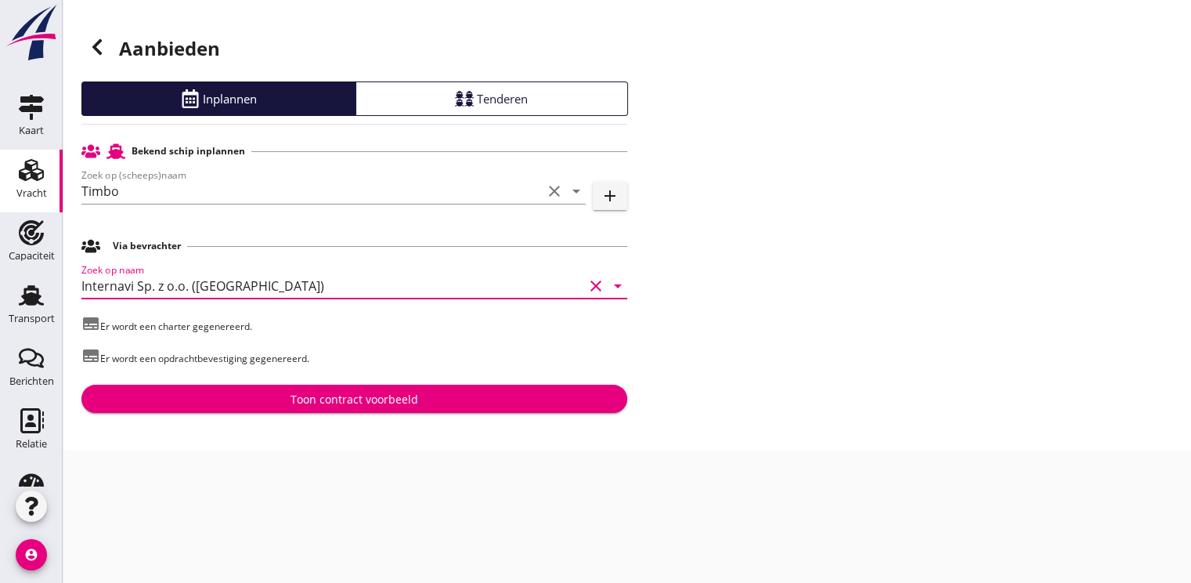
type input "Internavi Sp. z o.o. (Kraśnik)"
click at [230, 396] on div "Toon contract voorbeeld" at bounding box center [354, 399] width 521 height 16
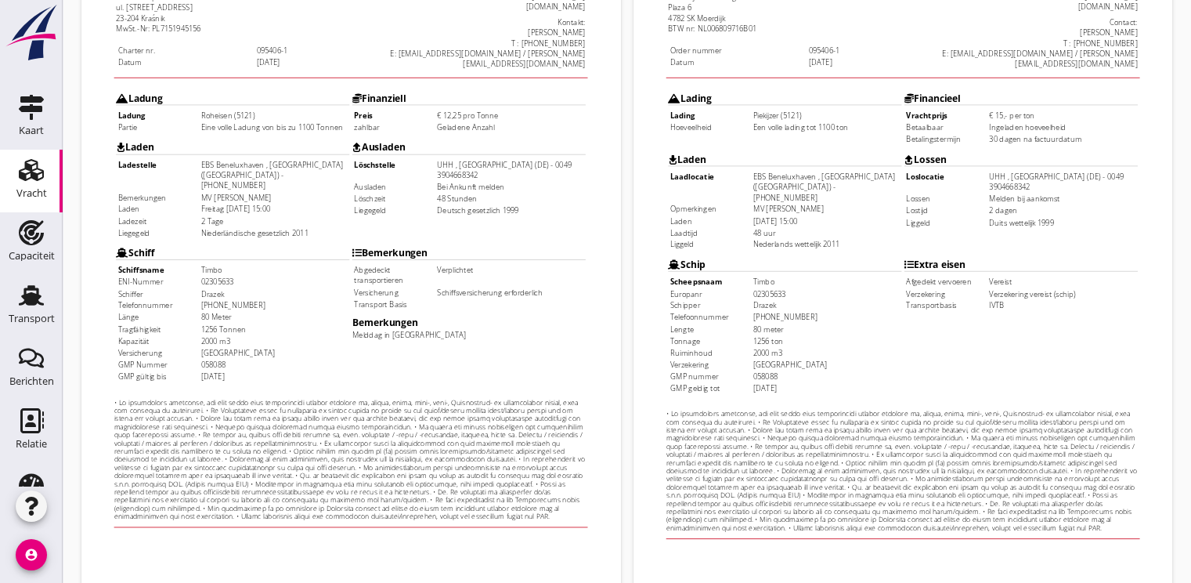
scroll to position [460, 0]
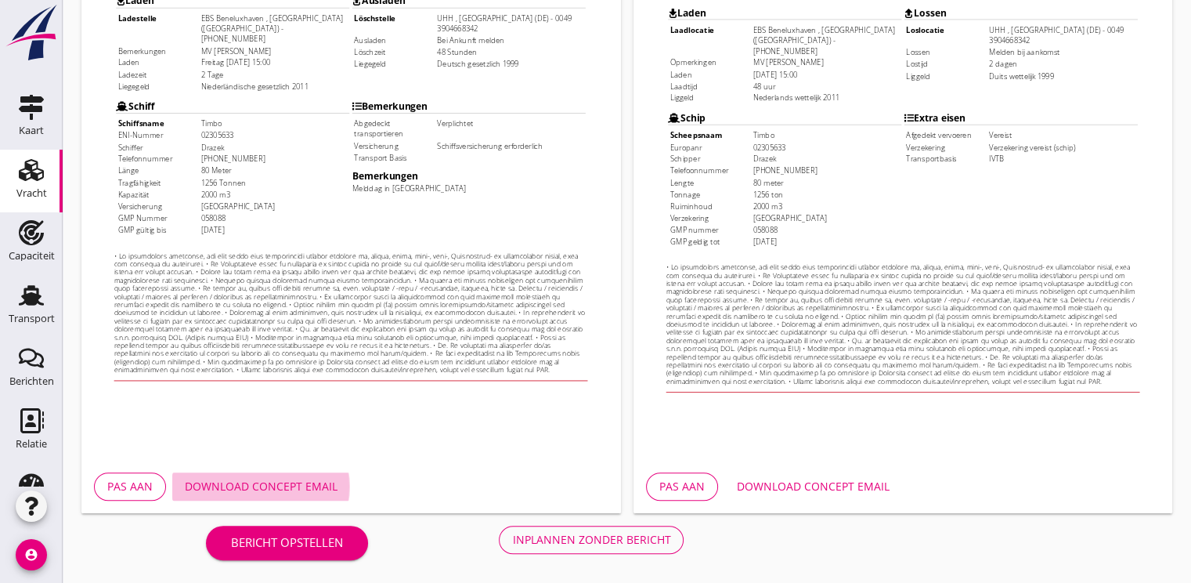
click at [274, 484] on div "Download concept email" at bounding box center [261, 486] width 153 height 16
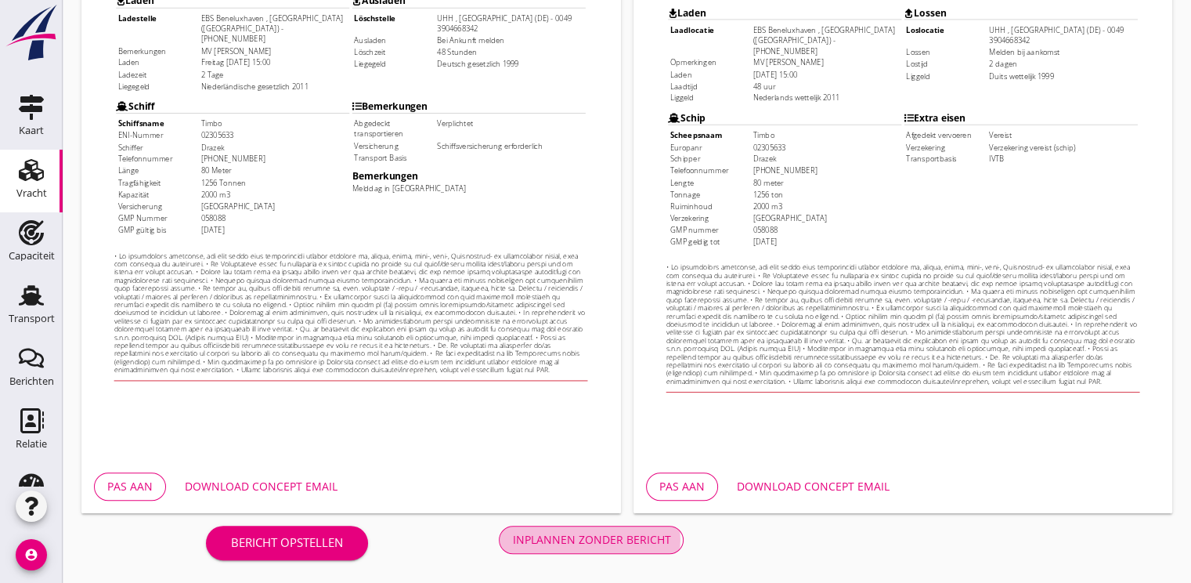
click at [552, 551] on button "Inplannen zonder bericht" at bounding box center [591, 540] width 185 height 28
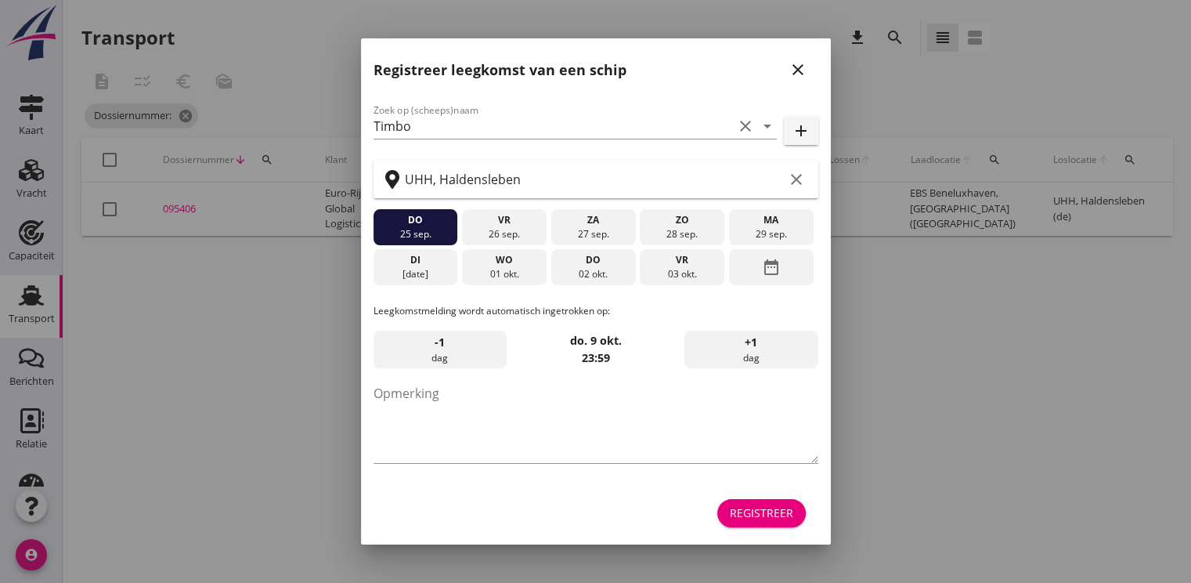
click at [778, 512] on div "Registreer" at bounding box center [761, 512] width 63 height 16
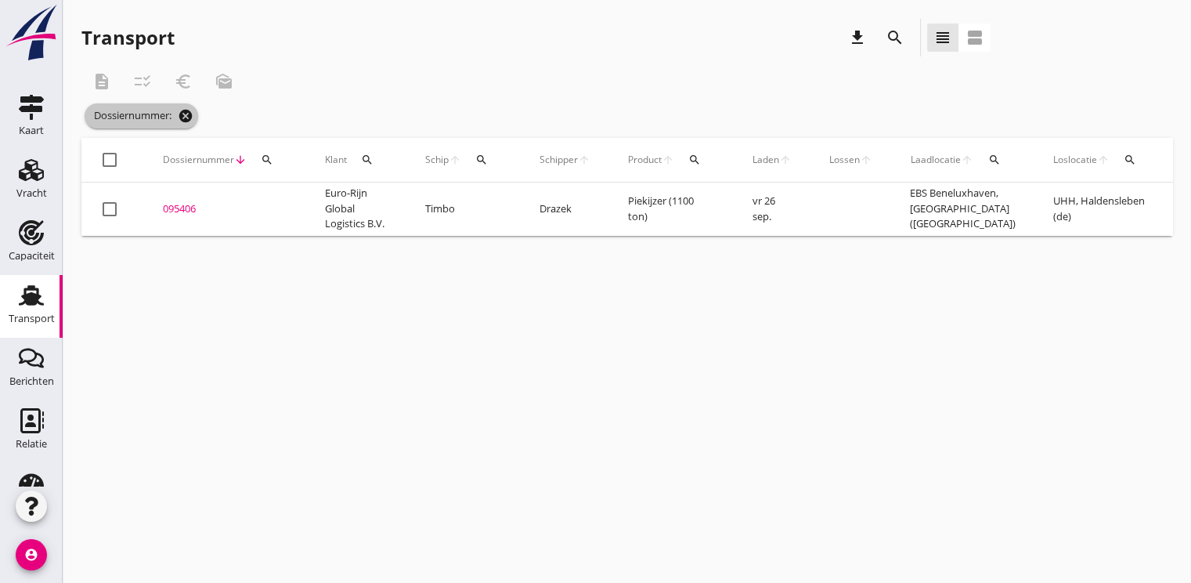
click at [191, 110] on icon "cancel" at bounding box center [186, 116] width 16 height 16
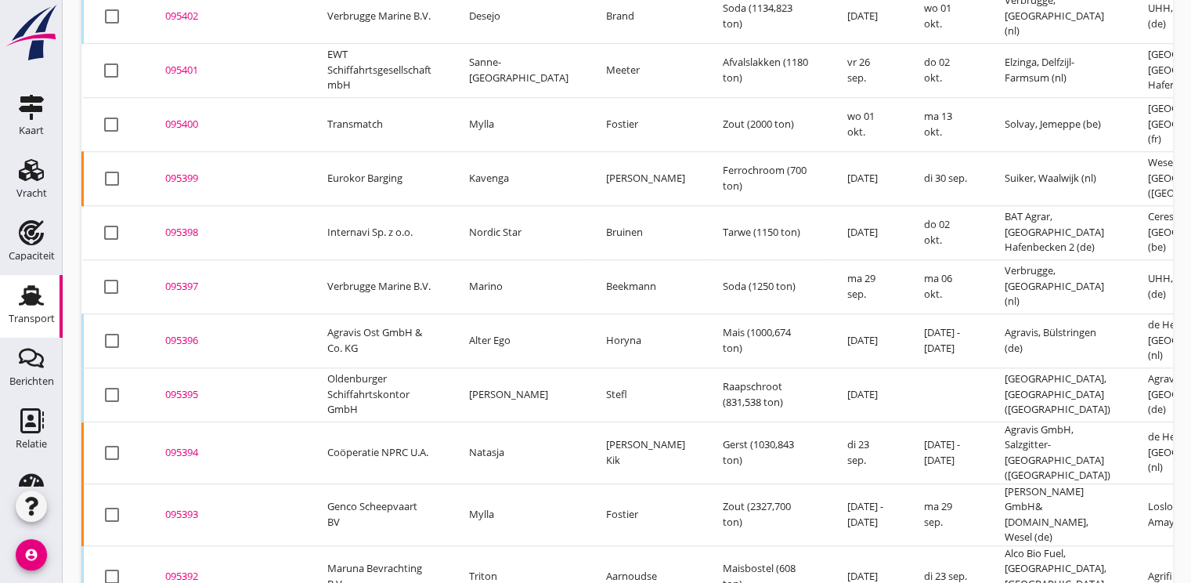
scroll to position [1310, 0]
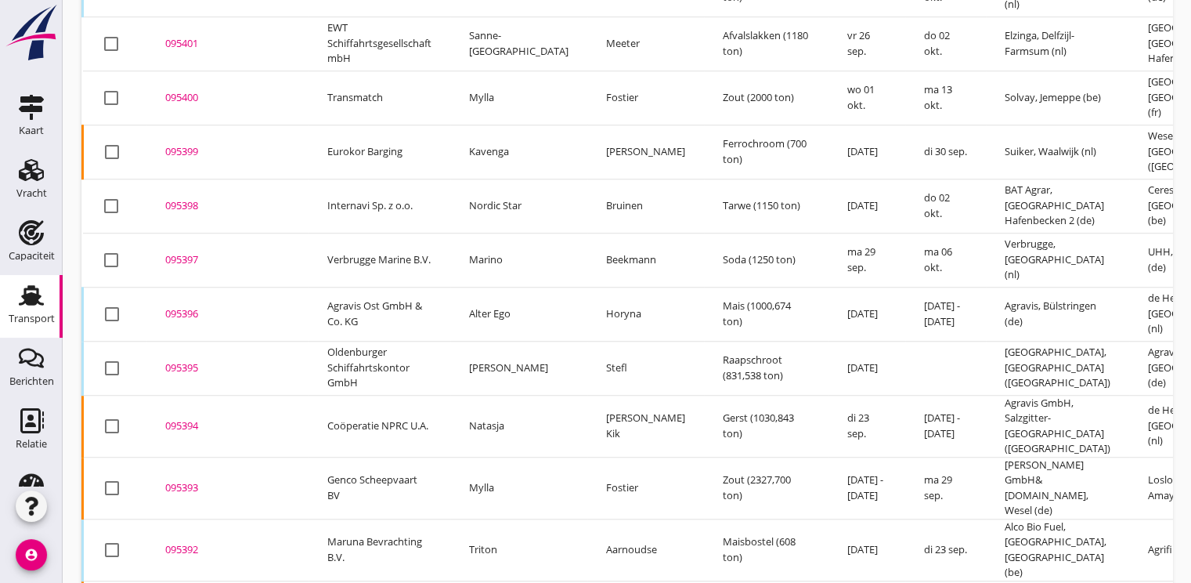
click at [185, 480] on div "095393" at bounding box center [227, 488] width 125 height 16
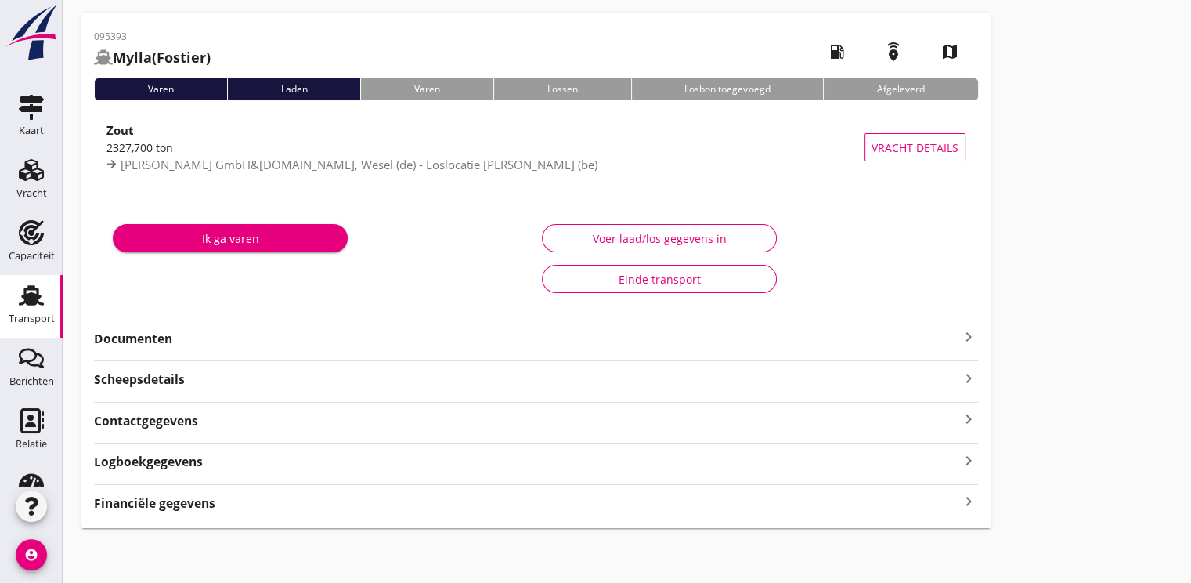
scroll to position [56, 0]
click at [166, 498] on strong "Financiële gegevens" at bounding box center [154, 503] width 121 height 18
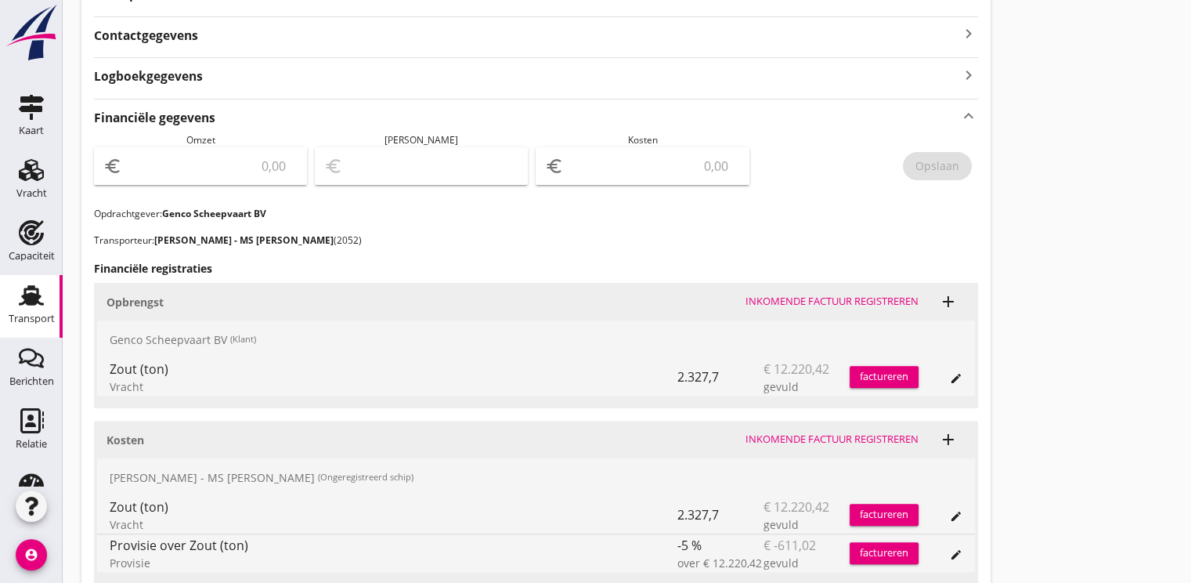
scroll to position [526, 0]
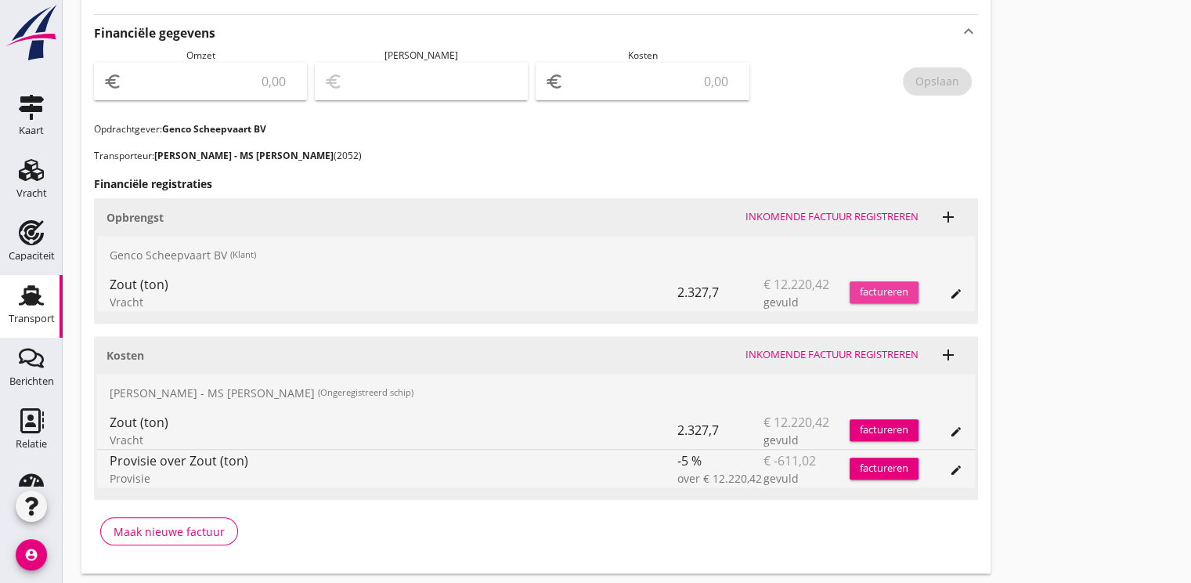
click at [873, 290] on div "factureren" at bounding box center [884, 292] width 69 height 16
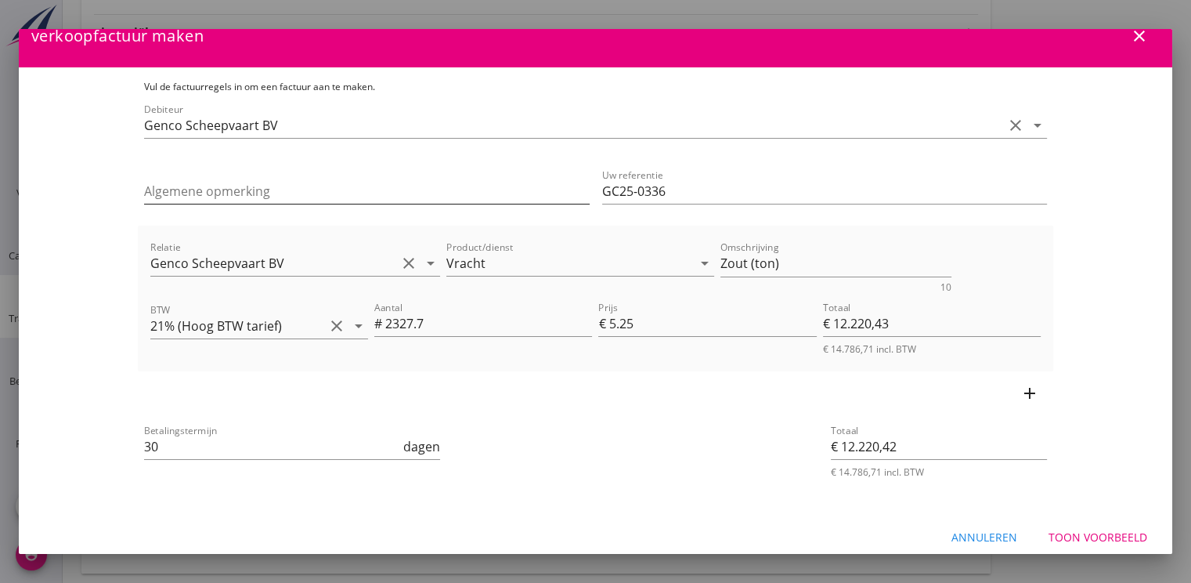
scroll to position [34, 0]
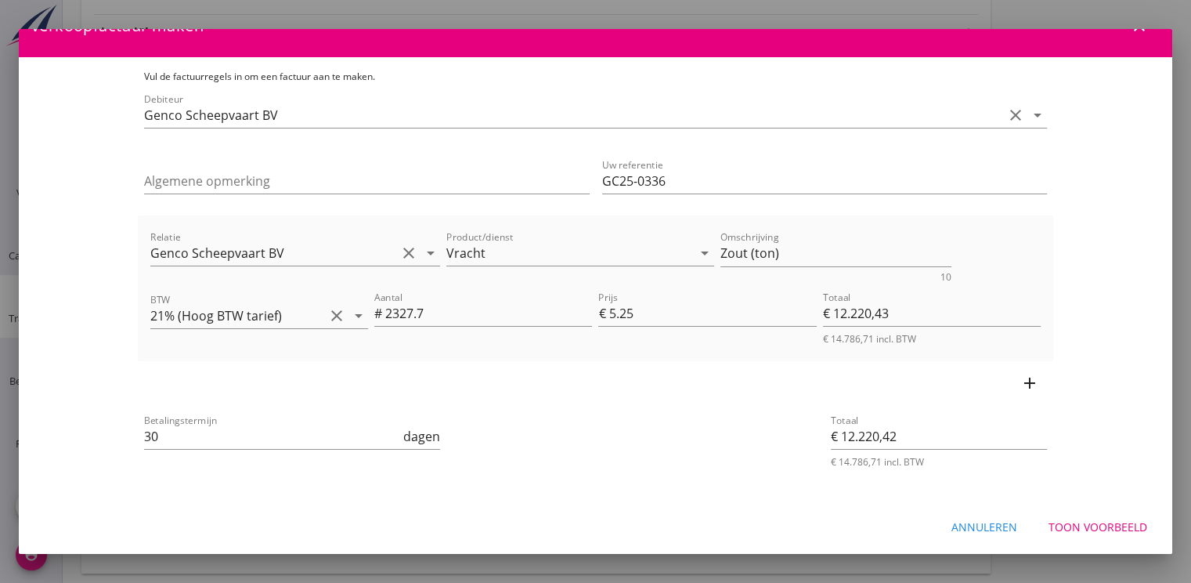
click at [1081, 523] on div "Toon voorbeeld" at bounding box center [1098, 527] width 99 height 16
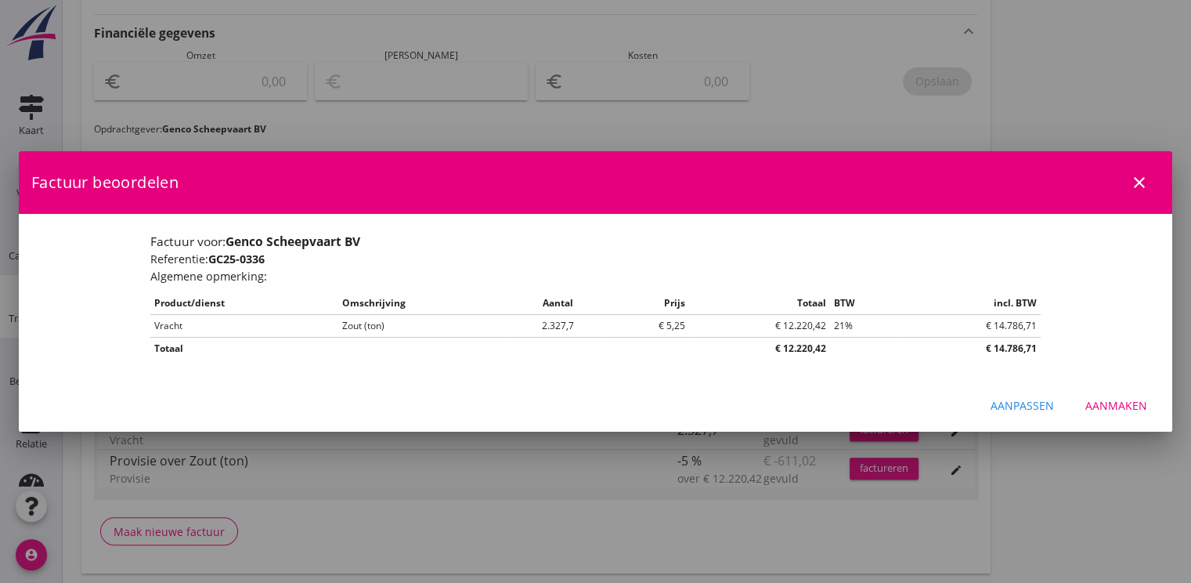
scroll to position [0, 0]
click at [1113, 403] on div "Aanmaken" at bounding box center [1117, 405] width 62 height 16
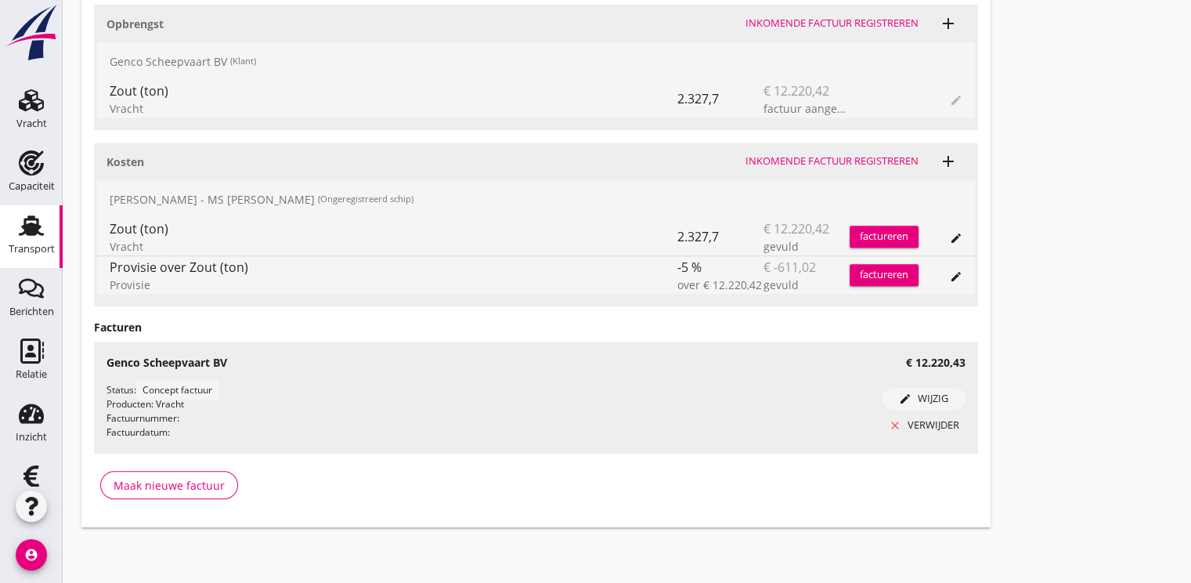
scroll to position [94, 0]
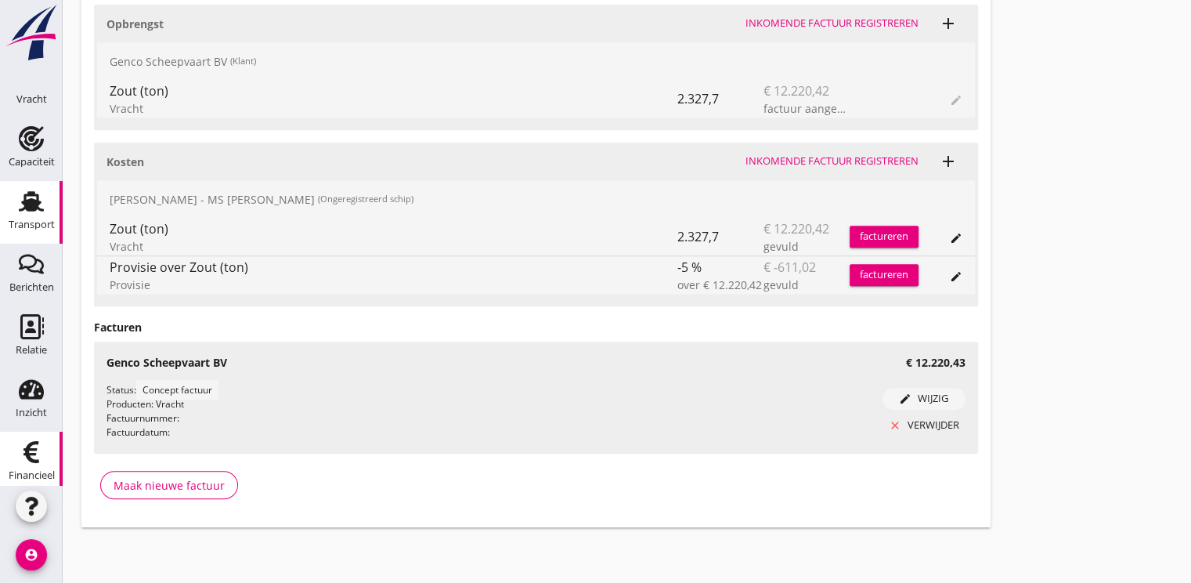
click at [19, 459] on icon "Financieel" at bounding box center [31, 451] width 25 height 25
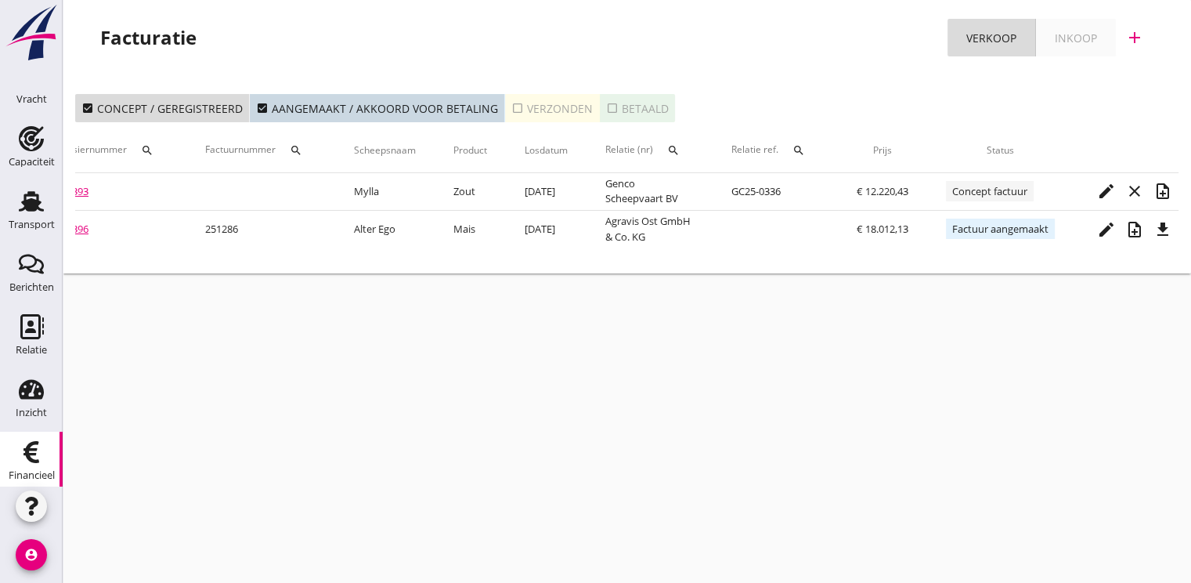
scroll to position [0, 104]
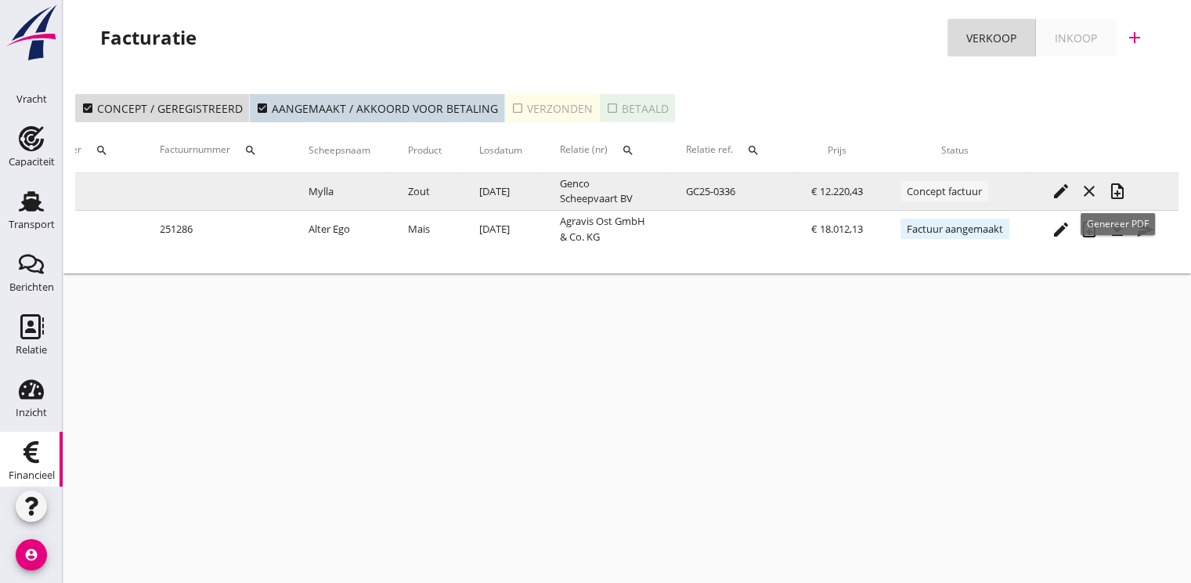
click at [1115, 191] on icon "note_add" at bounding box center [1117, 191] width 19 height 19
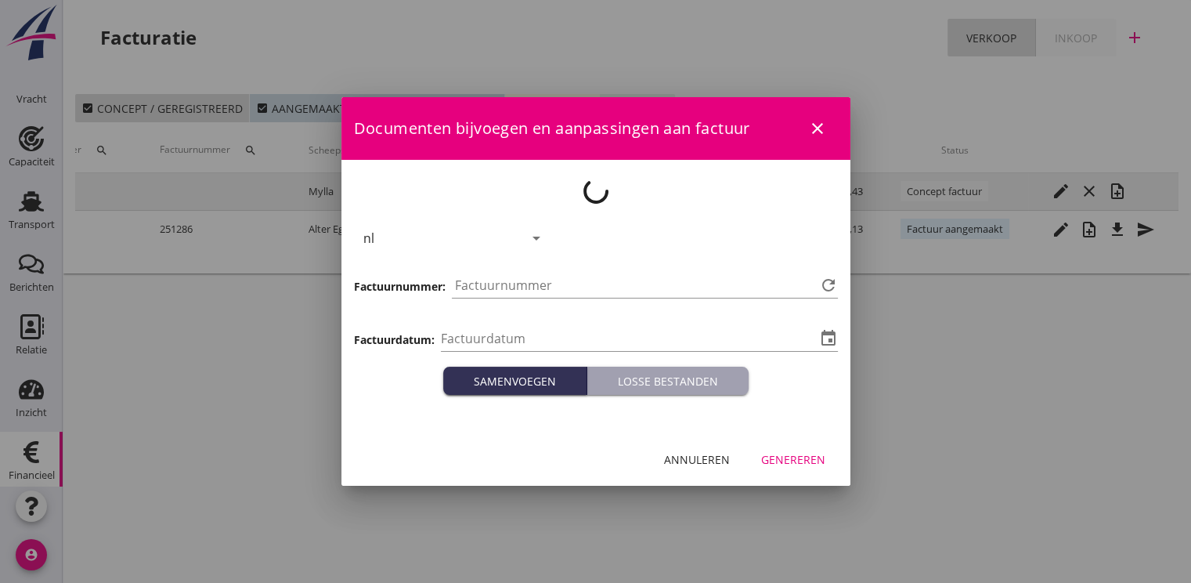
type input "2025-09-25"
type input "1287"
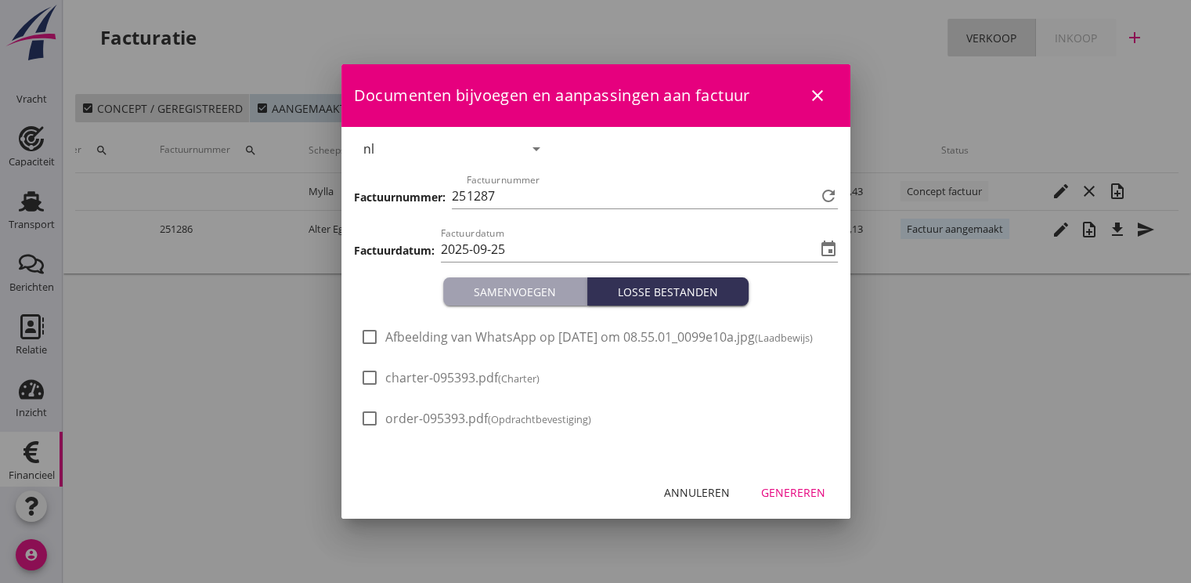
click at [795, 501] on div "Genereren" at bounding box center [793, 492] width 64 height 16
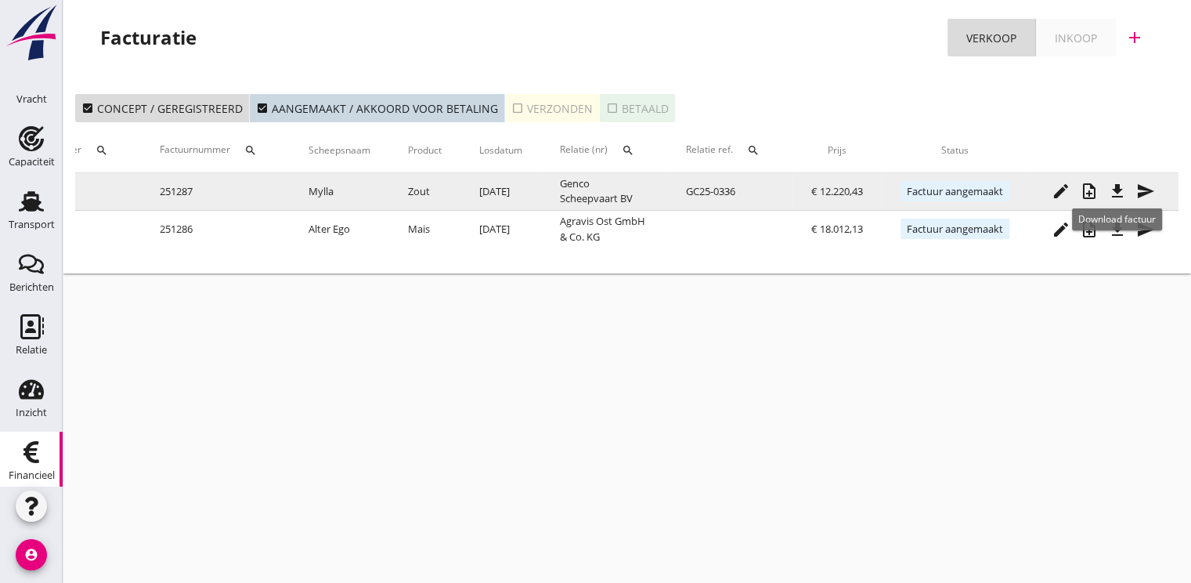
click at [1117, 194] on icon "file_download" at bounding box center [1117, 191] width 19 height 19
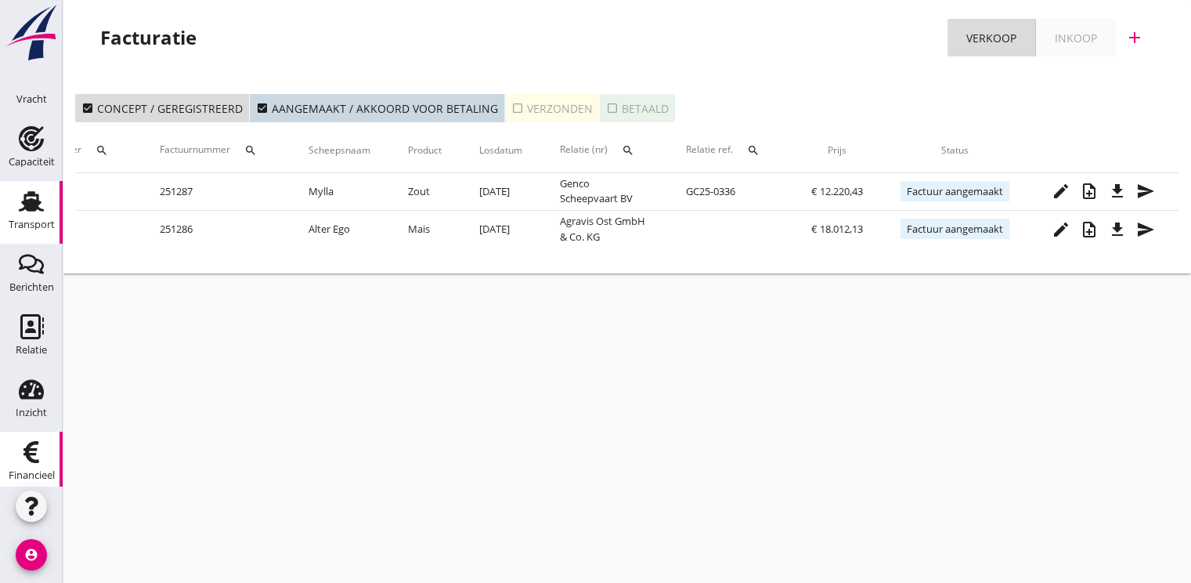
click at [27, 208] on use at bounding box center [31, 201] width 25 height 20
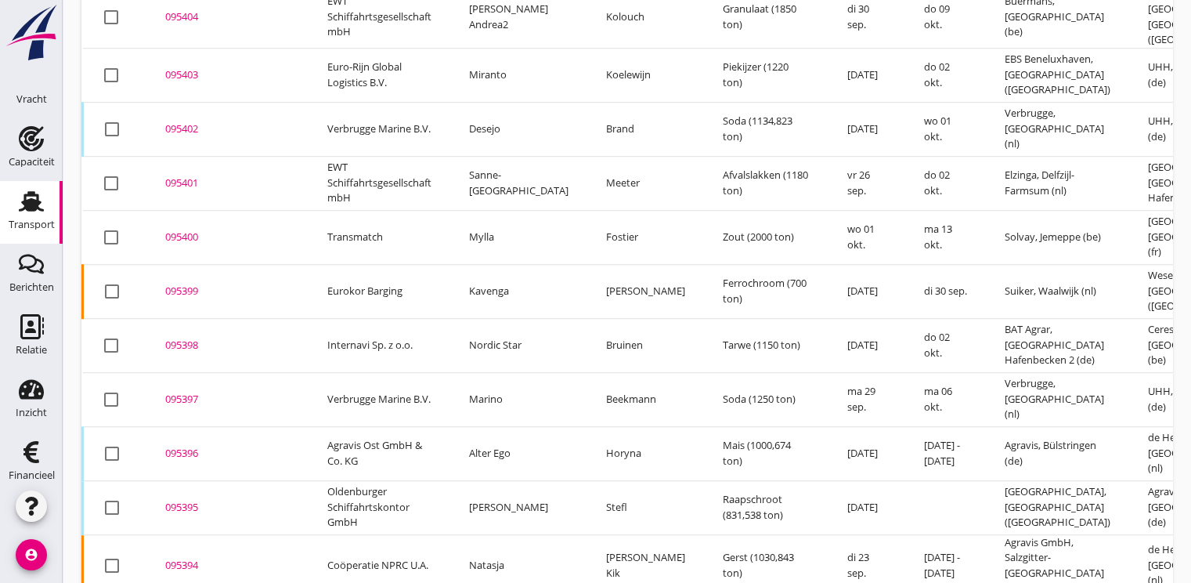
scroll to position [1231, 0]
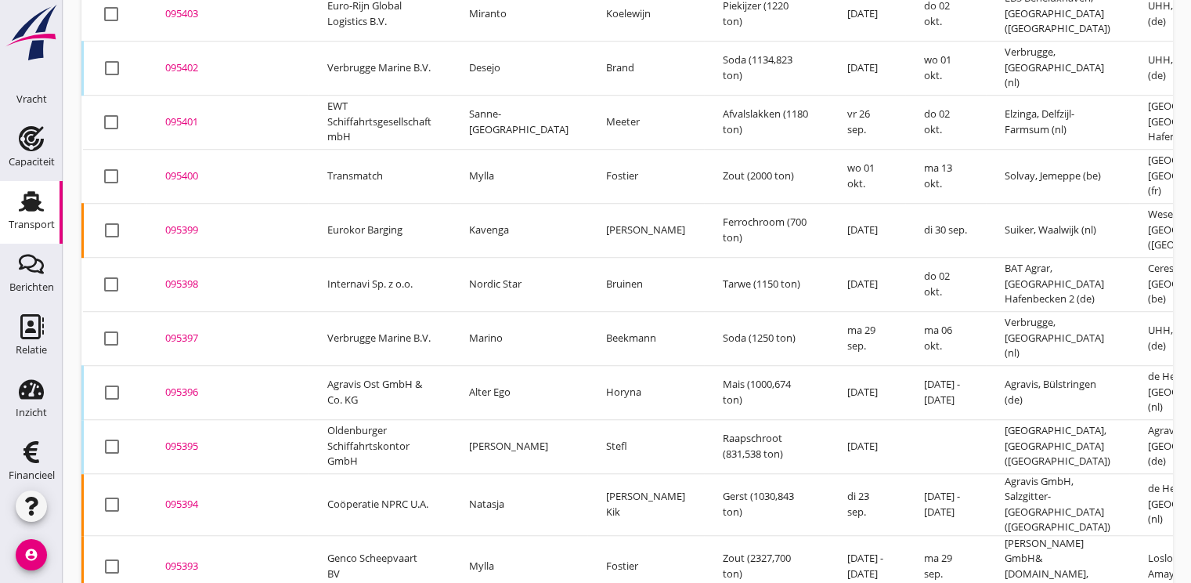
click at [197, 222] on div "095399" at bounding box center [227, 230] width 125 height 16
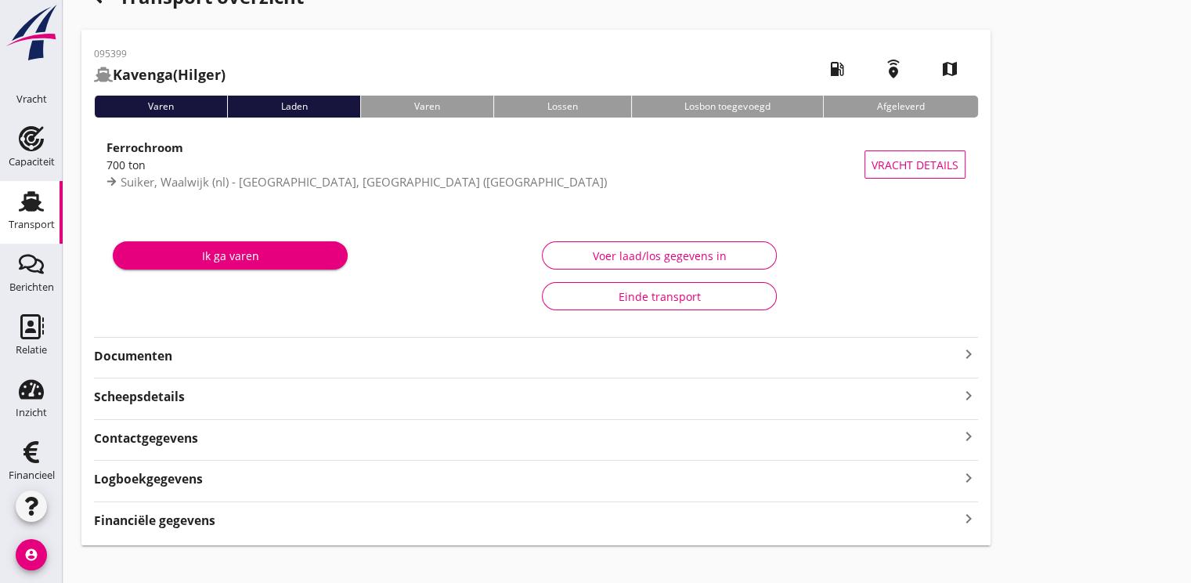
scroll to position [56, 0]
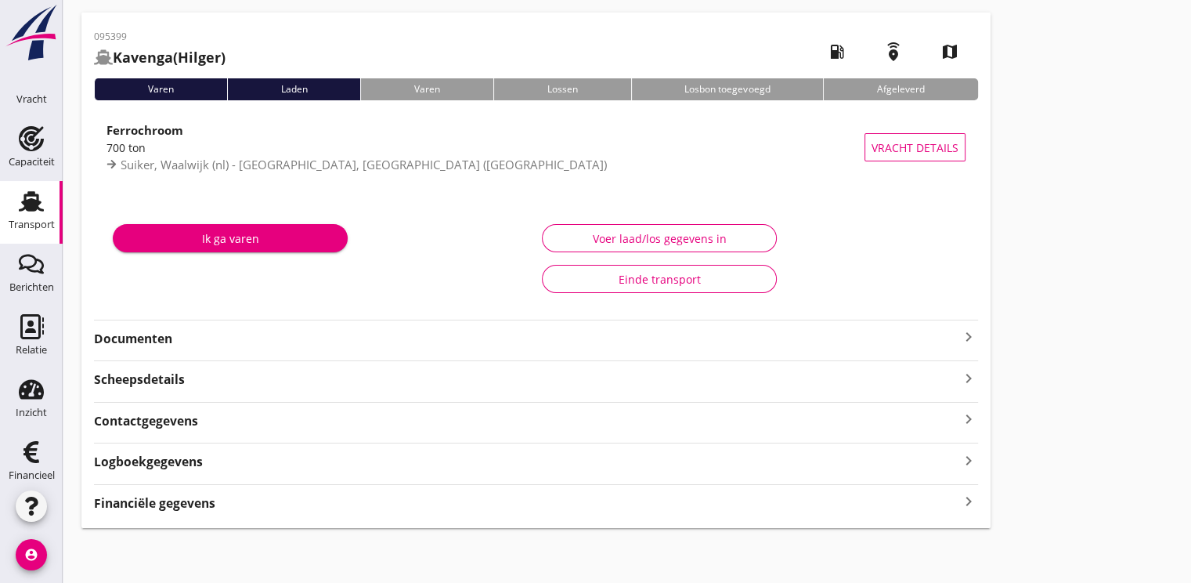
click at [125, 501] on strong "Financiële gegevens" at bounding box center [154, 503] width 121 height 18
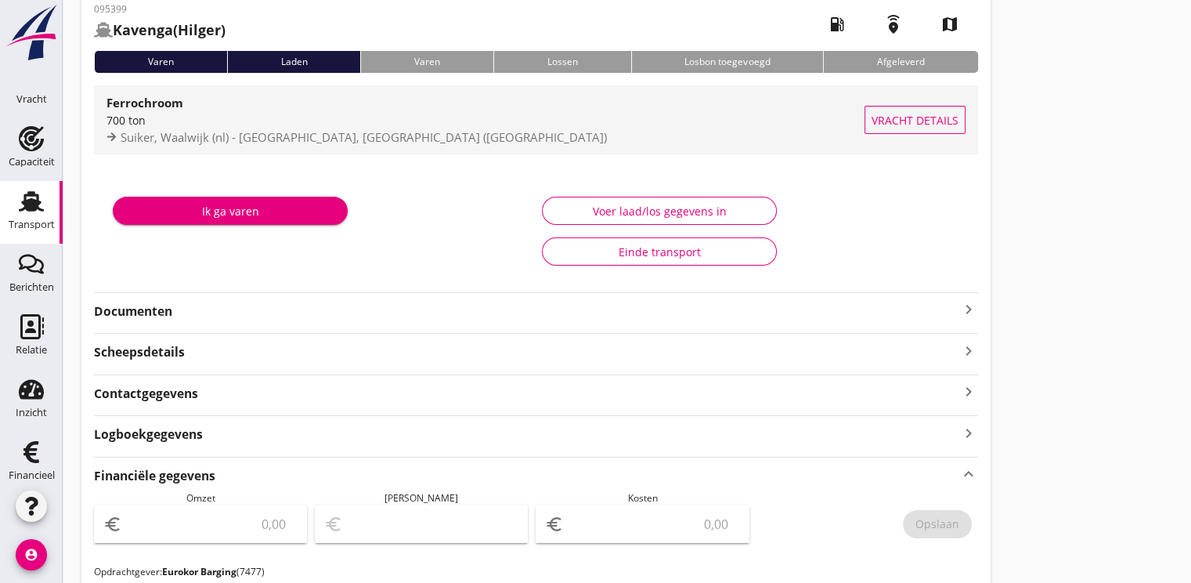
scroll to position [0, 0]
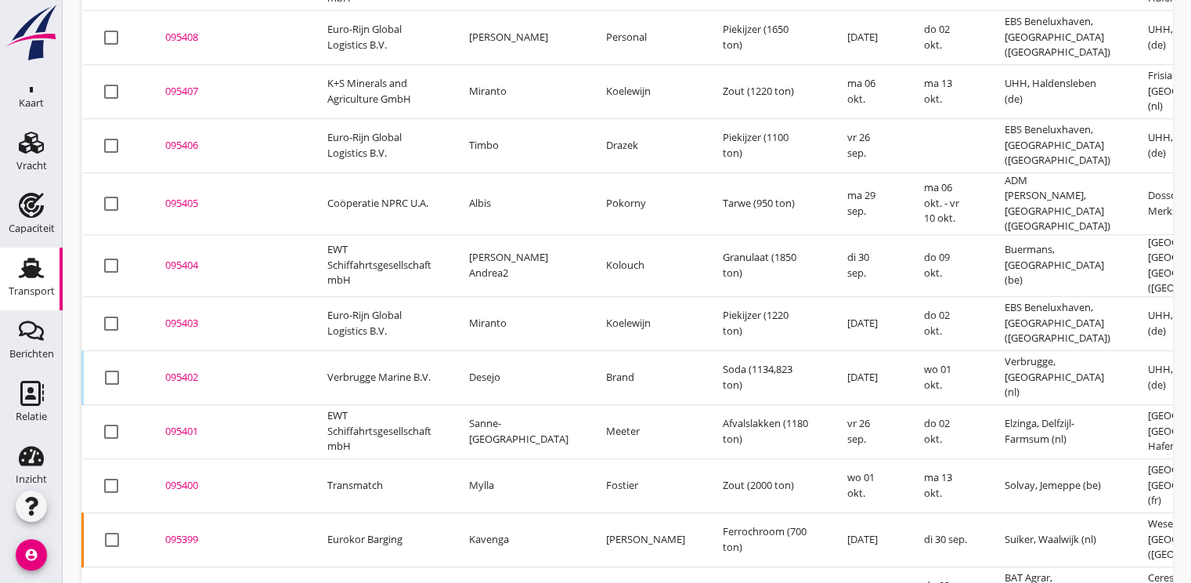
scroll to position [969, 0]
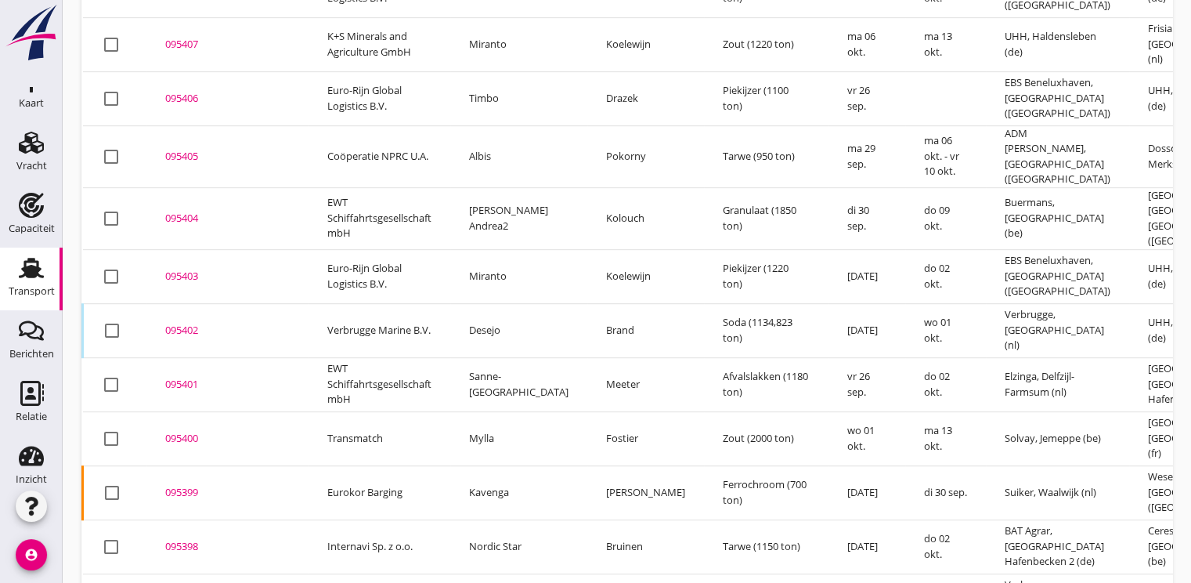
click at [197, 485] on div "095399" at bounding box center [227, 493] width 125 height 16
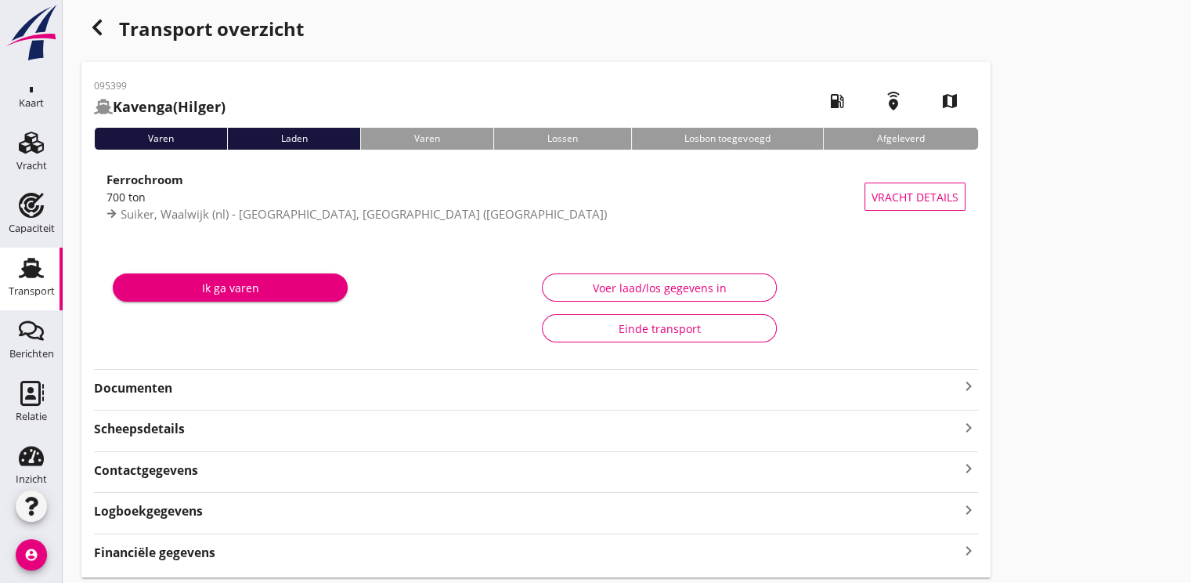
scroll to position [56, 0]
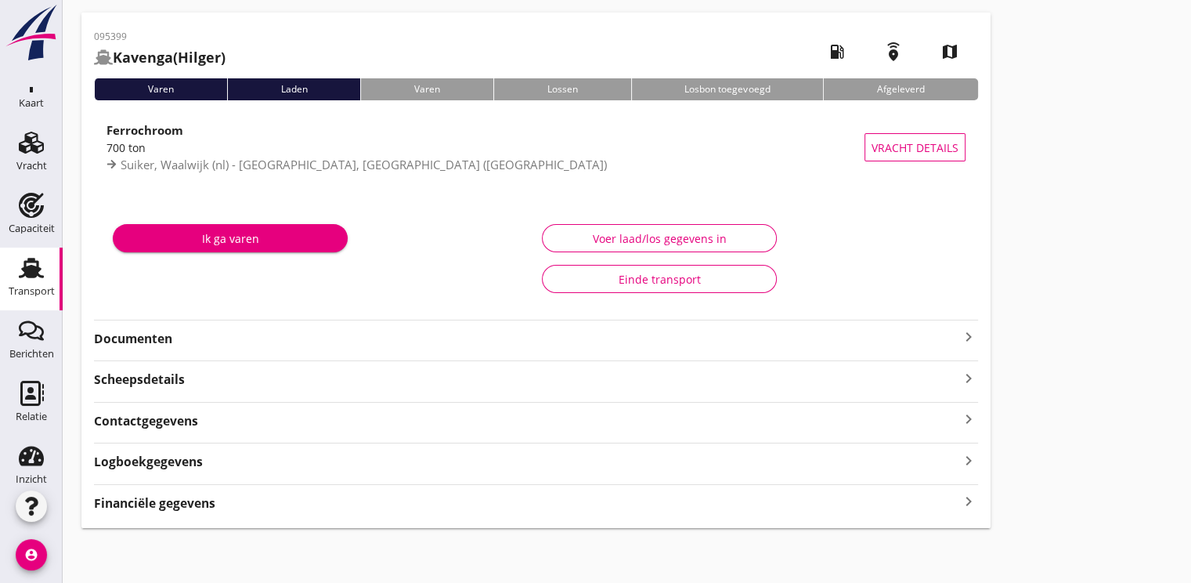
click at [169, 501] on strong "Financiële gegevens" at bounding box center [154, 503] width 121 height 18
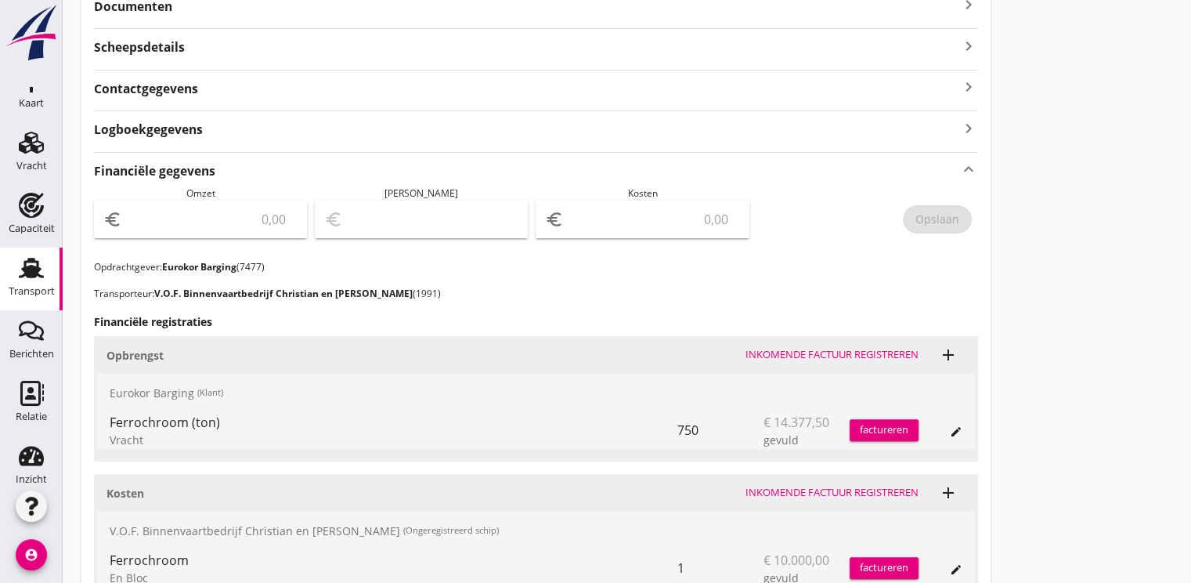
scroll to position [392, 0]
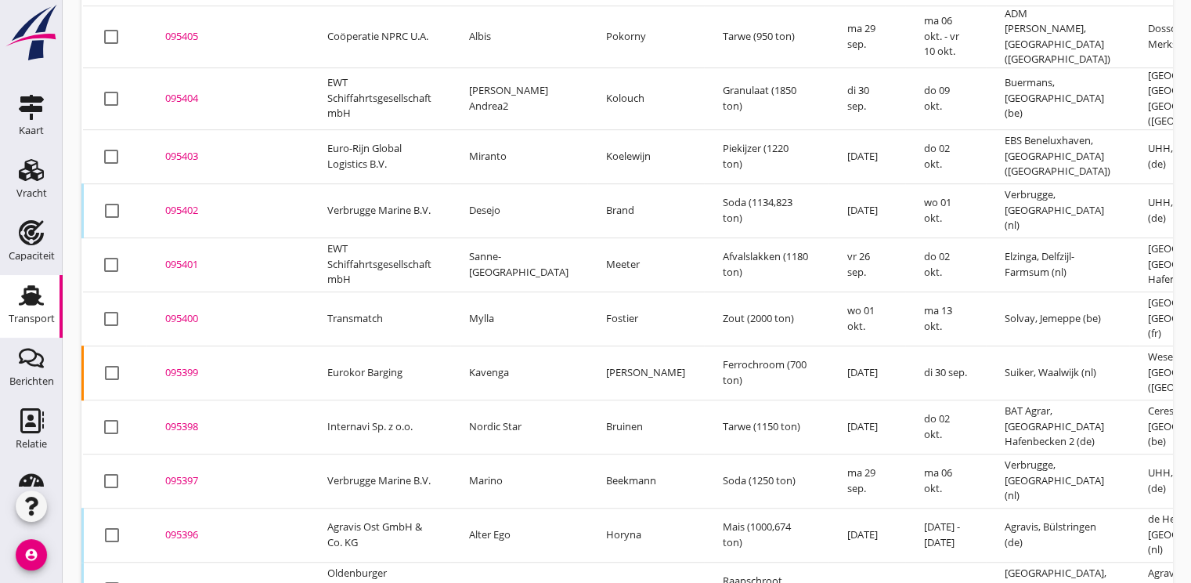
scroll to position [1204, 0]
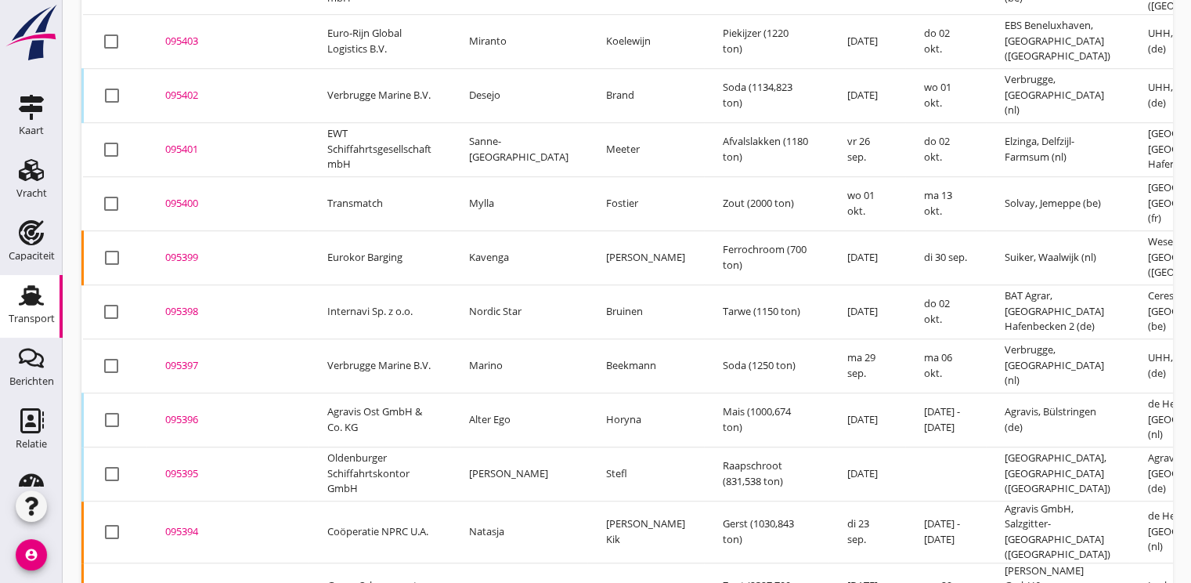
click at [182, 250] on div "095399" at bounding box center [227, 258] width 125 height 16
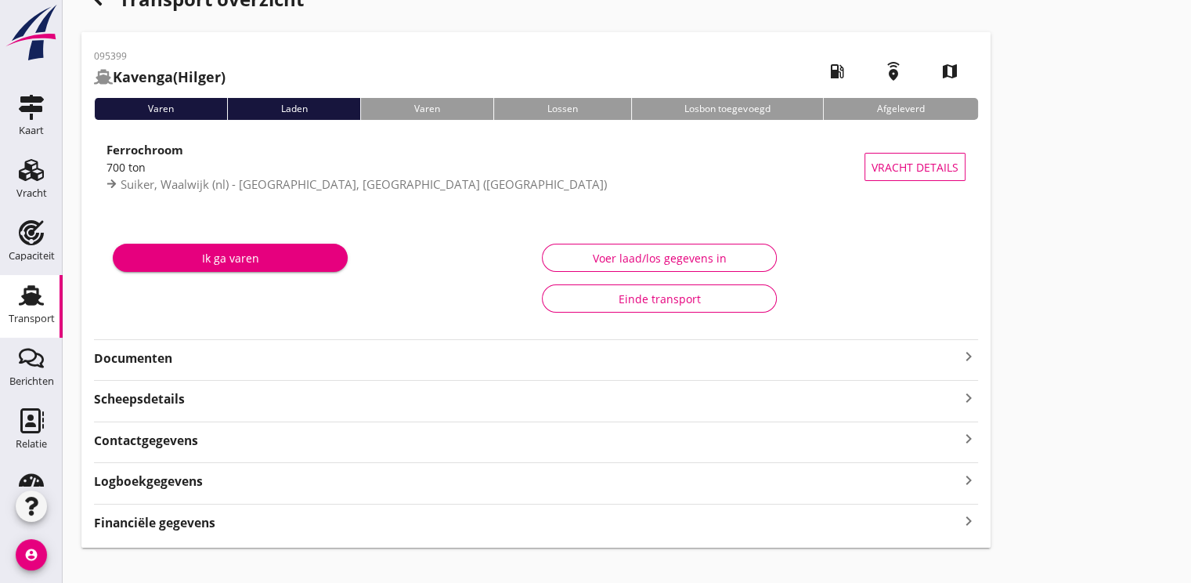
scroll to position [56, 0]
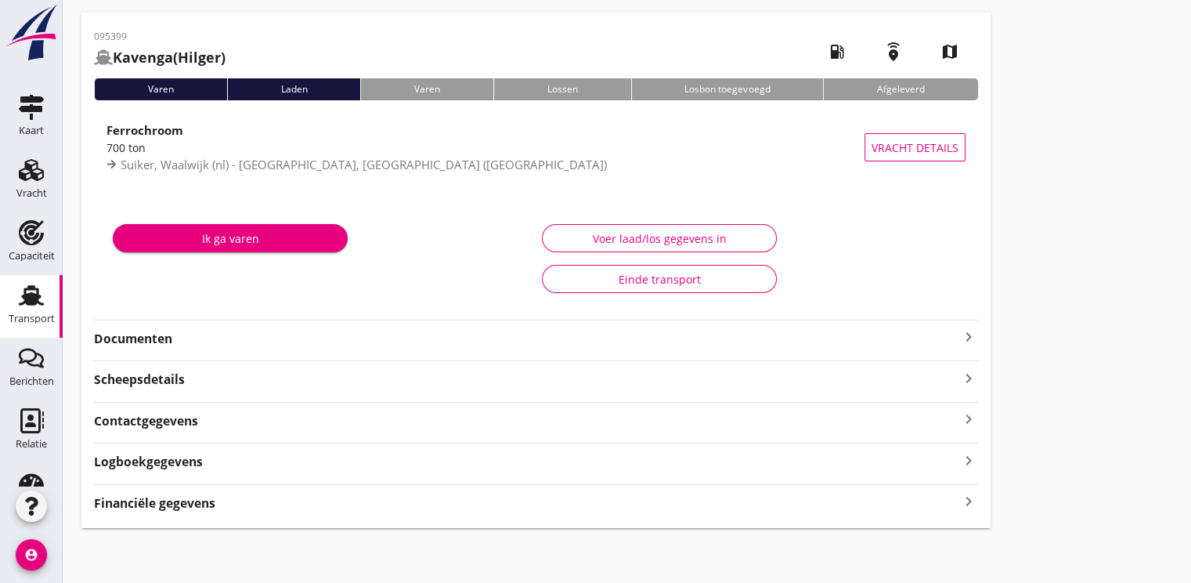
click at [157, 494] on strong "Financiële gegevens" at bounding box center [154, 503] width 121 height 18
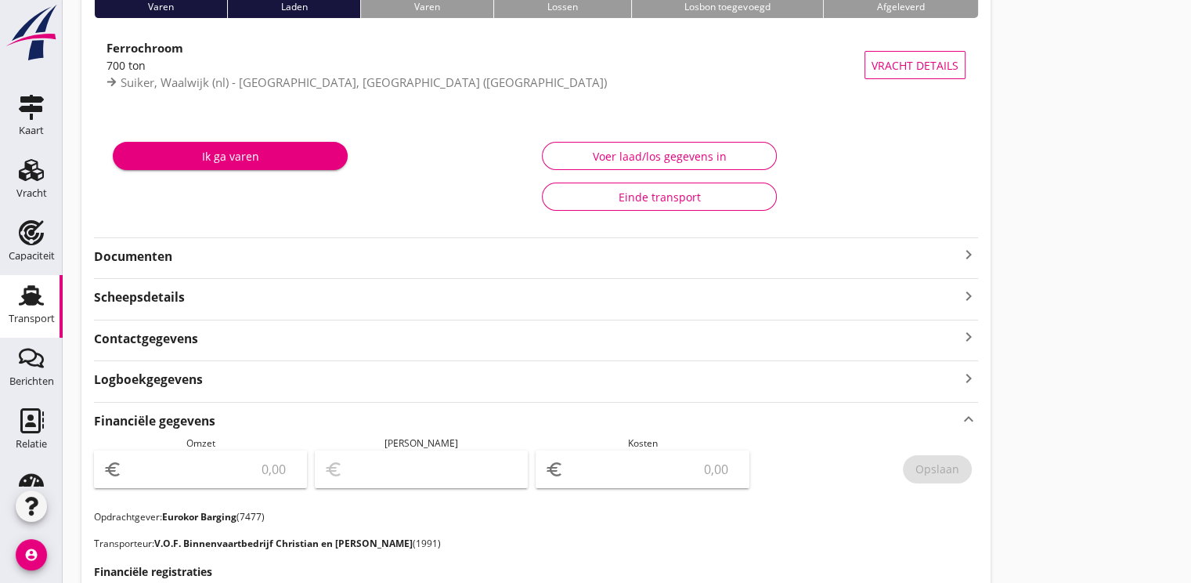
scroll to position [448, 0]
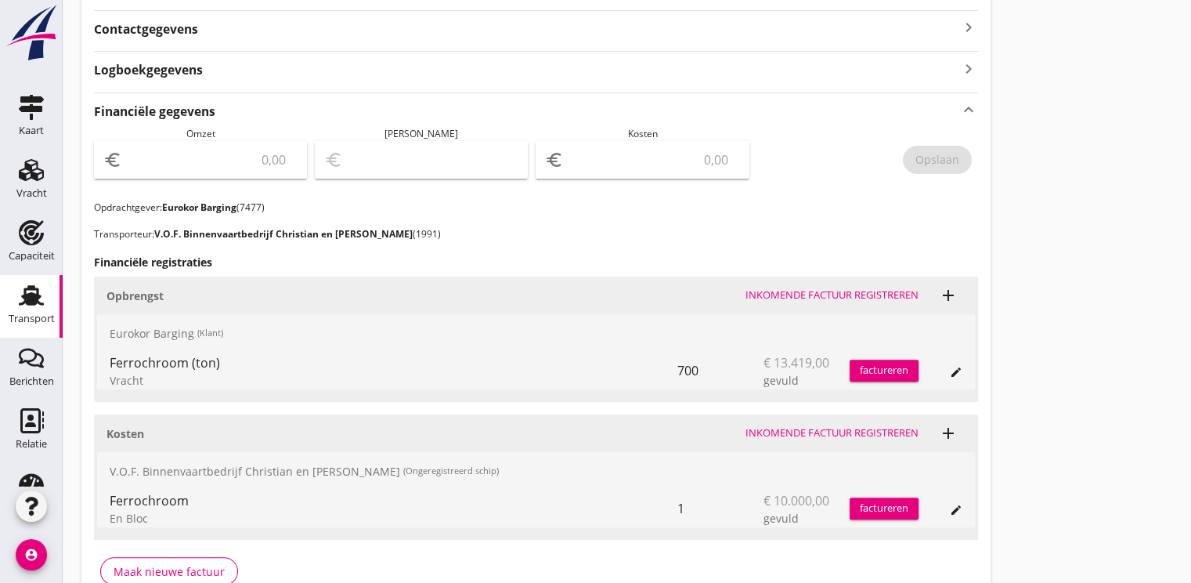
click at [891, 369] on div "factureren" at bounding box center [884, 371] width 69 height 16
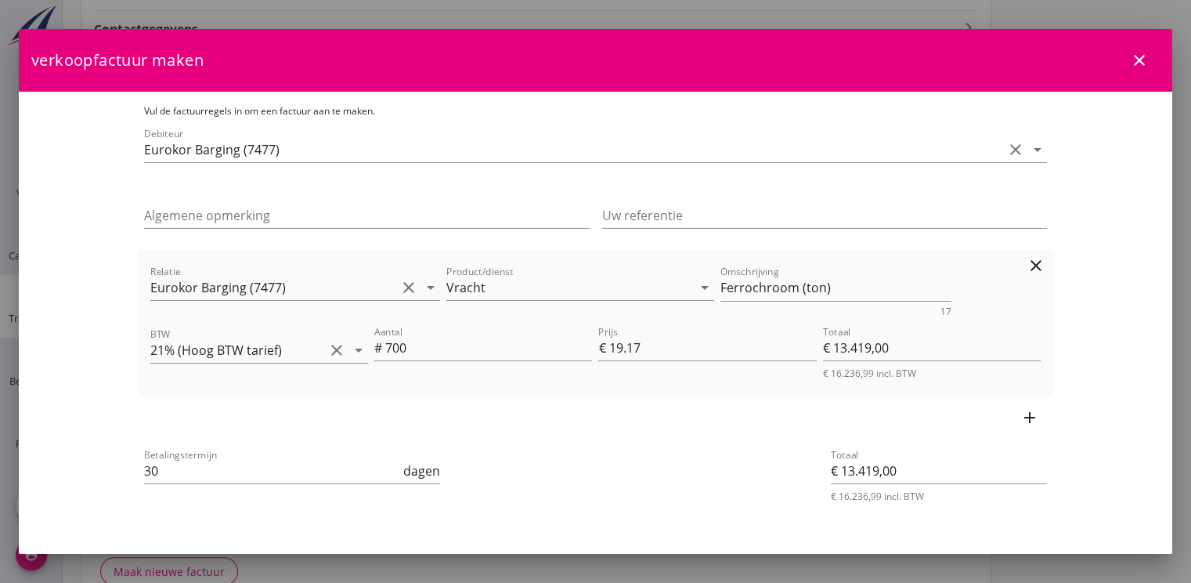
scroll to position [34, 0]
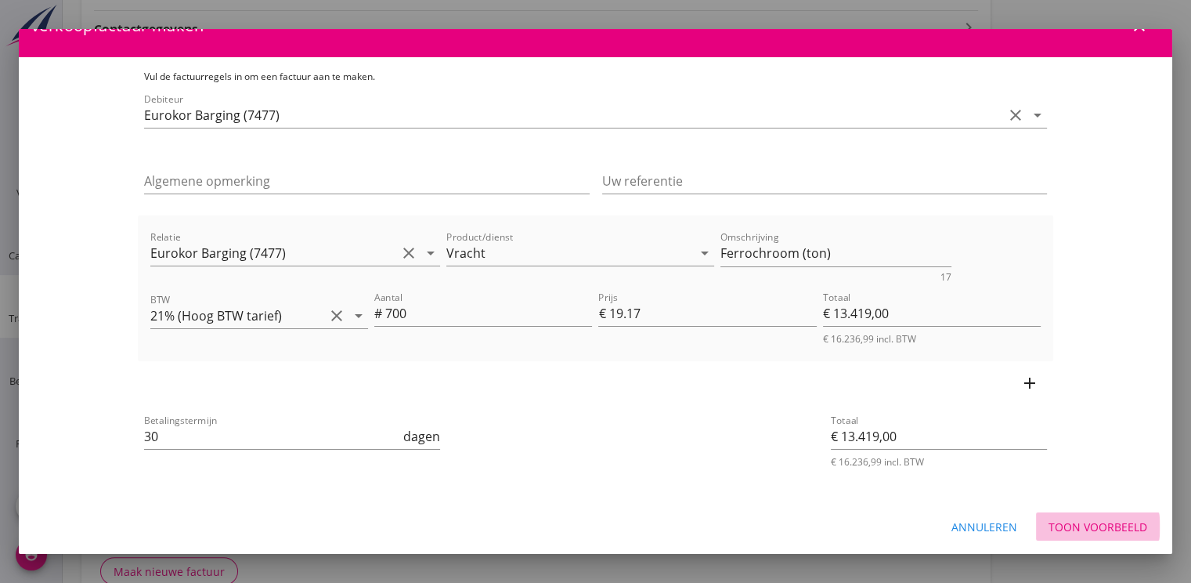
click at [1086, 521] on div "Toon voorbeeld" at bounding box center [1098, 527] width 99 height 16
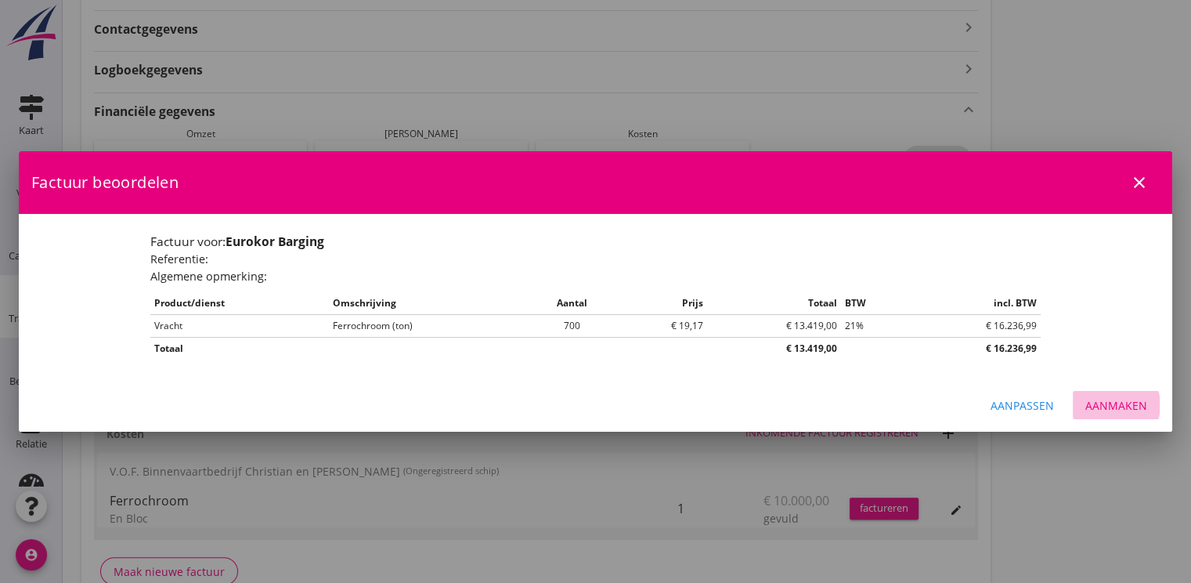
click at [1123, 397] on div "Aanmaken" at bounding box center [1117, 405] width 62 height 16
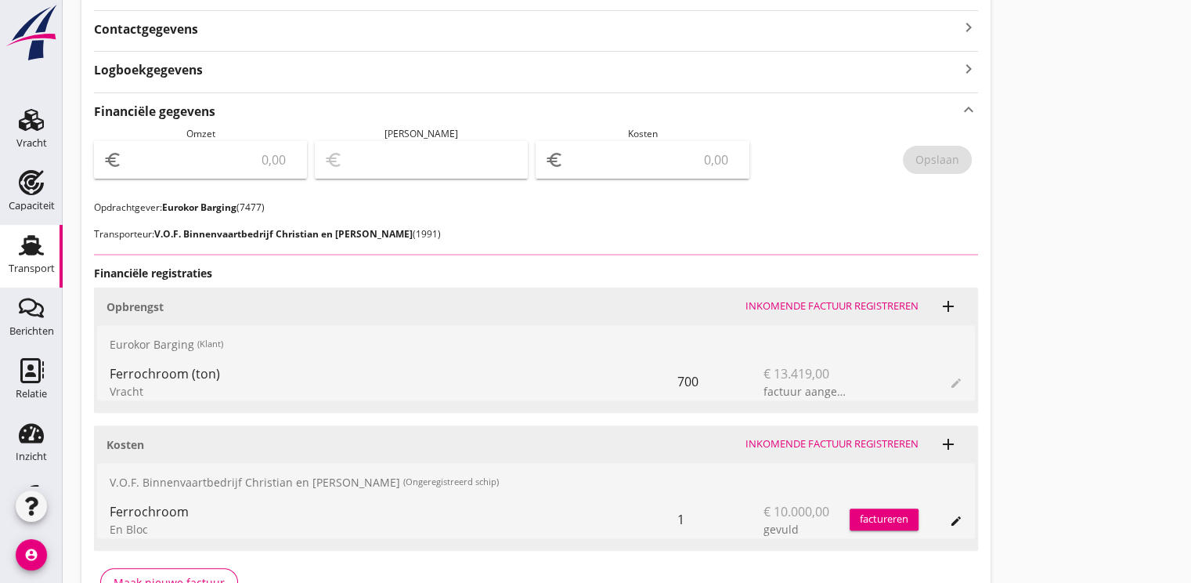
scroll to position [105, 0]
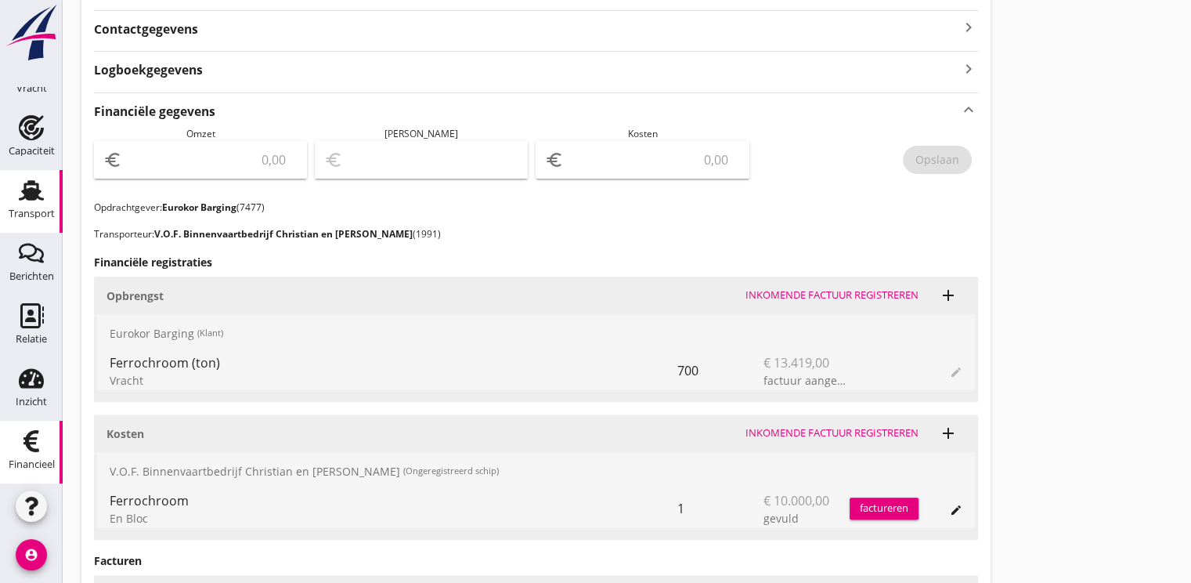
click at [28, 448] on use at bounding box center [31, 441] width 16 height 22
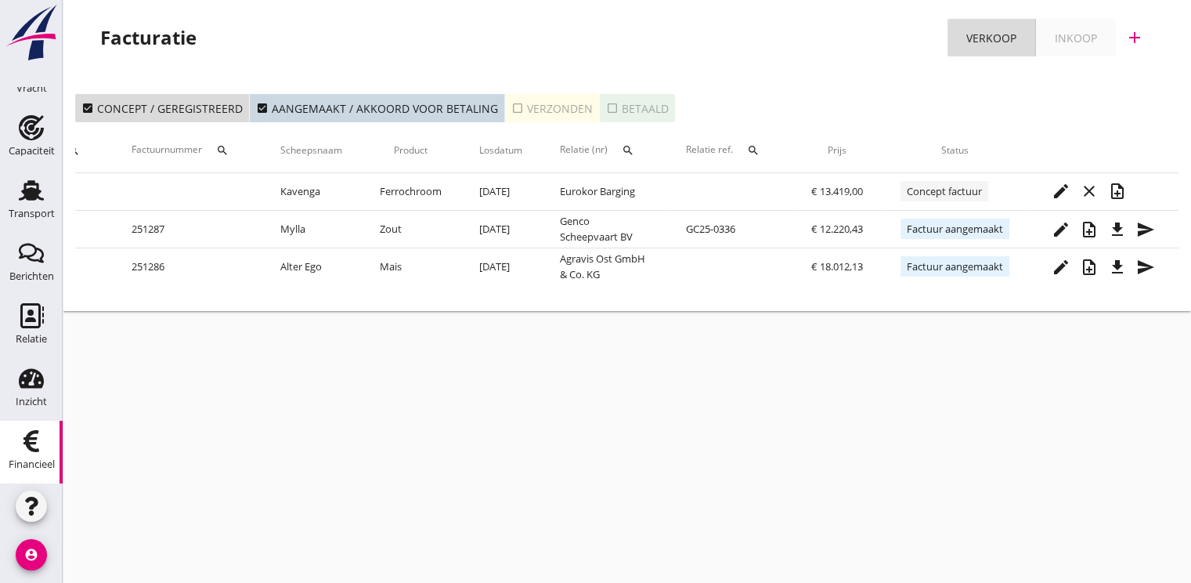
scroll to position [0, 132]
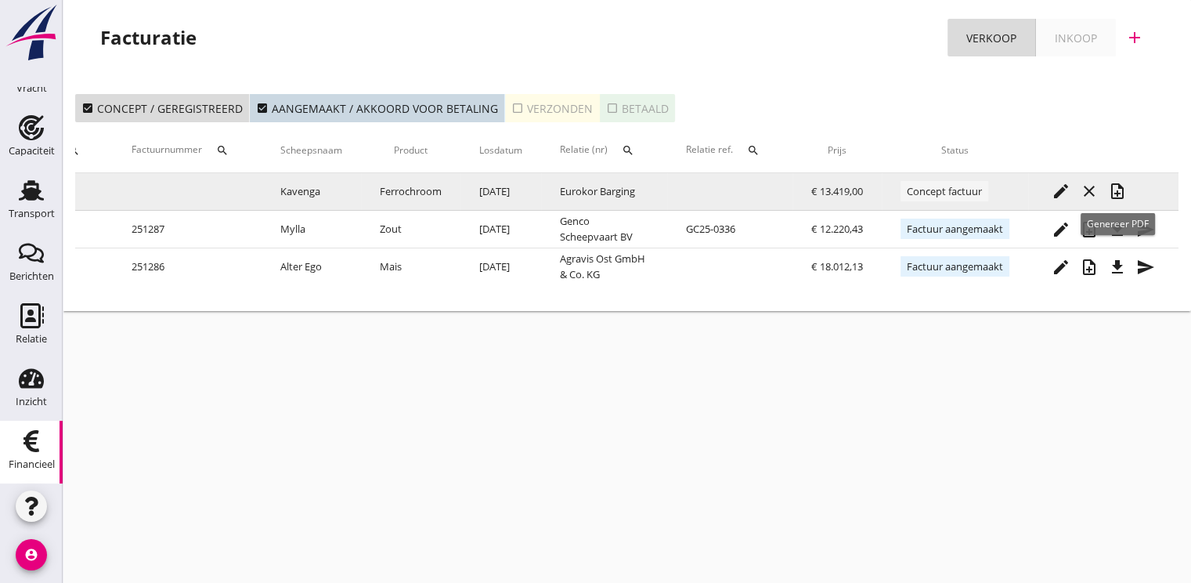
click at [1119, 190] on icon "note_add" at bounding box center [1117, 191] width 19 height 19
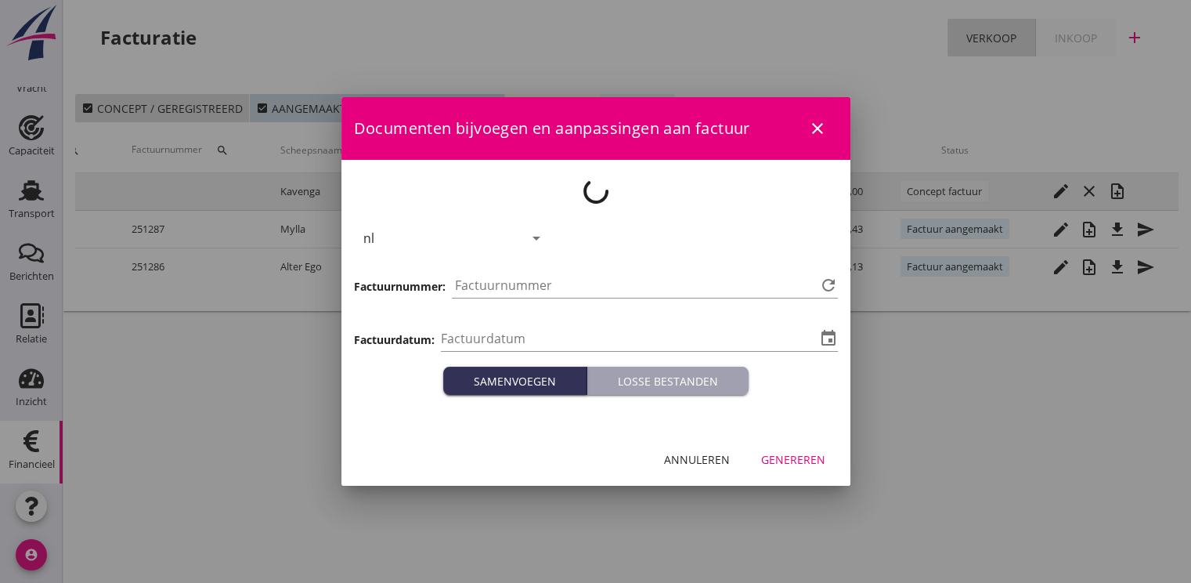
type input "2025-09-25"
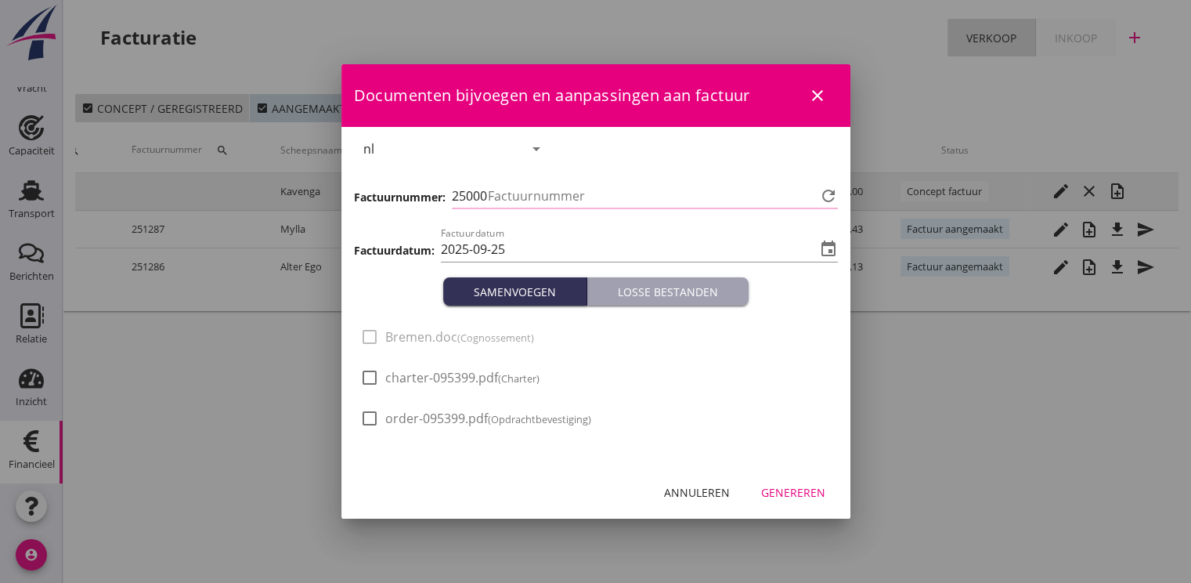
type input "1288"
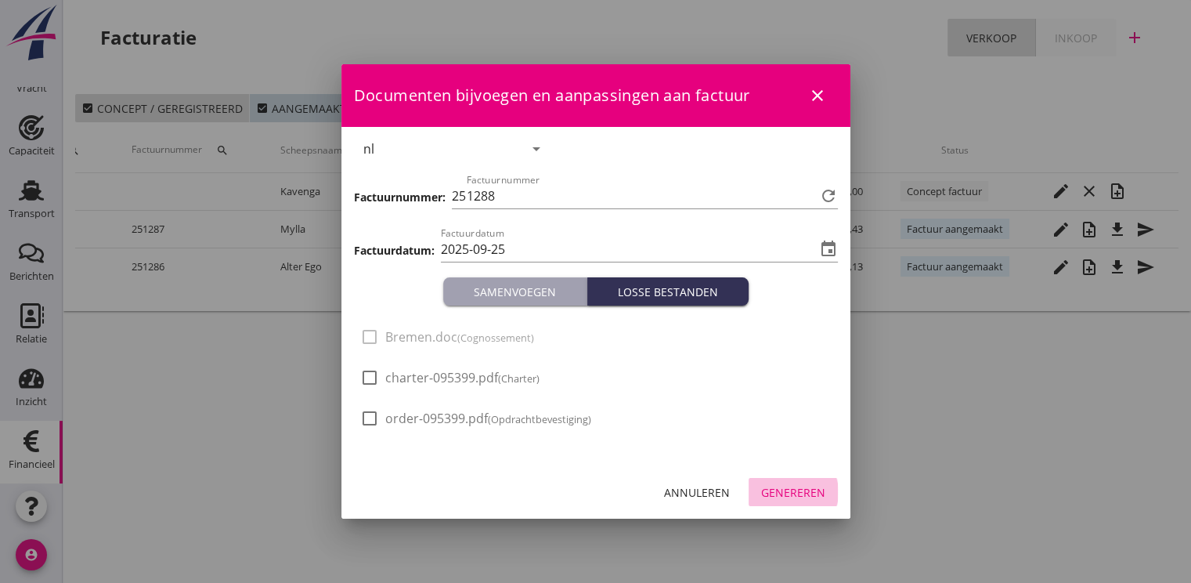
click at [799, 493] on div "Genereren" at bounding box center [793, 492] width 64 height 16
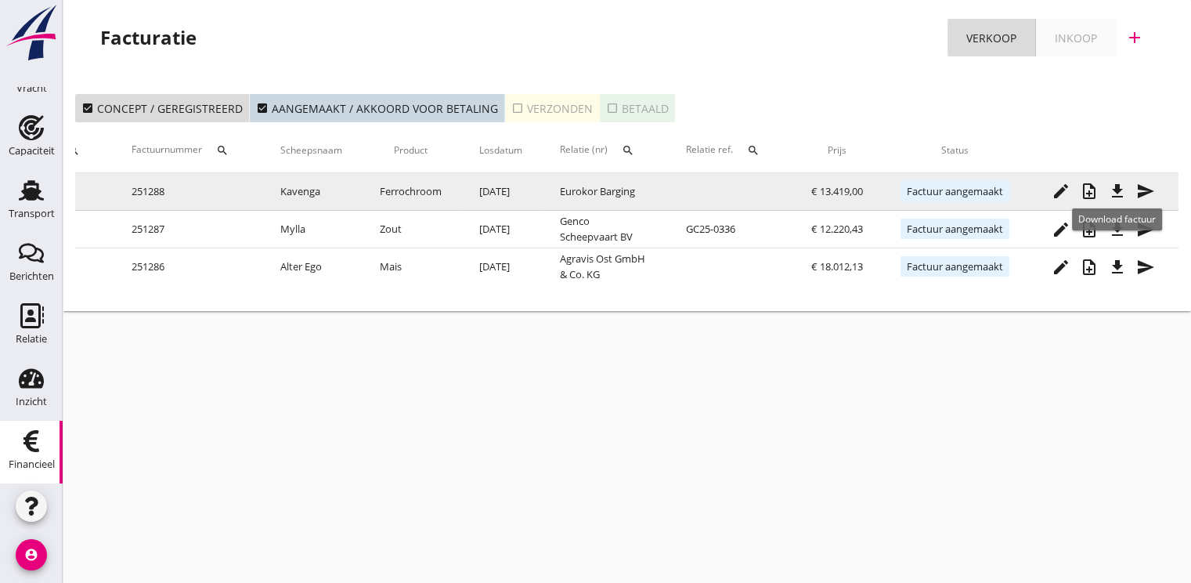
click at [1113, 191] on icon "file_download" at bounding box center [1117, 191] width 19 height 19
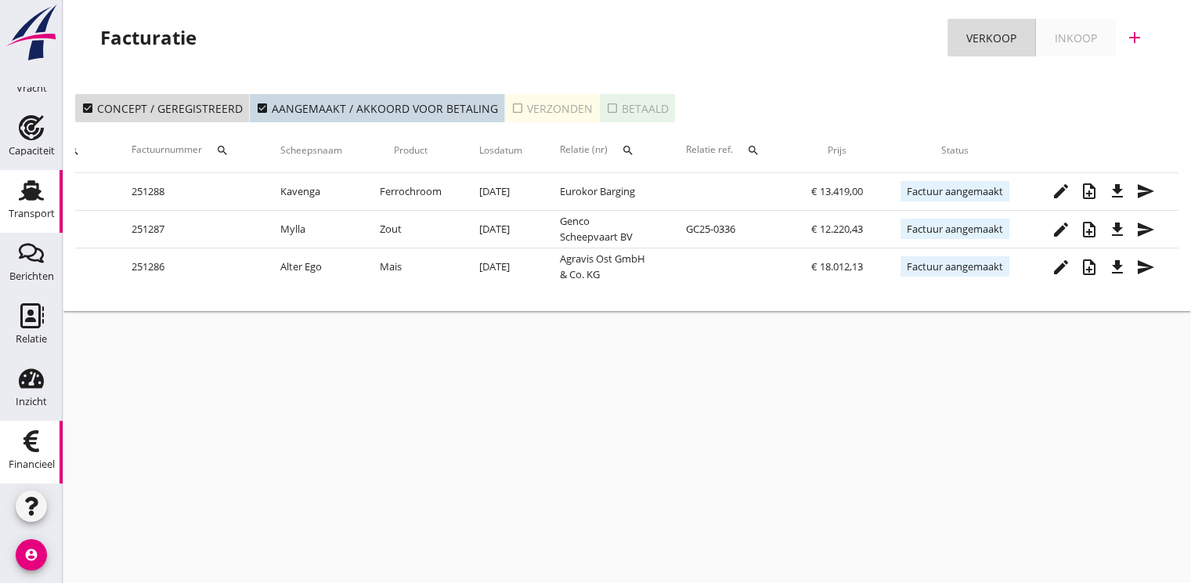
click at [38, 216] on div "Transport" at bounding box center [32, 213] width 46 height 10
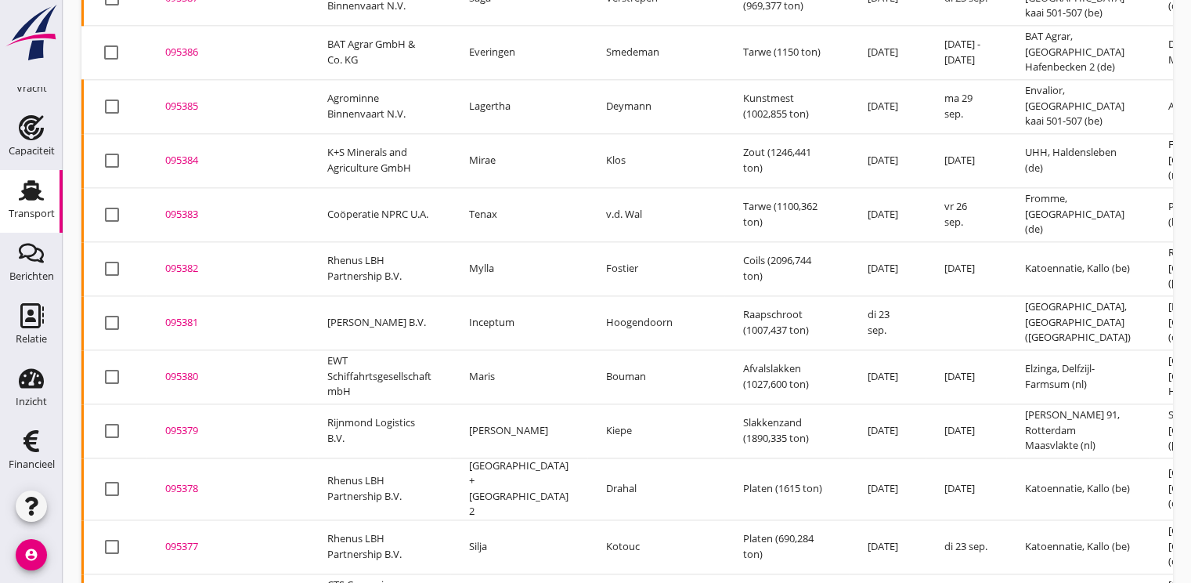
scroll to position [2162, 0]
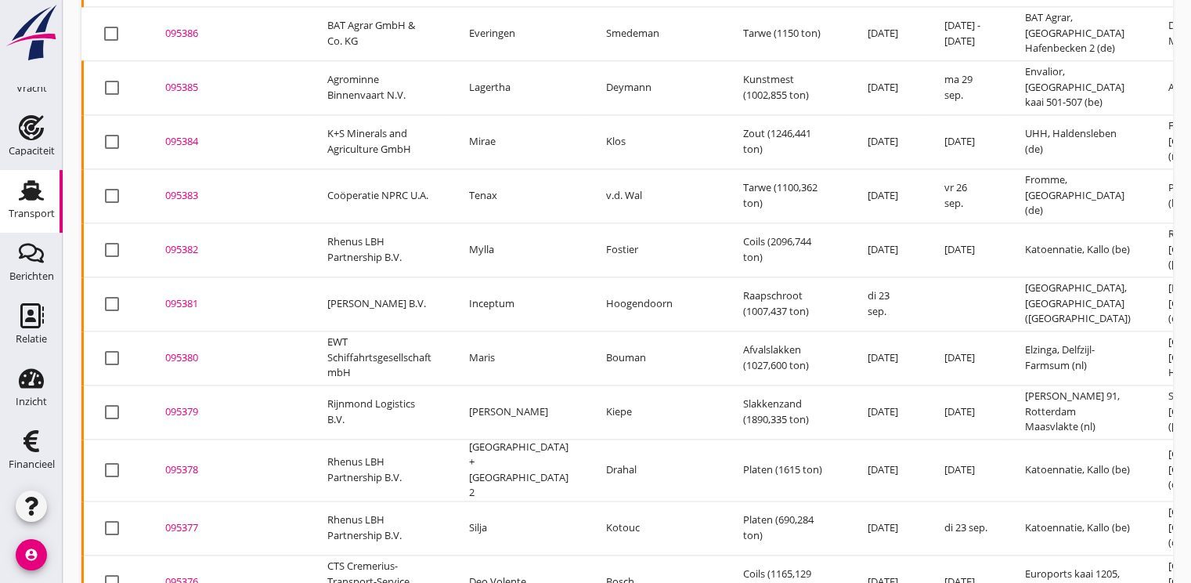
click at [185, 296] on div "095381" at bounding box center [227, 304] width 125 height 16
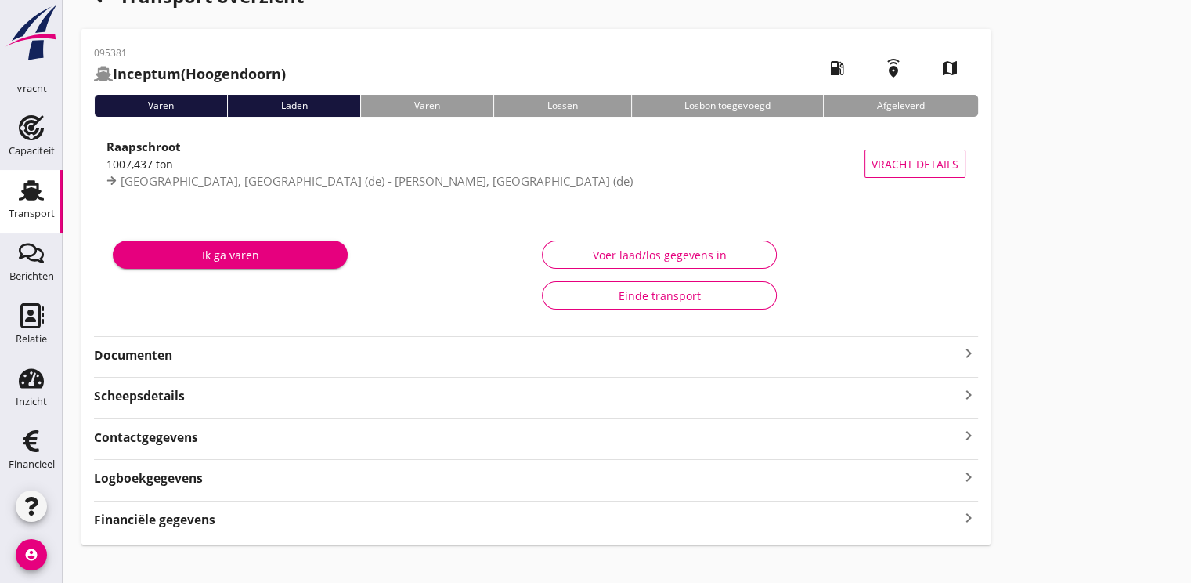
scroll to position [56, 0]
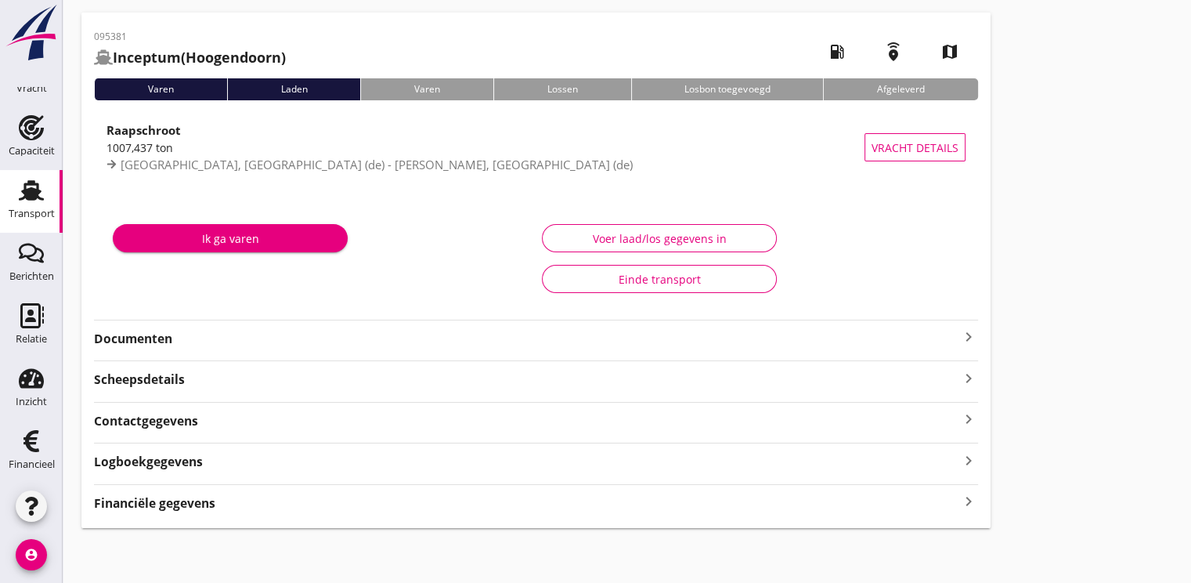
click at [191, 504] on strong "Financiële gegevens" at bounding box center [154, 503] width 121 height 18
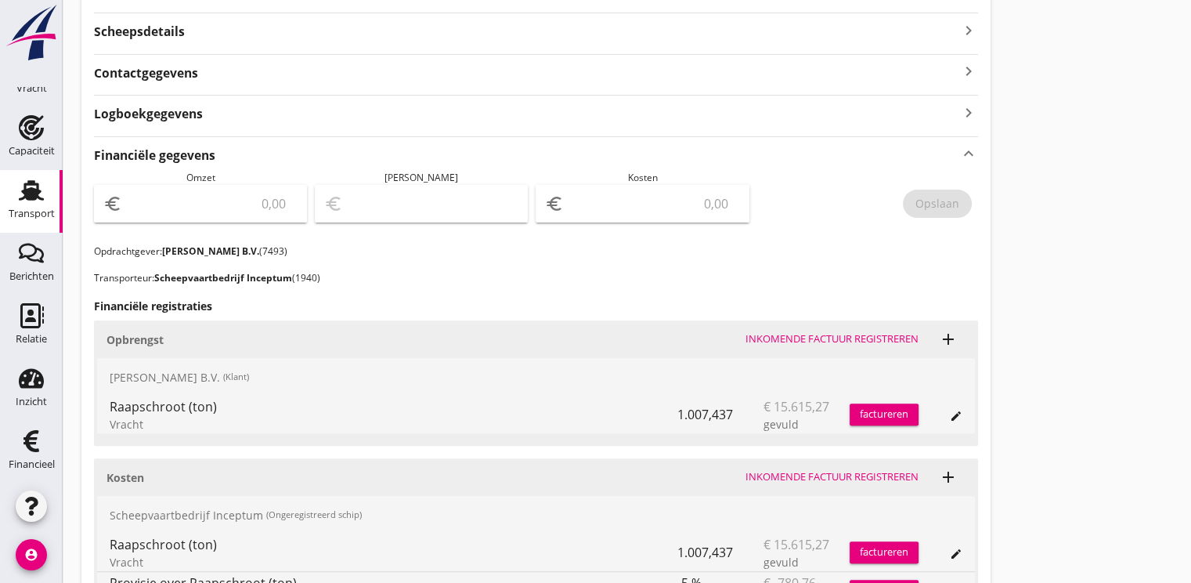
scroll to position [448, 0]
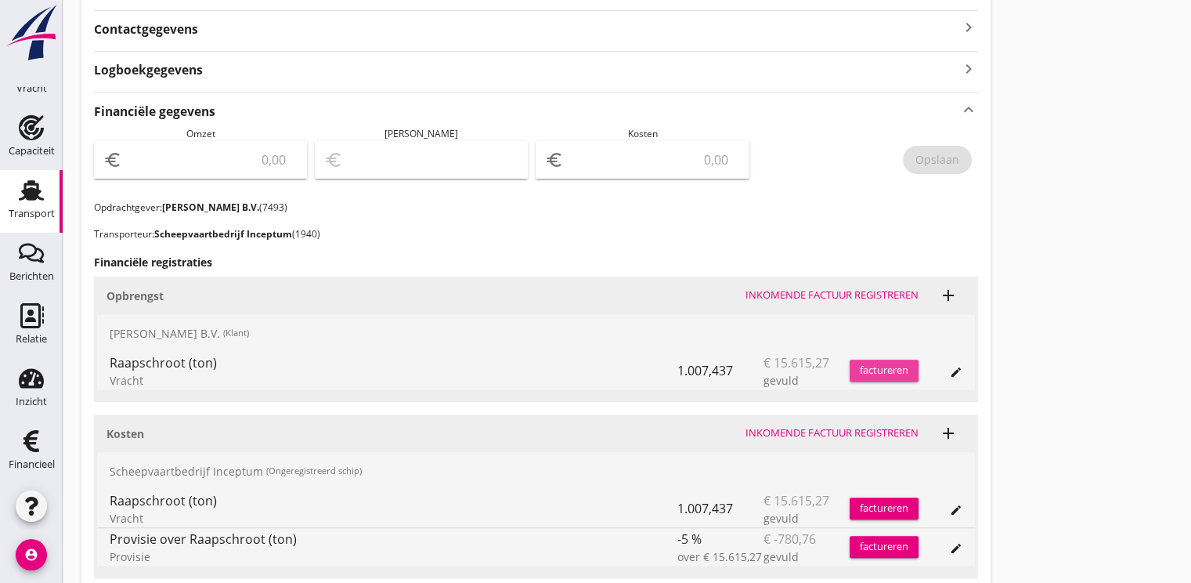
click at [880, 376] on div "factureren" at bounding box center [884, 371] width 69 height 16
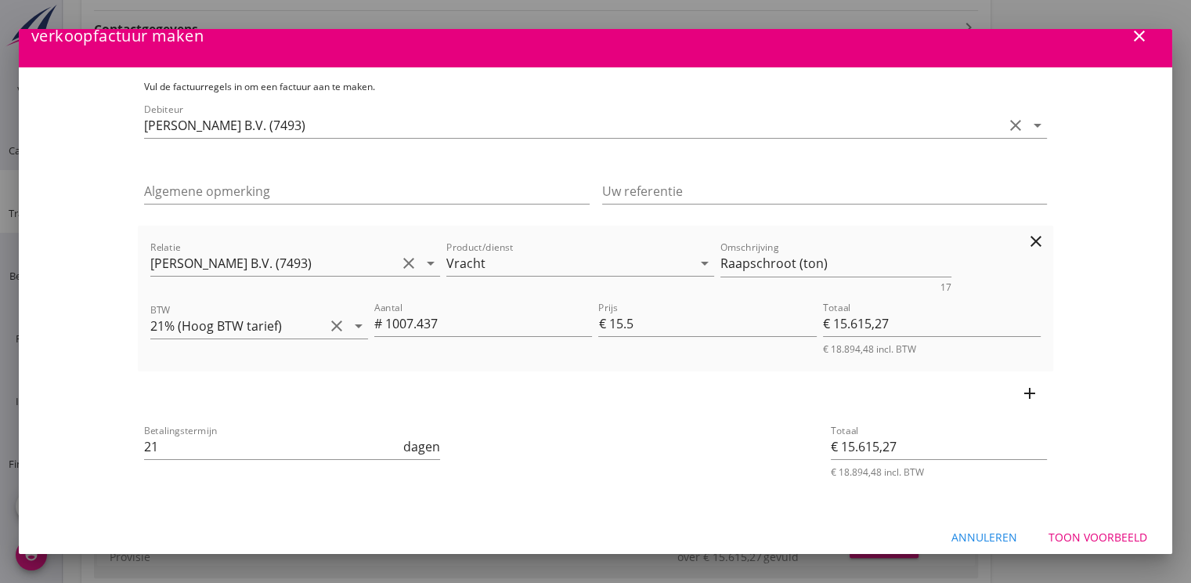
scroll to position [34, 0]
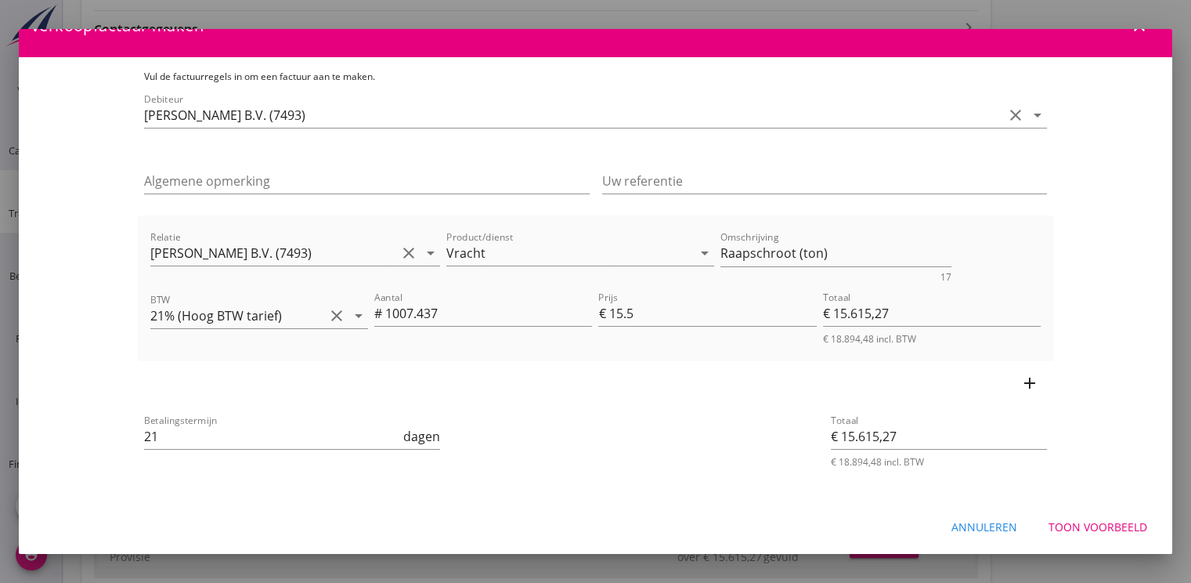
click at [1093, 530] on div "Toon voorbeeld" at bounding box center [1098, 527] width 99 height 16
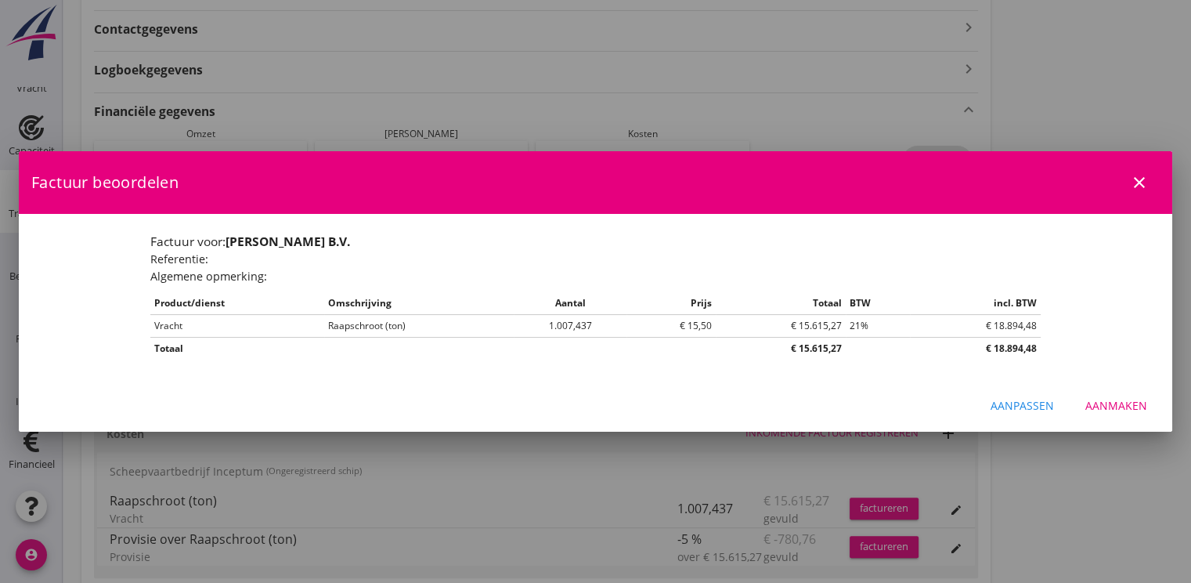
scroll to position [0, 0]
click at [1125, 408] on div "Aanmaken" at bounding box center [1117, 405] width 62 height 16
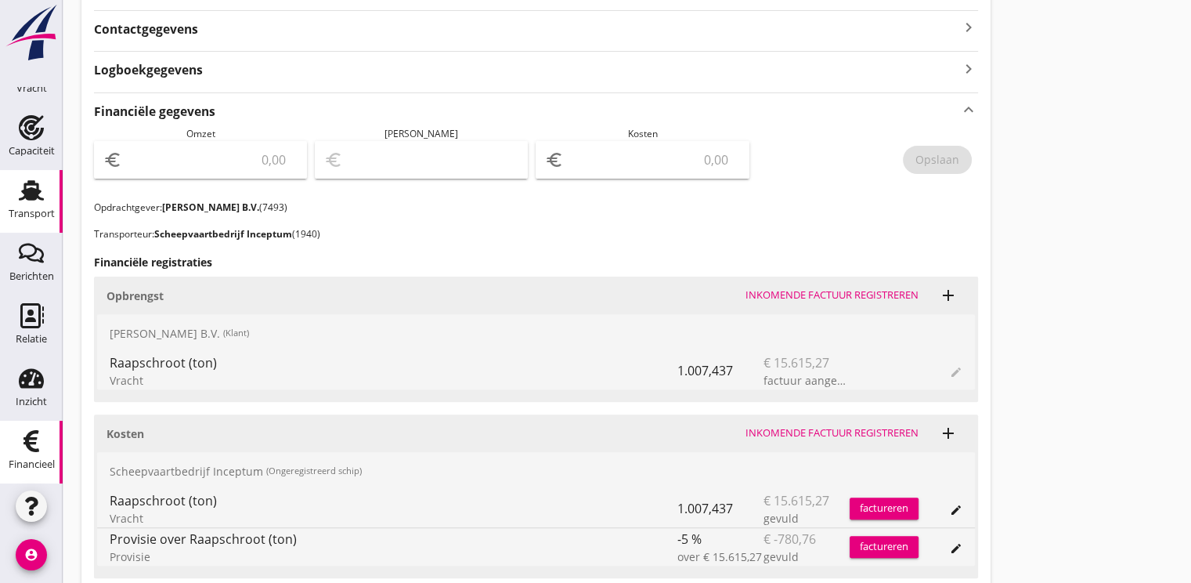
click at [32, 434] on icon "Financieel" at bounding box center [31, 440] width 25 height 25
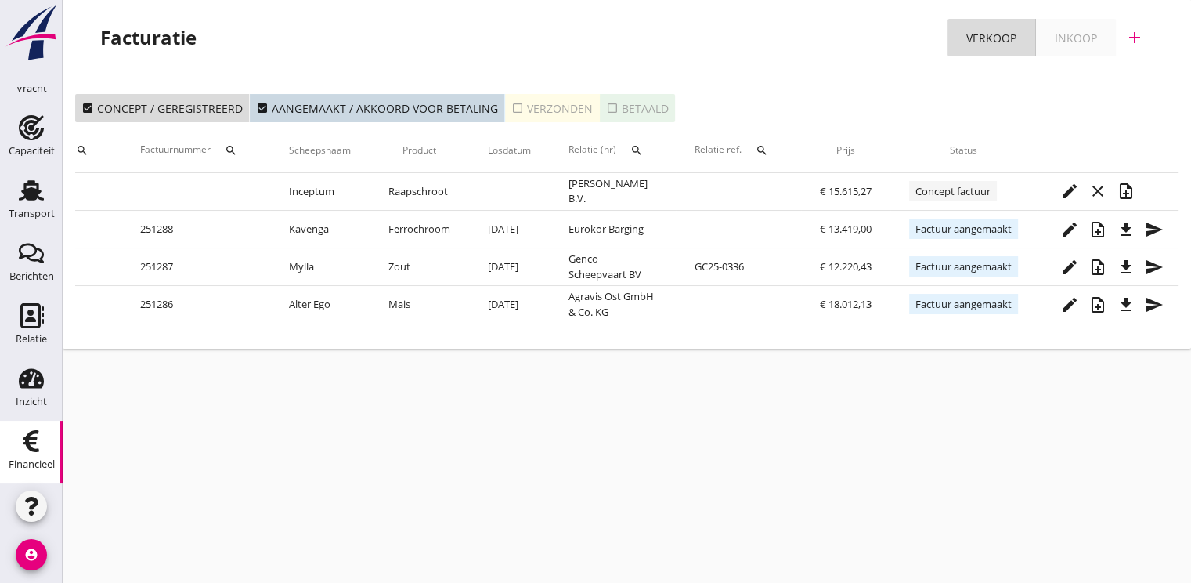
scroll to position [0, 132]
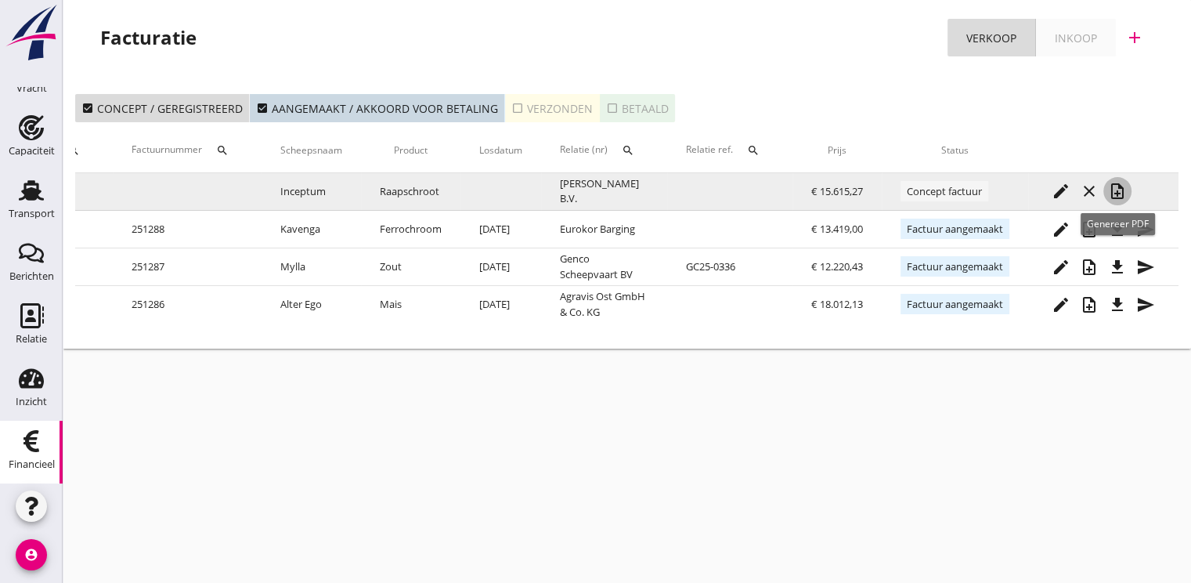
click at [1117, 194] on icon "note_add" at bounding box center [1117, 191] width 19 height 19
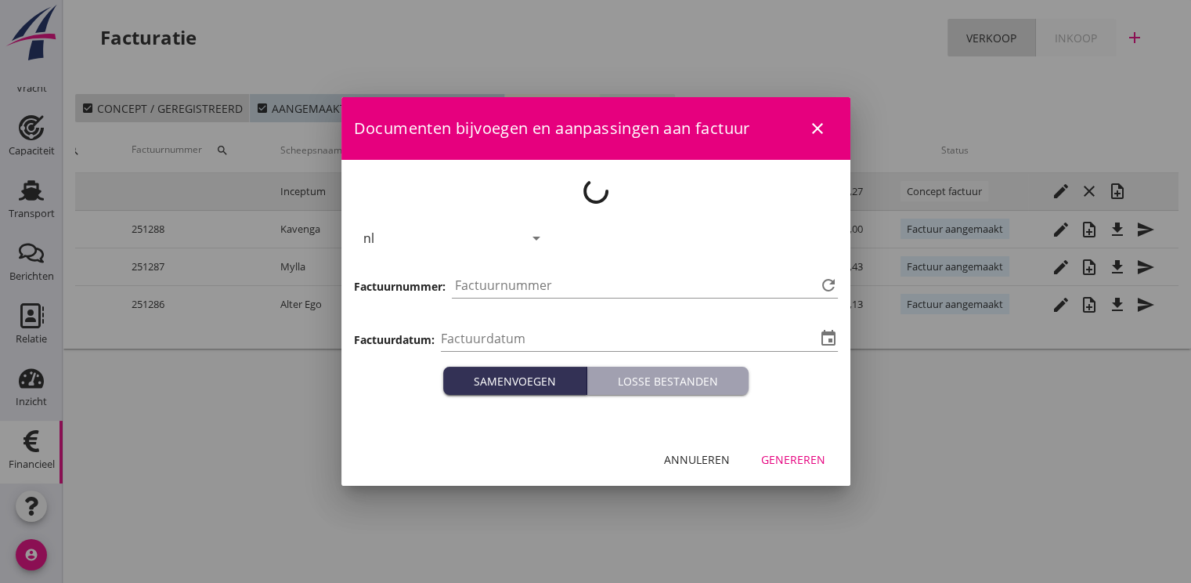
type input "2025-09-25"
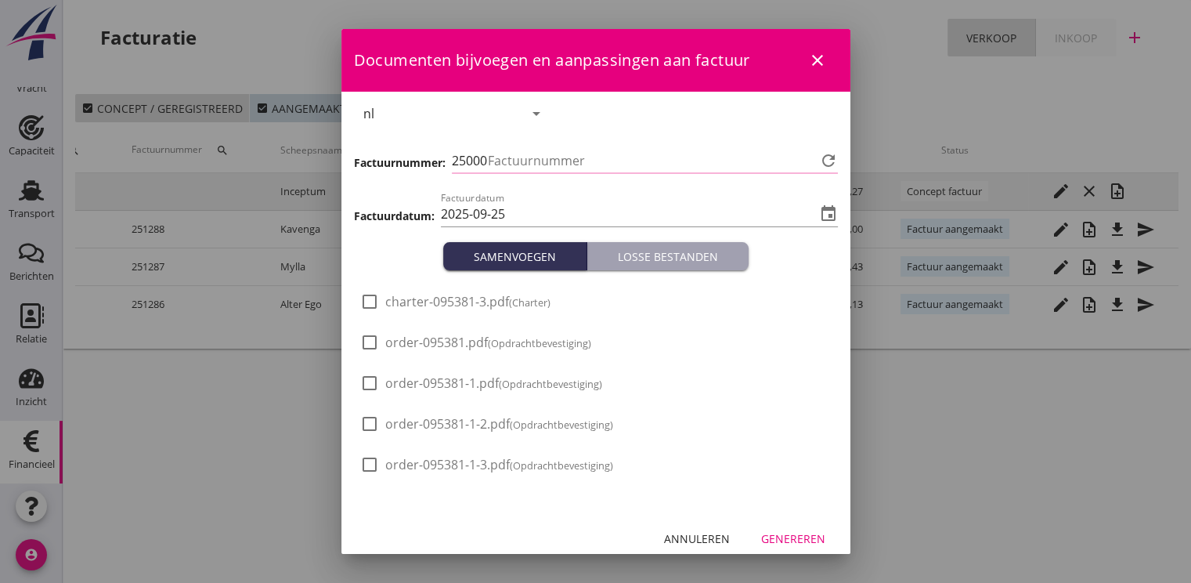
type input "1289"
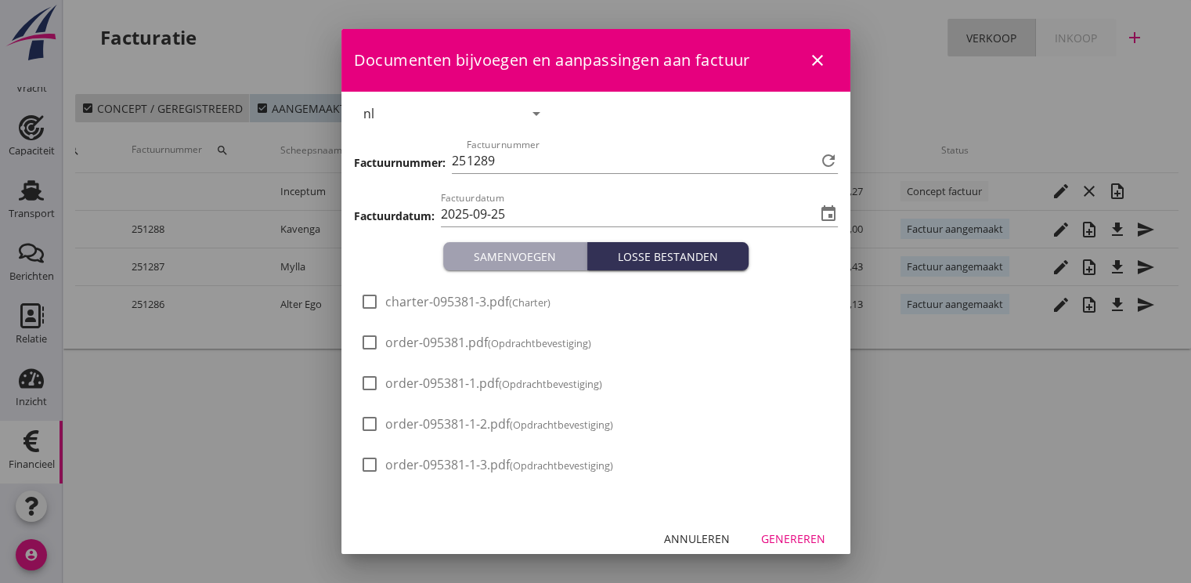
click at [796, 533] on div "Genereren" at bounding box center [793, 538] width 64 height 16
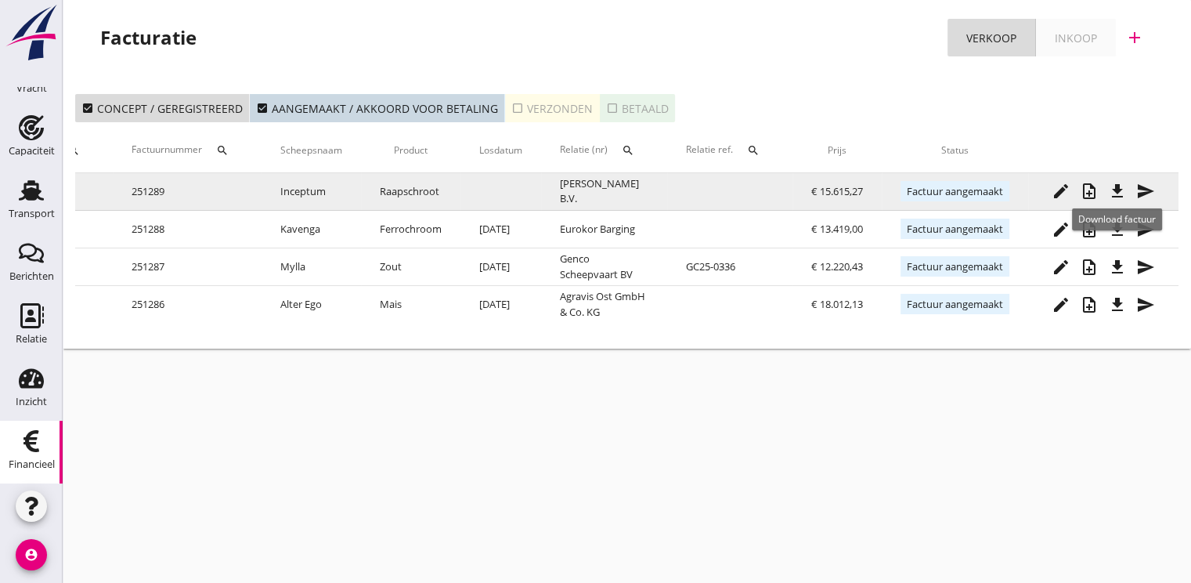
click at [1119, 190] on icon "file_download" at bounding box center [1117, 191] width 19 height 19
